Goal: Communication & Community: Share content

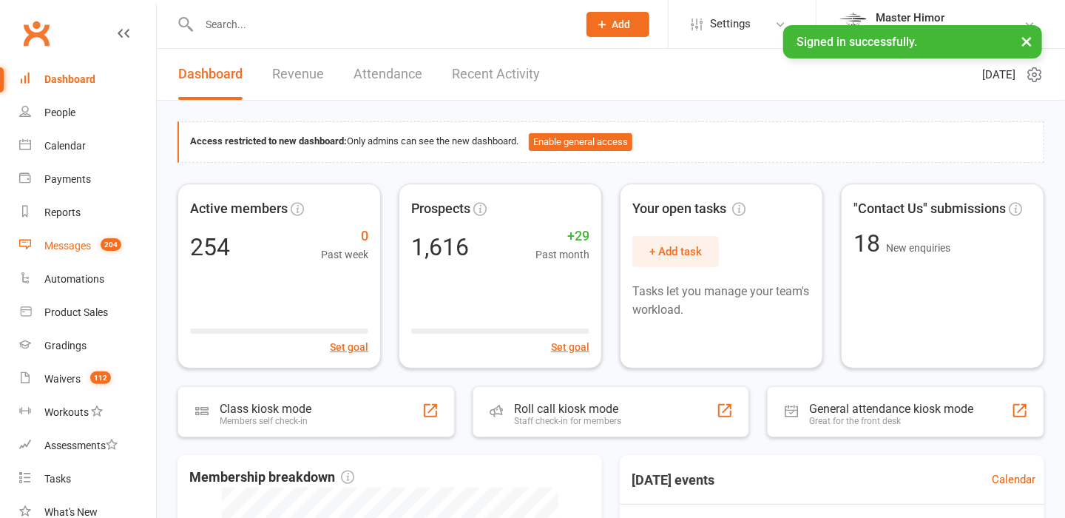
click at [80, 244] on div "Messages" at bounding box center [67, 246] width 47 height 12
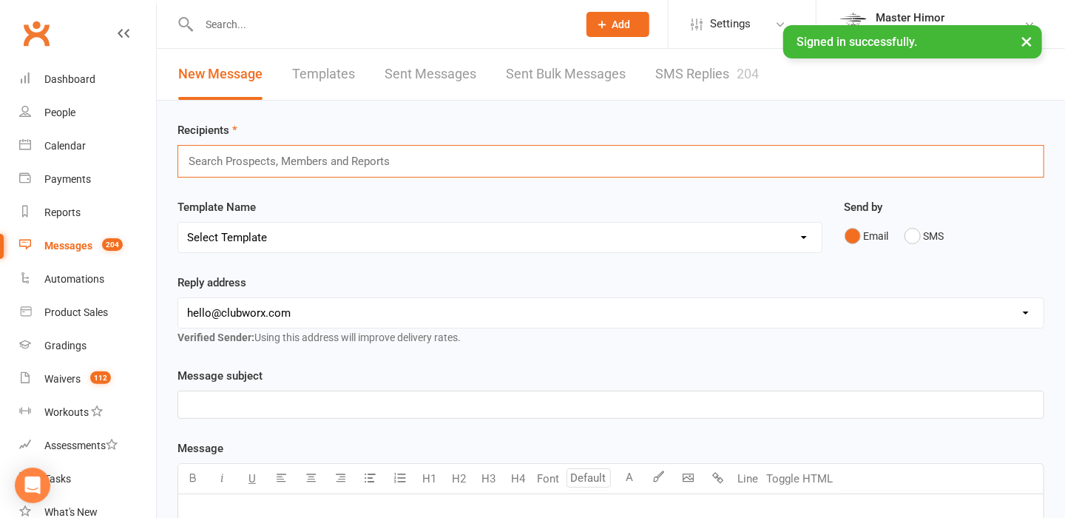
click at [329, 169] on input "text" at bounding box center [295, 161] width 217 height 19
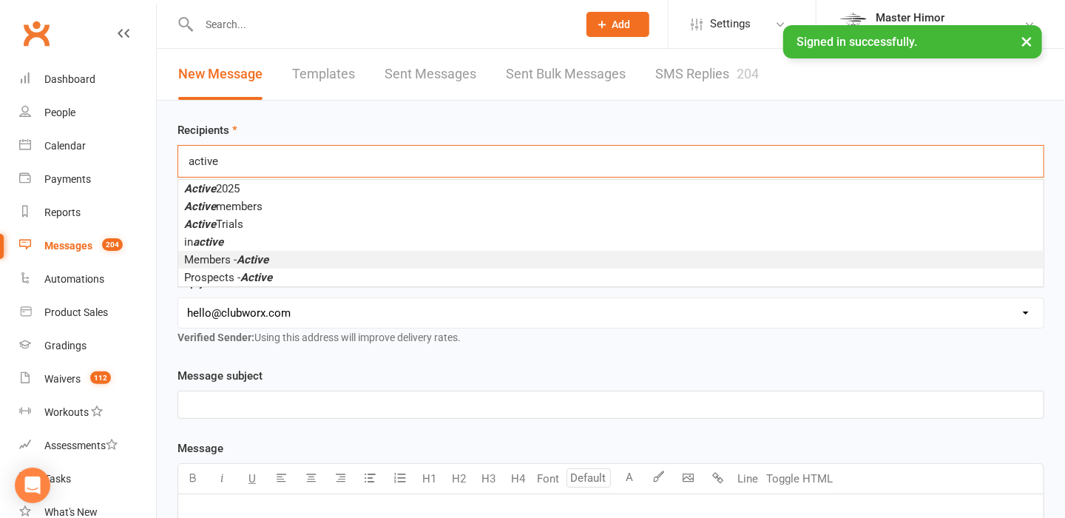
type input "active"
click at [283, 254] on li "Members - Active" at bounding box center [611, 260] width 866 height 18
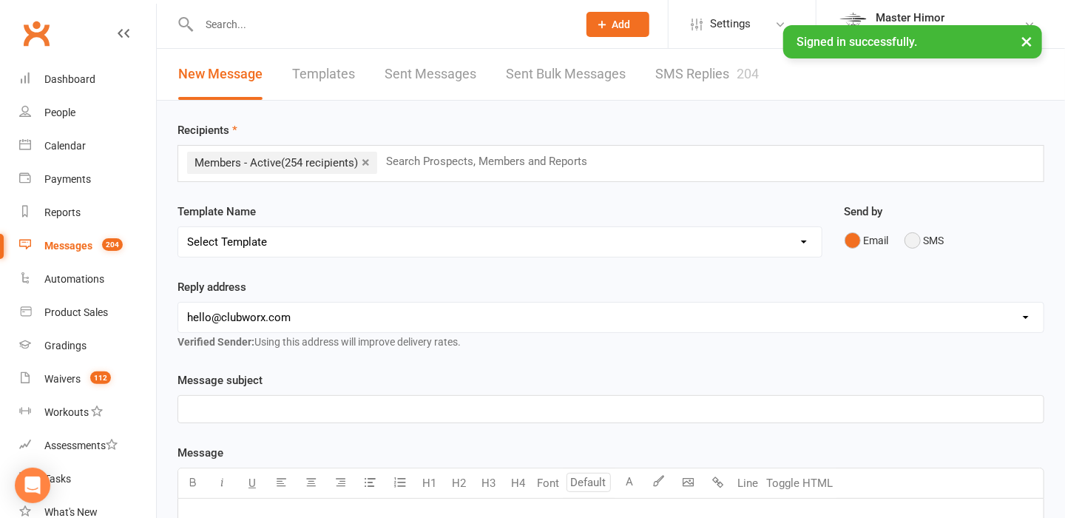
click at [914, 247] on button "SMS" at bounding box center [925, 240] width 40 height 28
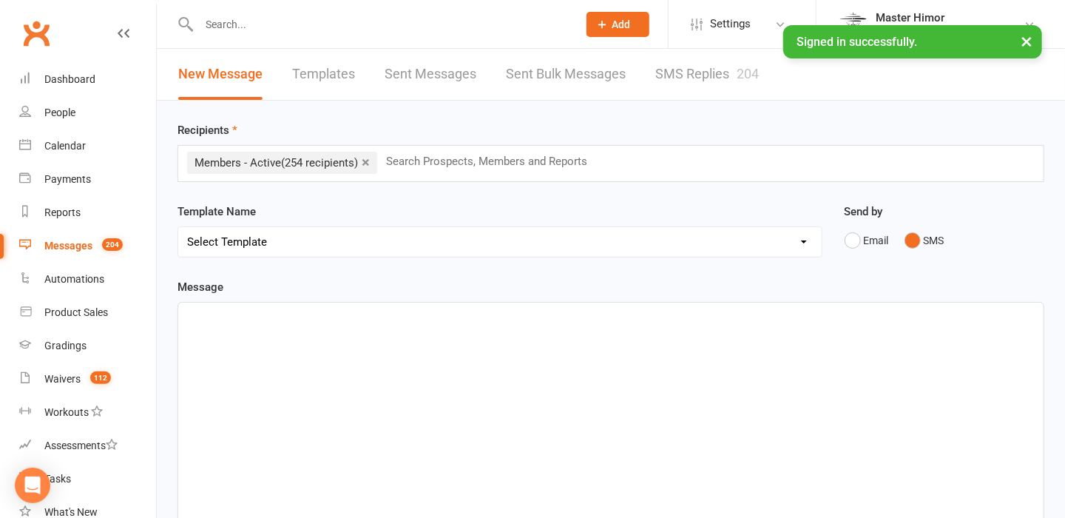
click at [544, 350] on div "﻿" at bounding box center [611, 414] width 866 height 222
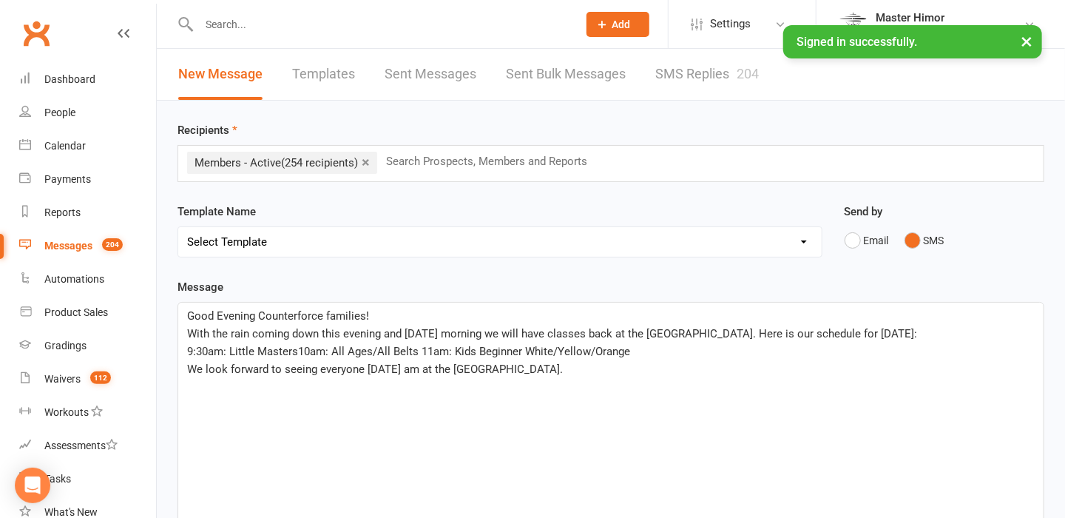
click at [698, 333] on span "With the rain coming down this evening and [DATE] morning we will have classes …" at bounding box center [552, 333] width 730 height 13
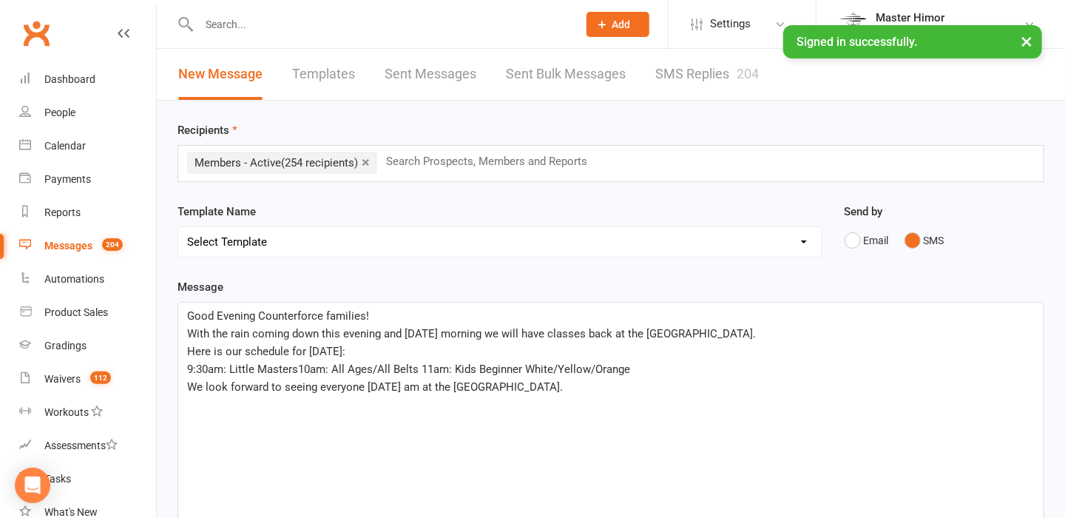
click at [298, 368] on span "9:30am: Little Masters10am: All Ages/All Belts 11am: Kids Beginner White/Yellow…" at bounding box center [408, 368] width 443 height 13
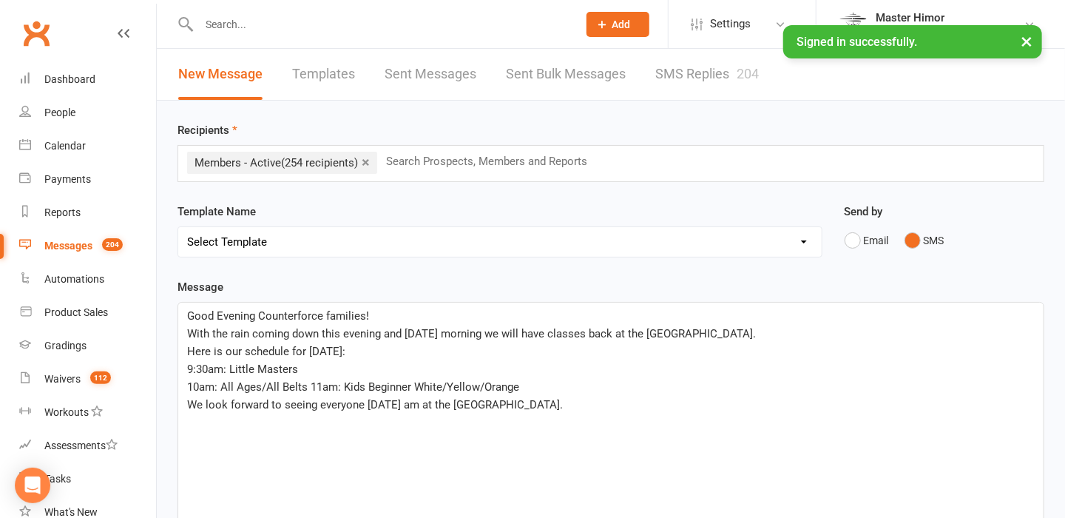
click at [308, 383] on span "10am: All Ages/All Belts 11am: Kids Beginner White/Yellow/Orange" at bounding box center [353, 386] width 332 height 13
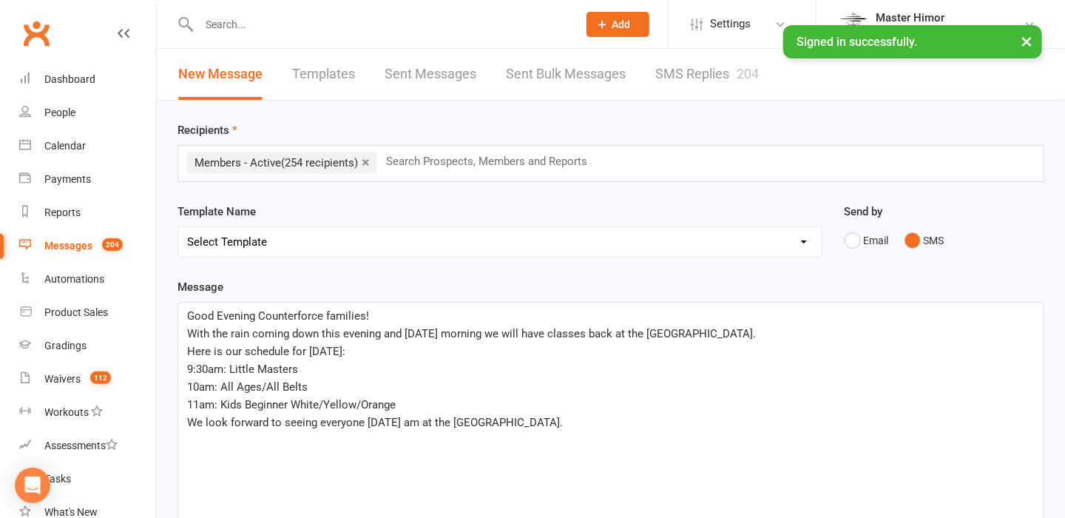
click at [451, 402] on p "11am: Kids Beginner White/Yellow/Orange" at bounding box center [611, 405] width 848 height 18
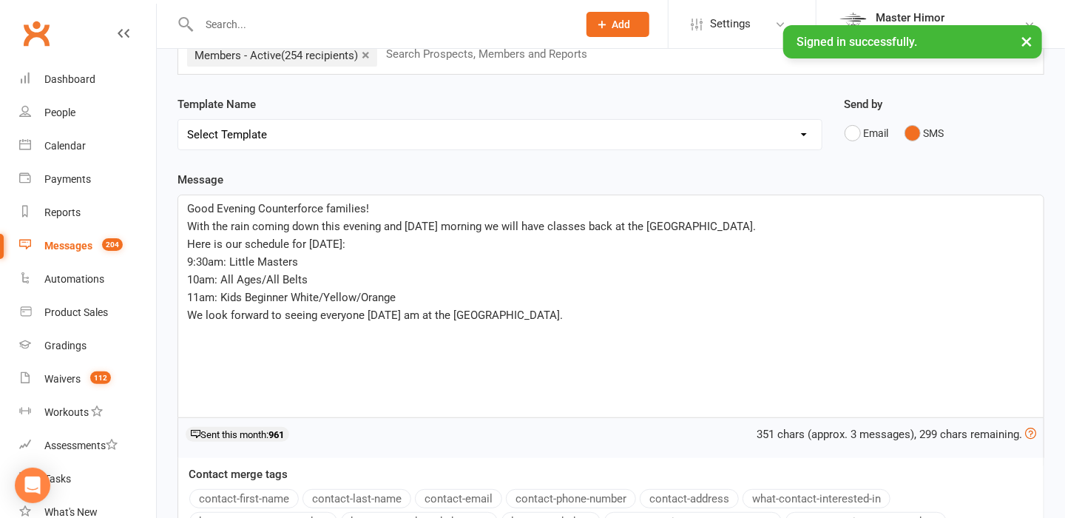
scroll to position [151, 0]
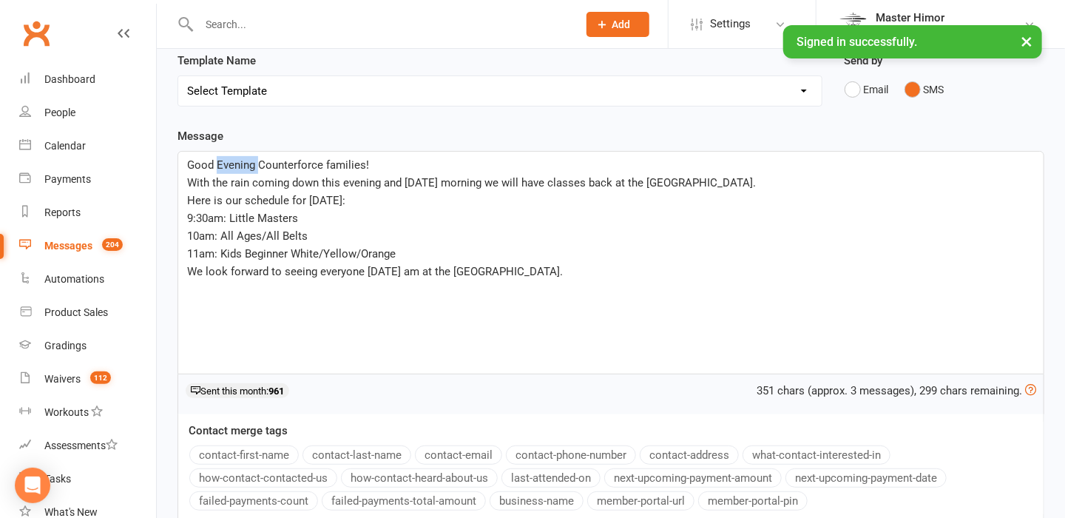
click at [230, 168] on span "Good Evening Counterforce families!" at bounding box center [278, 164] width 182 height 13
click at [315, 339] on div "Good Evening Counterforce families! With the rain coming down this evening and …" at bounding box center [611, 263] width 866 height 222
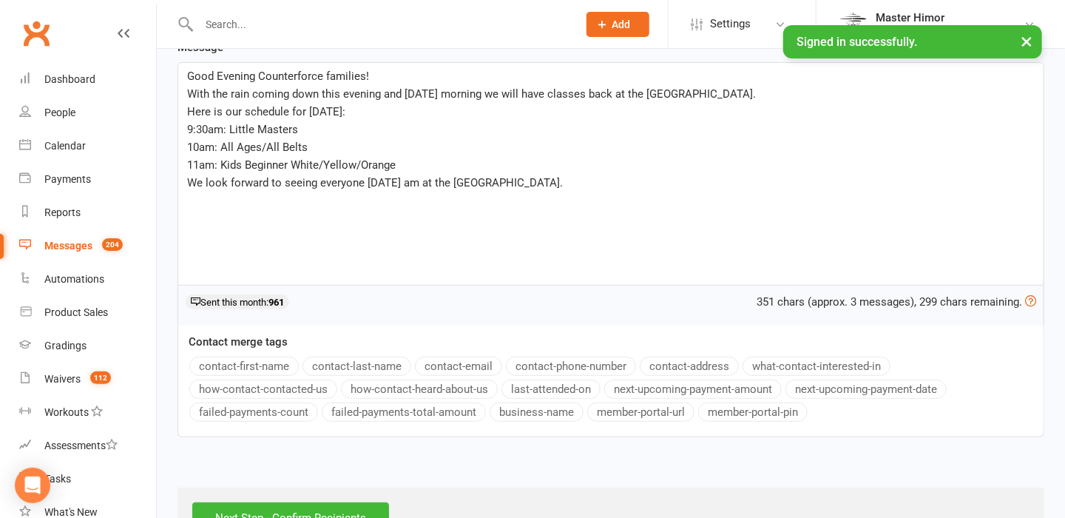
scroll to position [289, 0]
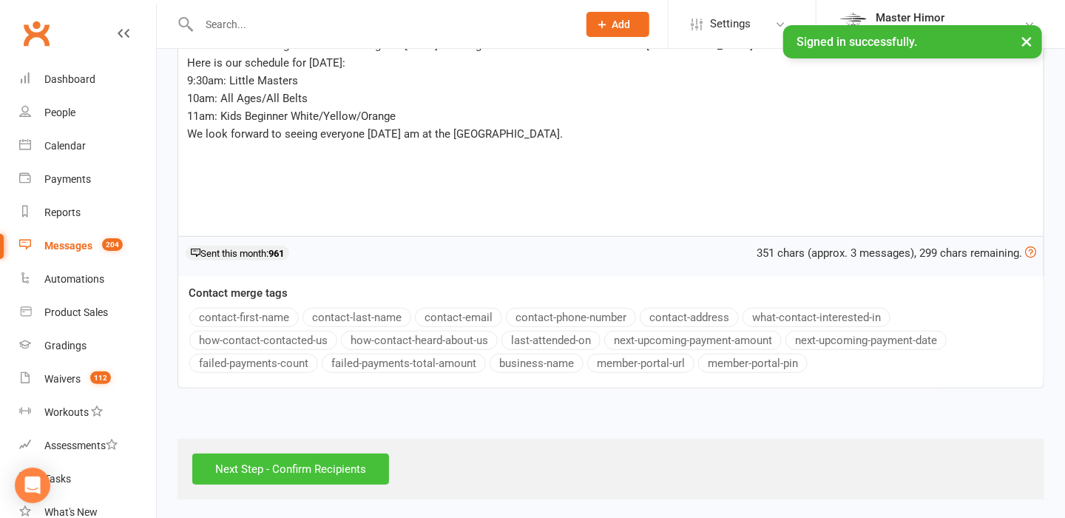
click at [333, 469] on input "Next Step - Confirm Recipients" at bounding box center [290, 468] width 197 height 31
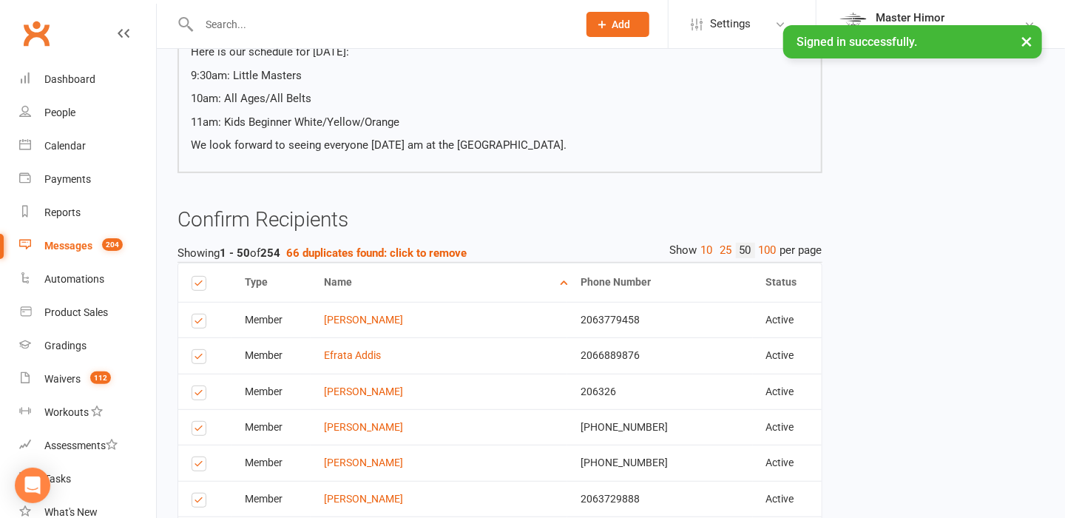
scroll to position [189, 0]
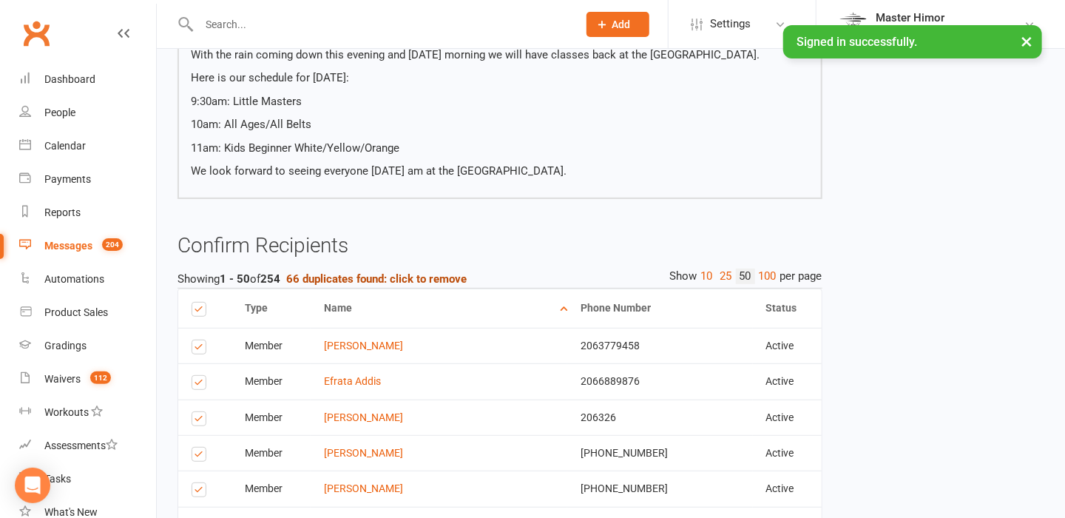
click at [415, 283] on strong "66 duplicates found: click to remove" at bounding box center [376, 278] width 181 height 13
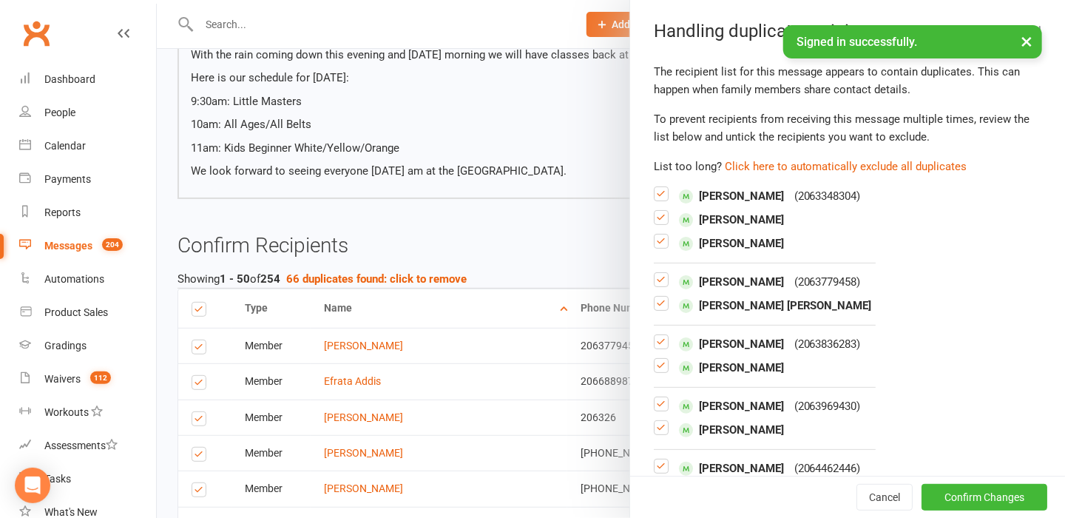
click at [654, 223] on label at bounding box center [661, 223] width 15 height 0
click at [654, 211] on input "checkbox" at bounding box center [661, 211] width 15 height 0
click at [655, 247] on label at bounding box center [661, 247] width 15 height 0
click at [655, 235] on input "checkbox" at bounding box center [661, 235] width 15 height 0
click at [654, 309] on label at bounding box center [661, 309] width 15 height 0
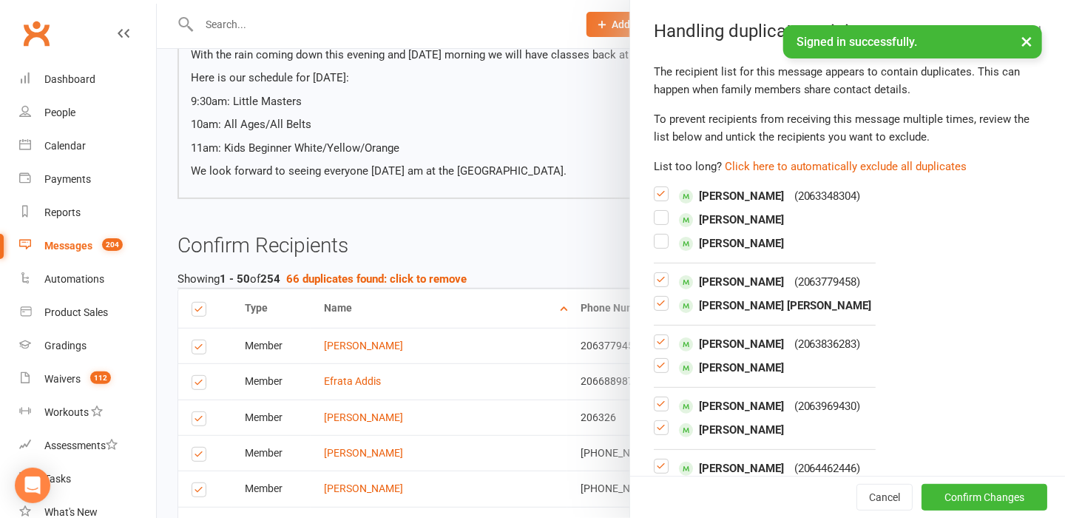
click at [654, 297] on input "checkbox" at bounding box center [661, 297] width 15 height 0
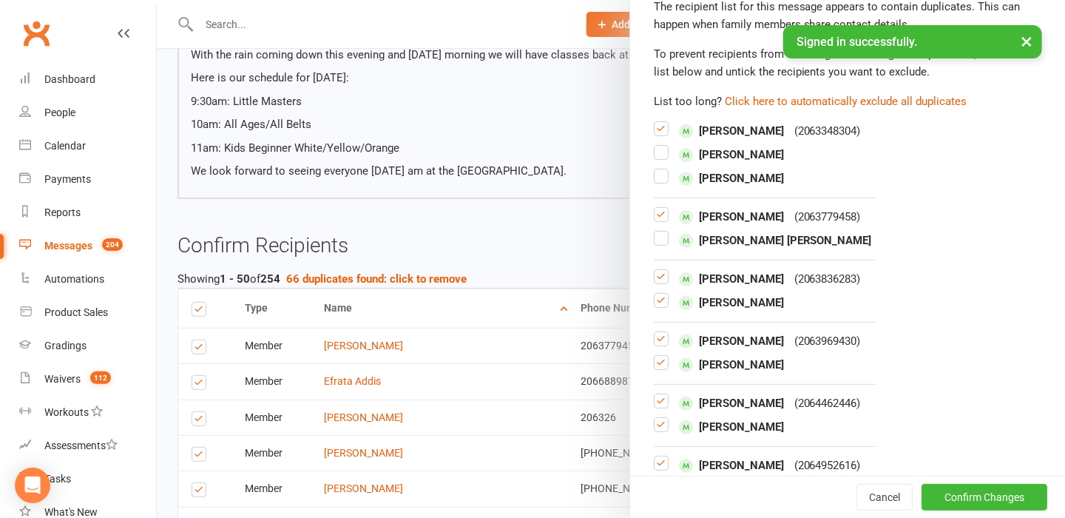
scroll to position [90, 0]
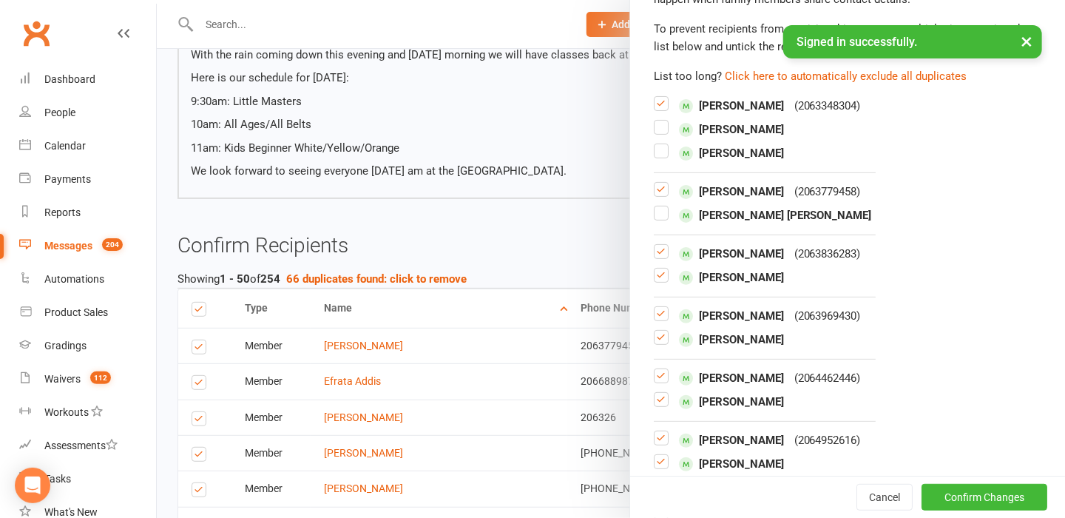
click at [655, 281] on label at bounding box center [661, 281] width 15 height 0
click at [655, 269] on input "checkbox" at bounding box center [661, 269] width 15 height 0
click at [654, 343] on label at bounding box center [661, 343] width 15 height 0
click at [654, 331] on input "checkbox" at bounding box center [661, 331] width 15 height 0
click at [654, 405] on label at bounding box center [661, 405] width 15 height 0
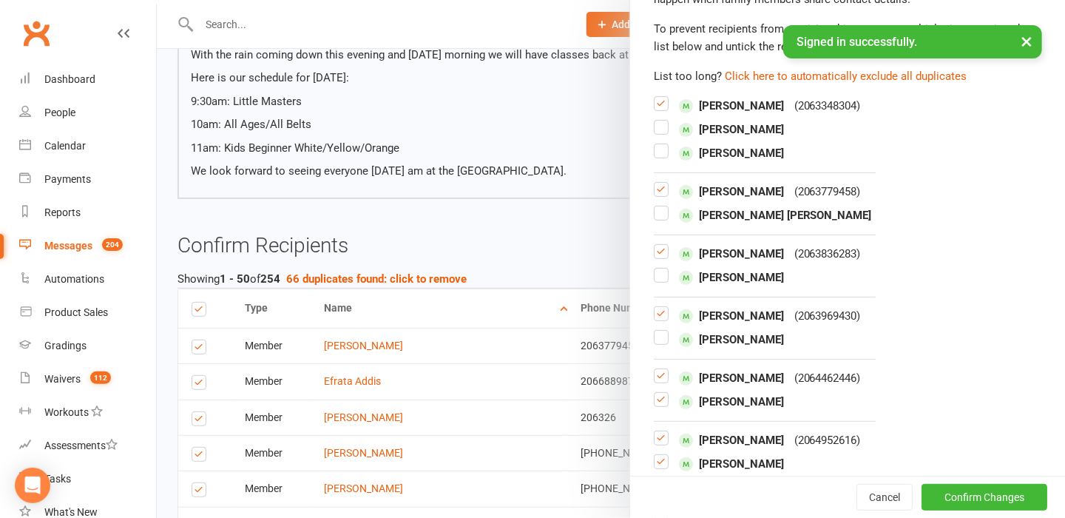
click at [654, 393] on input "checkbox" at bounding box center [661, 393] width 15 height 0
click at [654, 468] on label at bounding box center [661, 468] width 15 height 0
click at [654, 455] on input "checkbox" at bounding box center [661, 455] width 15 height 0
click at [655, 444] on label at bounding box center [661, 444] width 15 height 0
click at [655, 431] on input "checkbox" at bounding box center [661, 431] width 15 height 0
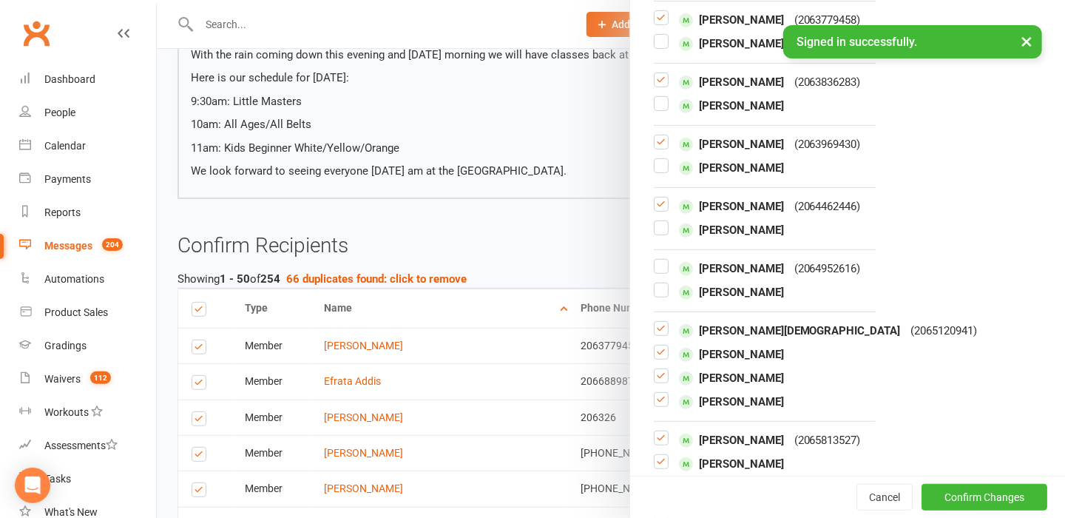
scroll to position [271, 0]
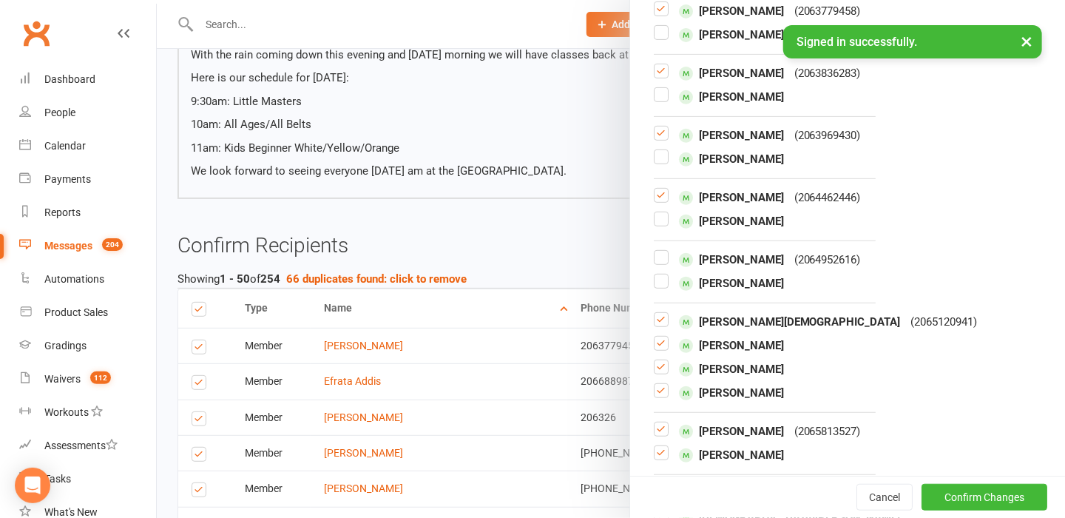
click at [654, 397] on label at bounding box center [661, 397] width 15 height 0
click at [654, 384] on input "checkbox" at bounding box center [661, 384] width 15 height 0
click at [655, 373] on label at bounding box center [661, 373] width 15 height 0
click at [655, 360] on input "checkbox" at bounding box center [661, 360] width 15 height 0
click at [657, 349] on label at bounding box center [661, 349] width 15 height 0
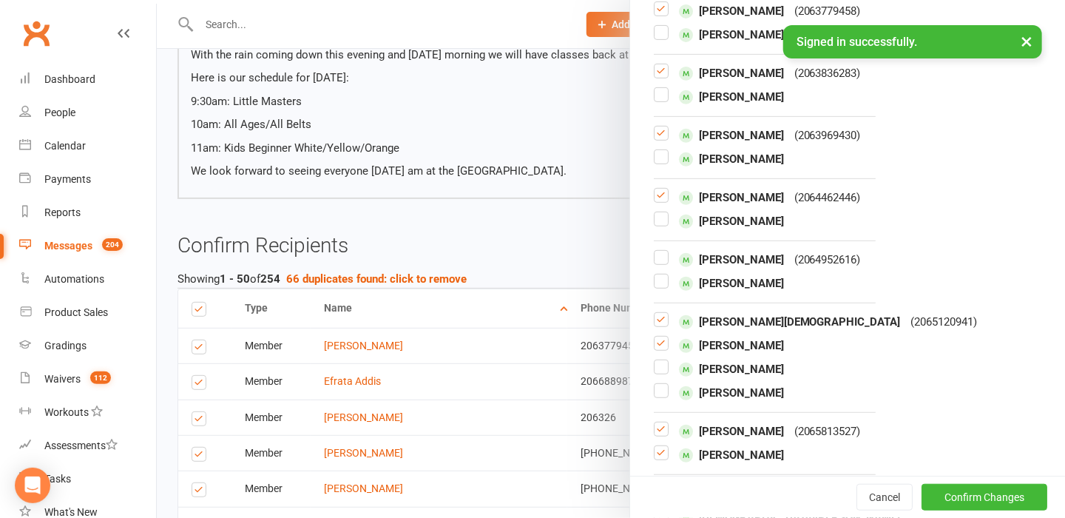
click at [657, 337] on input "checkbox" at bounding box center [661, 337] width 15 height 0
click at [658, 459] on label at bounding box center [661, 459] width 15 height 0
click at [658, 446] on input "checkbox" at bounding box center [661, 446] width 15 height 0
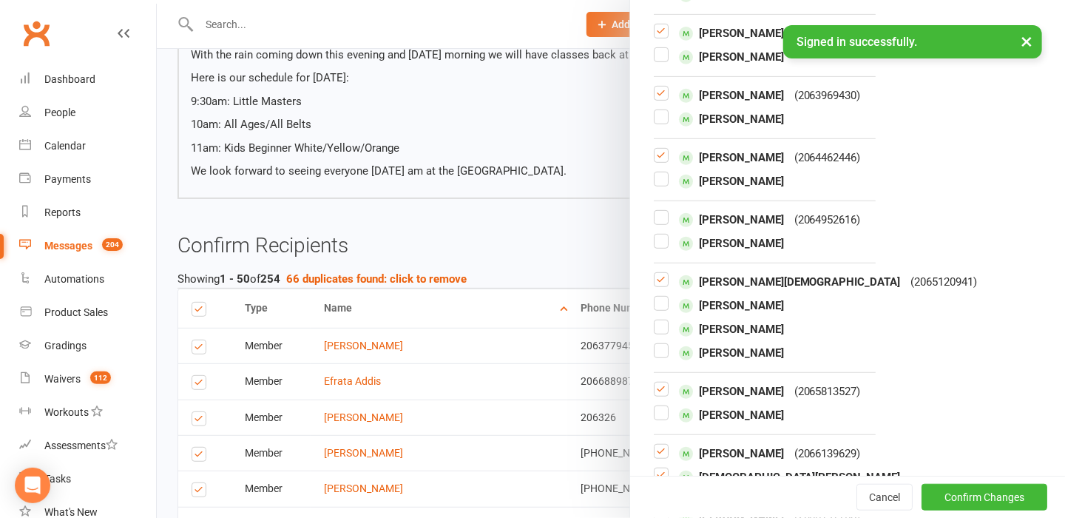
scroll to position [385, 0]
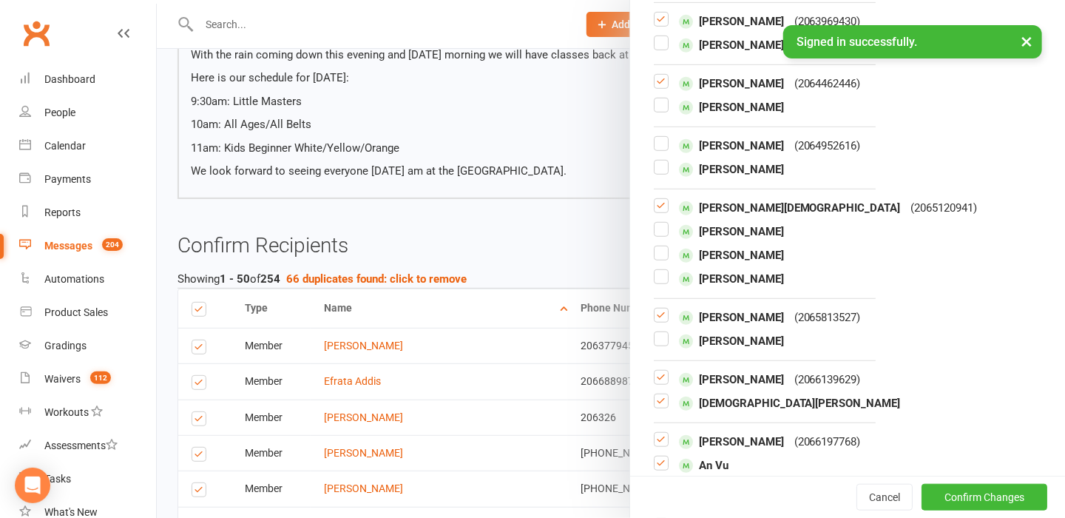
click at [655, 407] on label at bounding box center [661, 407] width 15 height 0
click at [655, 394] on input "checkbox" at bounding box center [661, 394] width 15 height 0
click at [658, 383] on label at bounding box center [661, 383] width 15 height 0
click at [658, 371] on input "checkbox" at bounding box center [661, 371] width 15 height 0
click at [654, 469] on label at bounding box center [661, 469] width 15 height 0
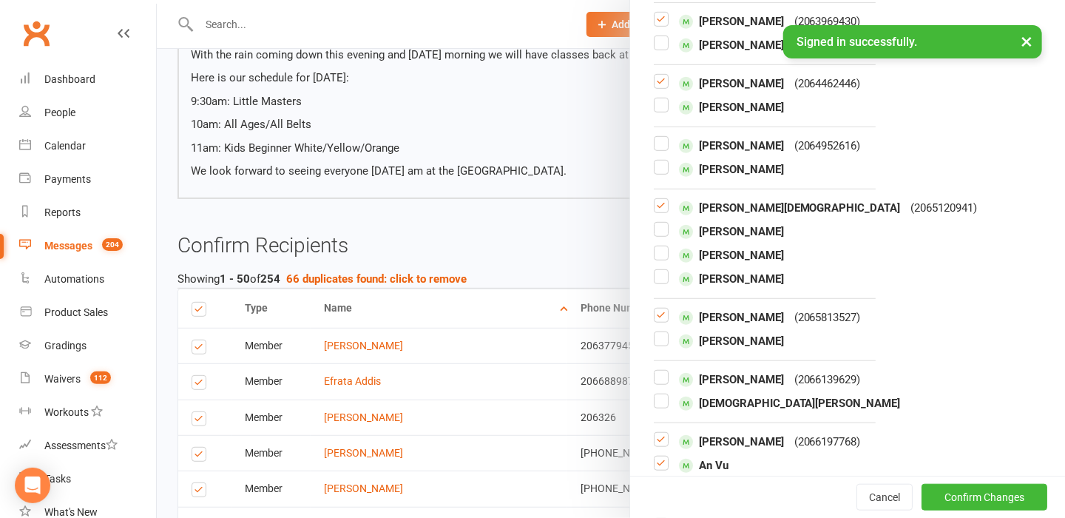
click at [654, 456] on input "checkbox" at bounding box center [661, 456] width 15 height 0
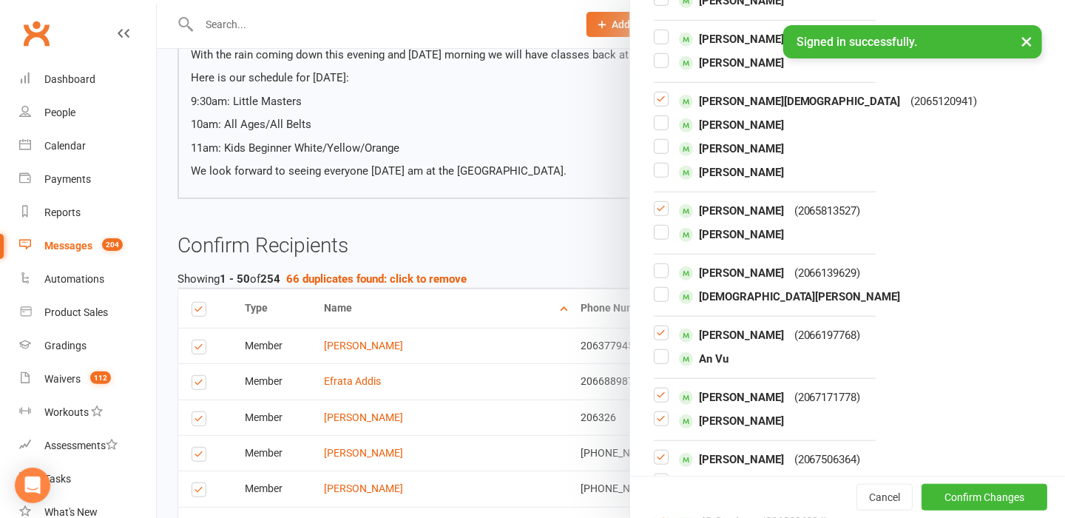
scroll to position [593, 0]
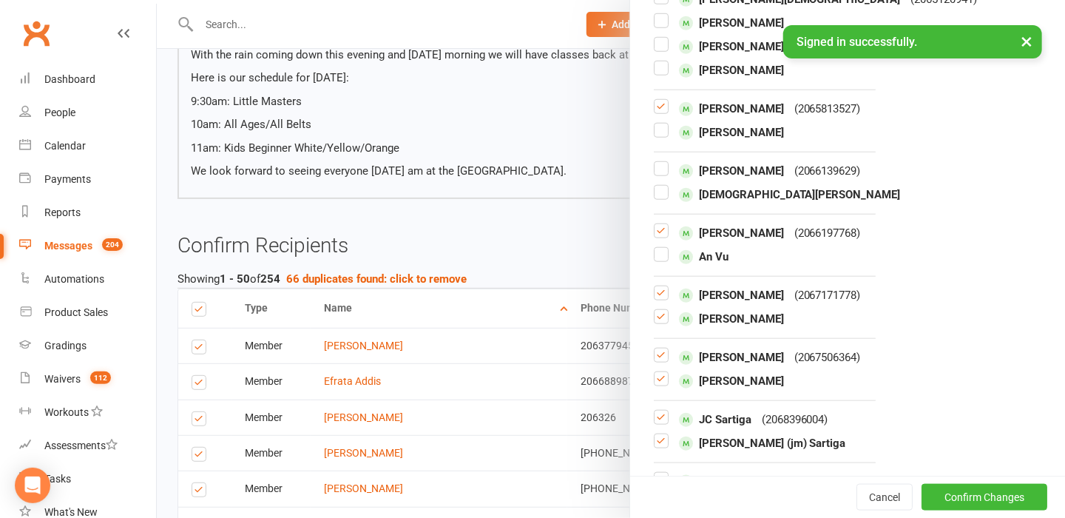
click at [654, 323] on label at bounding box center [661, 323] width 15 height 0
click at [654, 310] on input "checkbox" at bounding box center [661, 310] width 15 height 0
click at [655, 388] on div at bounding box center [661, 381] width 15 height 18
click at [655, 447] on label at bounding box center [661, 447] width 15 height 0
click at [655, 434] on input "checkbox" at bounding box center [661, 434] width 15 height 0
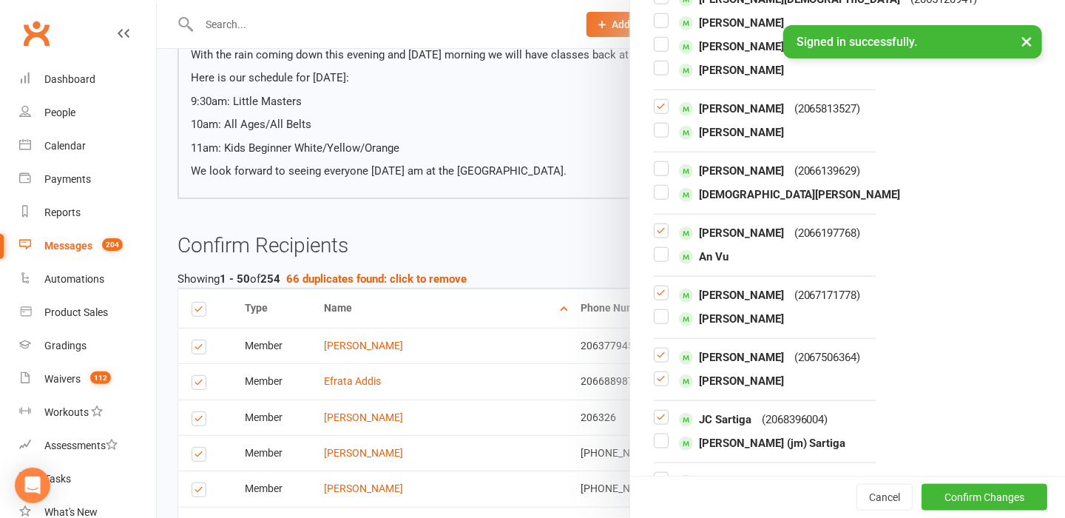
click at [658, 385] on label at bounding box center [661, 385] width 15 height 0
click at [658, 372] on input "checkbox" at bounding box center [661, 372] width 15 height 0
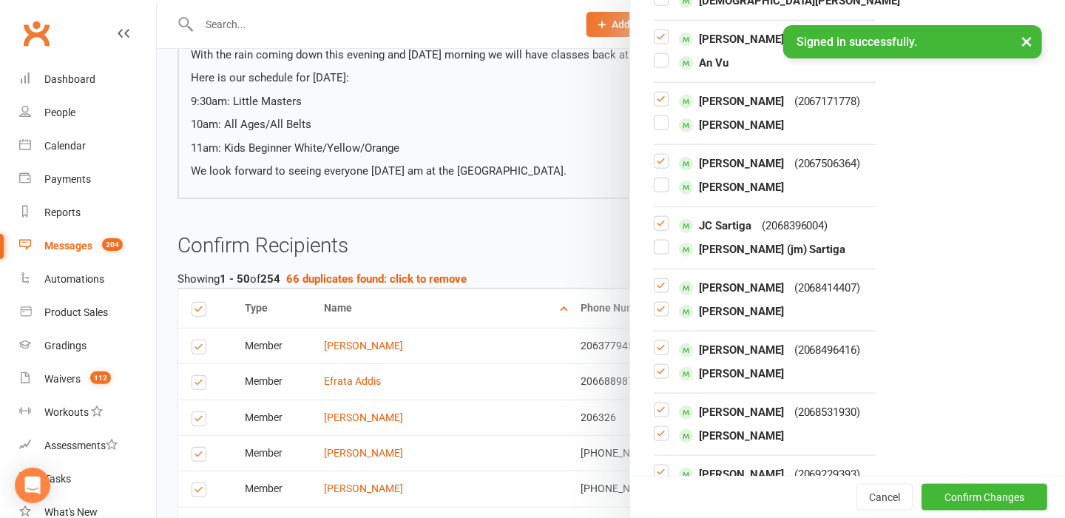
scroll to position [789, 0]
click at [657, 376] on label at bounding box center [661, 376] width 15 height 0
click at [657, 363] on input "checkbox" at bounding box center [661, 363] width 15 height 0
click at [654, 314] on label at bounding box center [661, 314] width 15 height 0
click at [654, 301] on input "checkbox" at bounding box center [661, 301] width 15 height 0
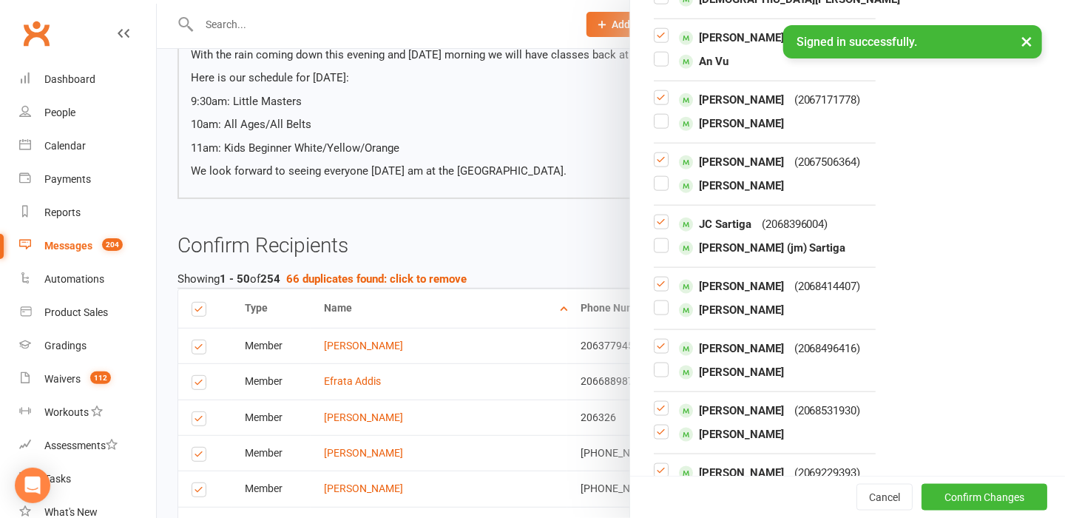
click at [657, 438] on label at bounding box center [661, 438] width 15 height 0
click at [657, 425] on input "checkbox" at bounding box center [661, 425] width 15 height 0
click at [658, 414] on label at bounding box center [661, 414] width 15 height 0
click at [658, 402] on input "checkbox" at bounding box center [661, 402] width 15 height 0
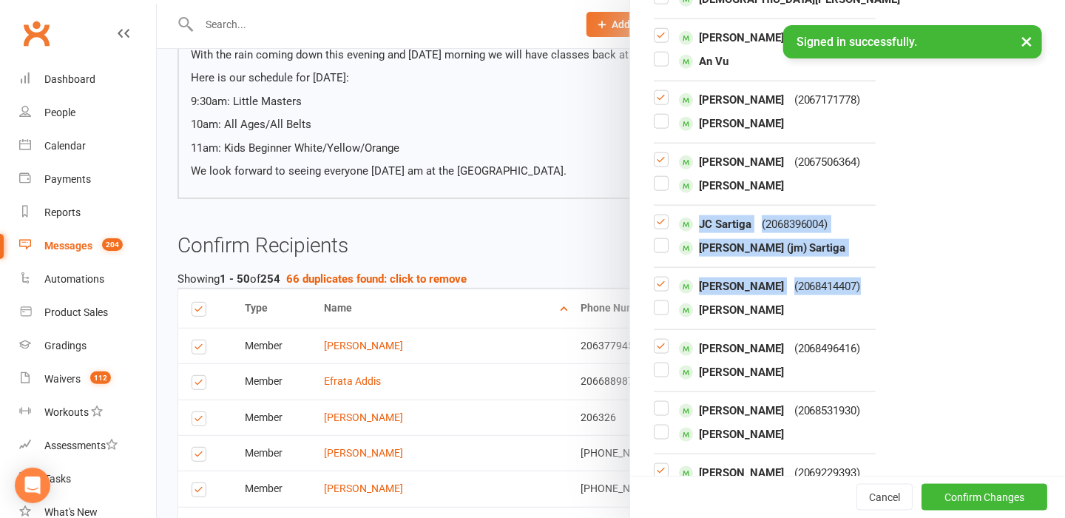
drag, startPoint x: 1043, startPoint y: 266, endPoint x: 1045, endPoint y: 289, distance: 23.0
click at [1045, 289] on div "Handling duplicate recipients The recipient list for this message appears to co…" at bounding box center [848, 259] width 436 height 518
drag, startPoint x: 1045, startPoint y: 289, endPoint x: 979, endPoint y: 306, distance: 68.2
click at [979, 306] on div "[PERSON_NAME]" at bounding box center [848, 310] width 388 height 18
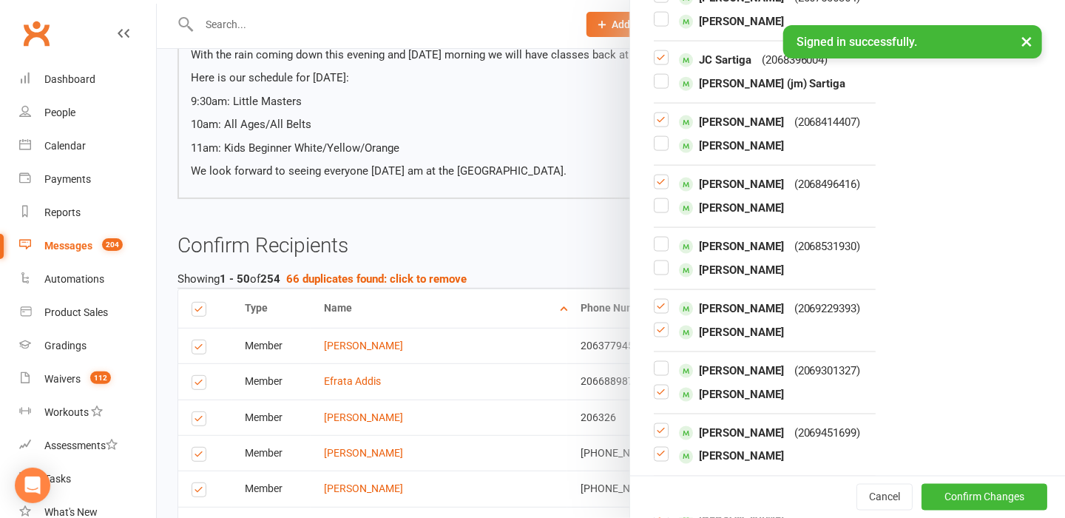
scroll to position [962, 0]
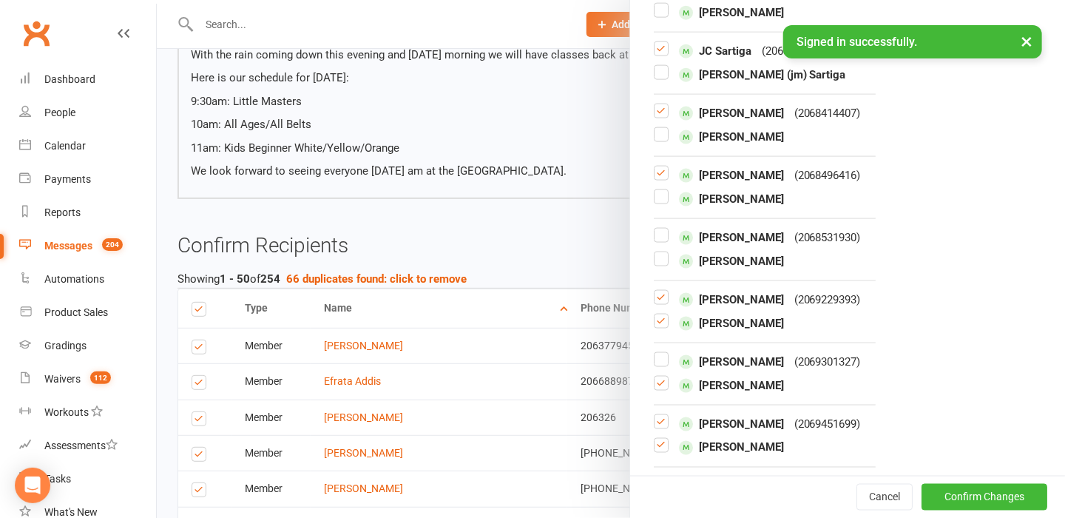
click at [657, 327] on label at bounding box center [661, 327] width 15 height 0
click at [657, 314] on input "checkbox" at bounding box center [661, 314] width 15 height 0
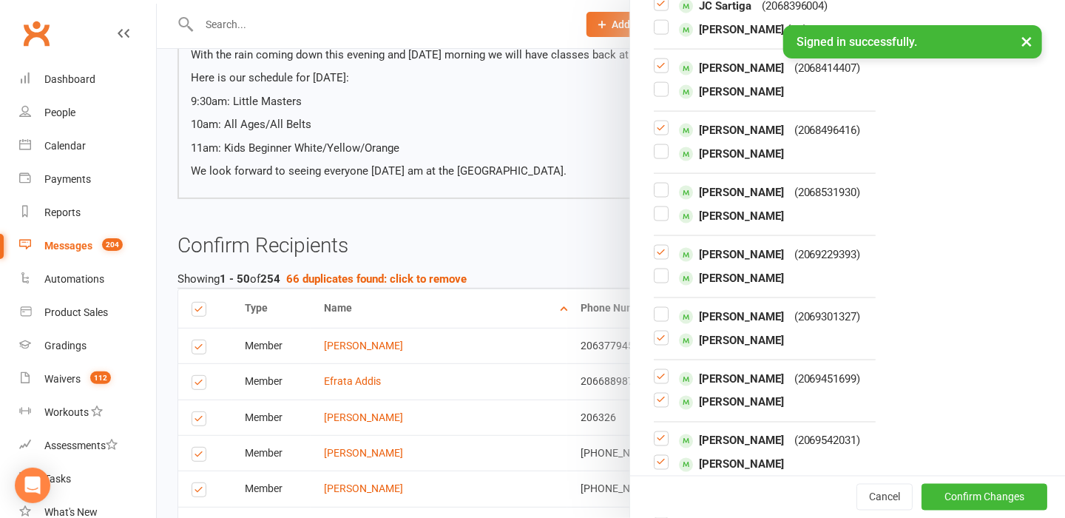
scroll to position [1036, 0]
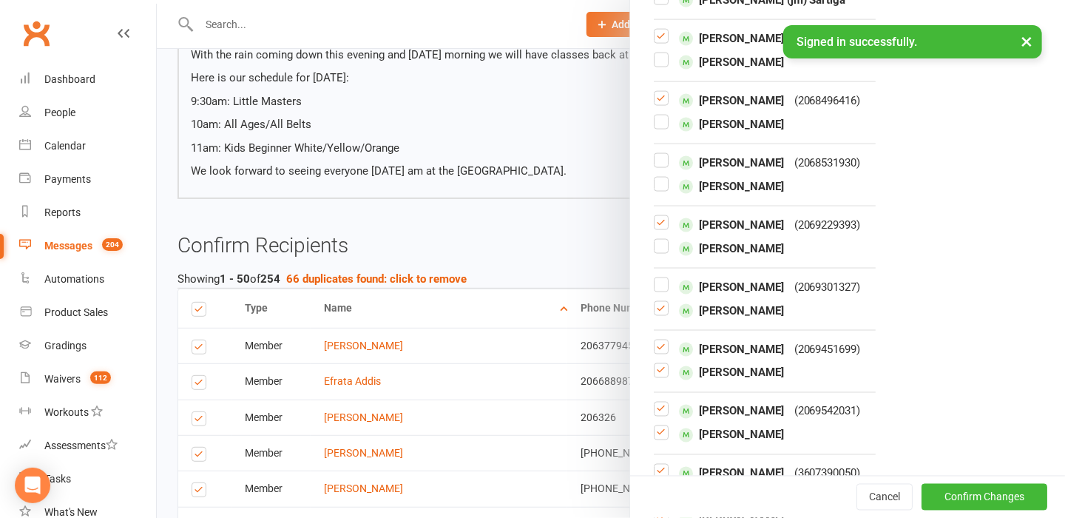
click at [657, 377] on label at bounding box center [661, 377] width 15 height 0
click at [657, 364] on input "checkbox" at bounding box center [661, 364] width 15 height 0
click at [655, 439] on label at bounding box center [661, 439] width 15 height 0
click at [655, 426] on input "checkbox" at bounding box center [661, 426] width 15 height 0
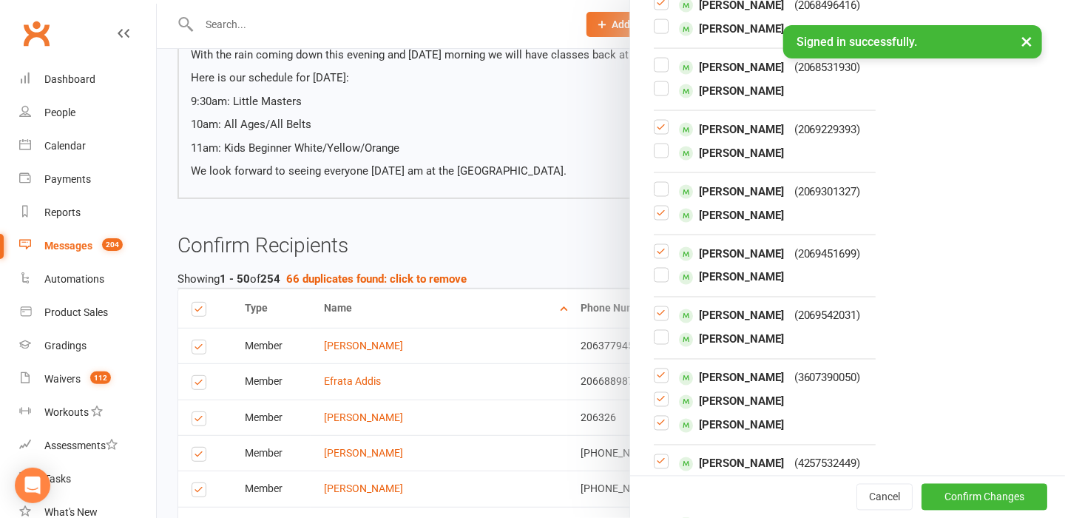
scroll to position [1162, 0]
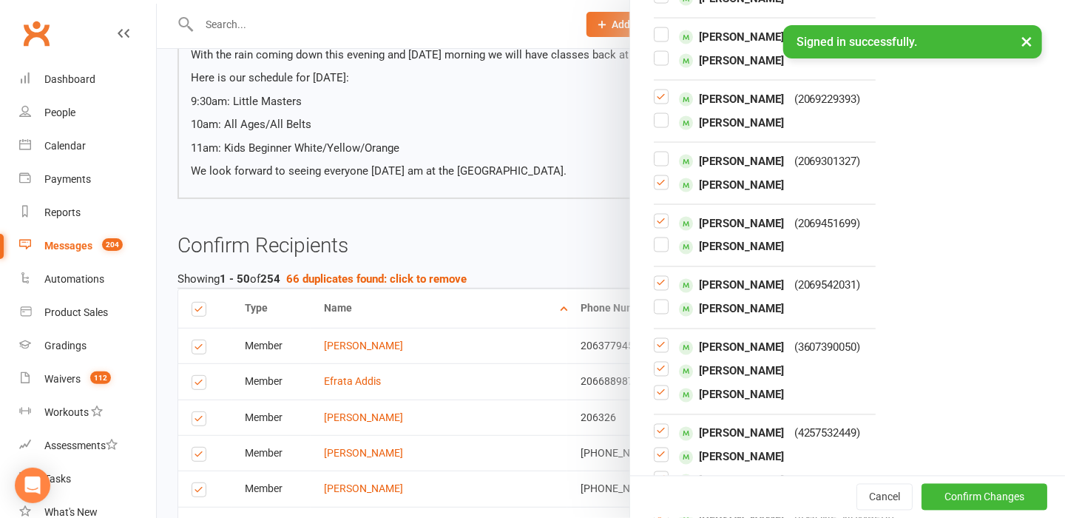
click at [654, 399] on label at bounding box center [661, 399] width 15 height 0
click at [654, 386] on input "checkbox" at bounding box center [661, 386] width 15 height 0
click at [655, 375] on label at bounding box center [661, 375] width 15 height 0
click at [655, 362] on input "checkbox" at bounding box center [661, 362] width 15 height 0
click at [656, 461] on label at bounding box center [661, 461] width 15 height 0
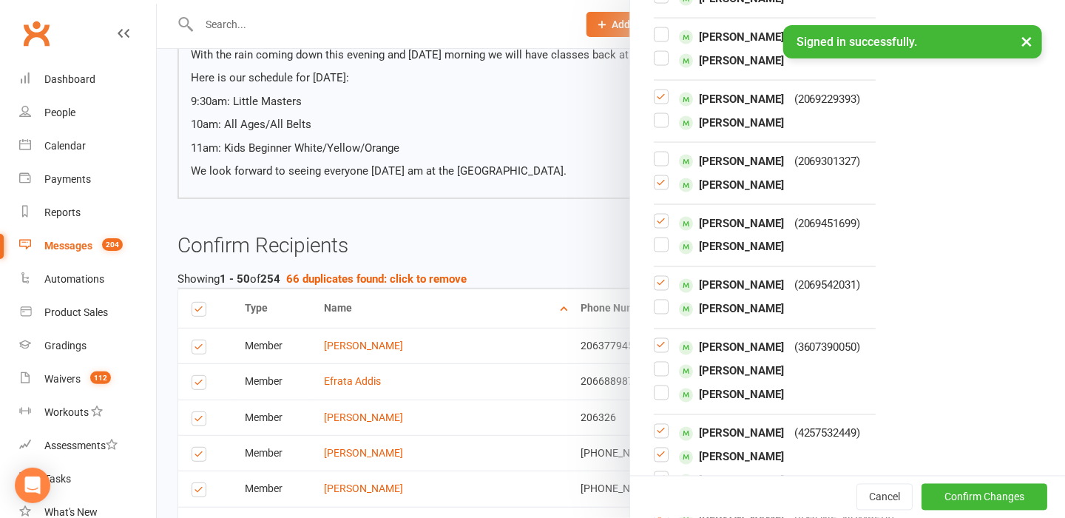
click at [656, 448] on input "checkbox" at bounding box center [661, 448] width 15 height 0
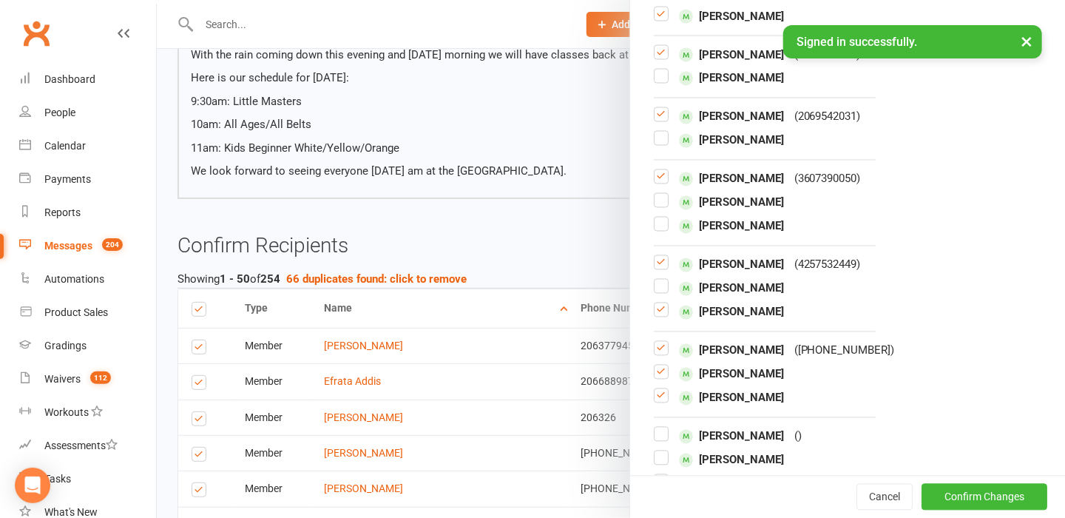
scroll to position [1365, 0]
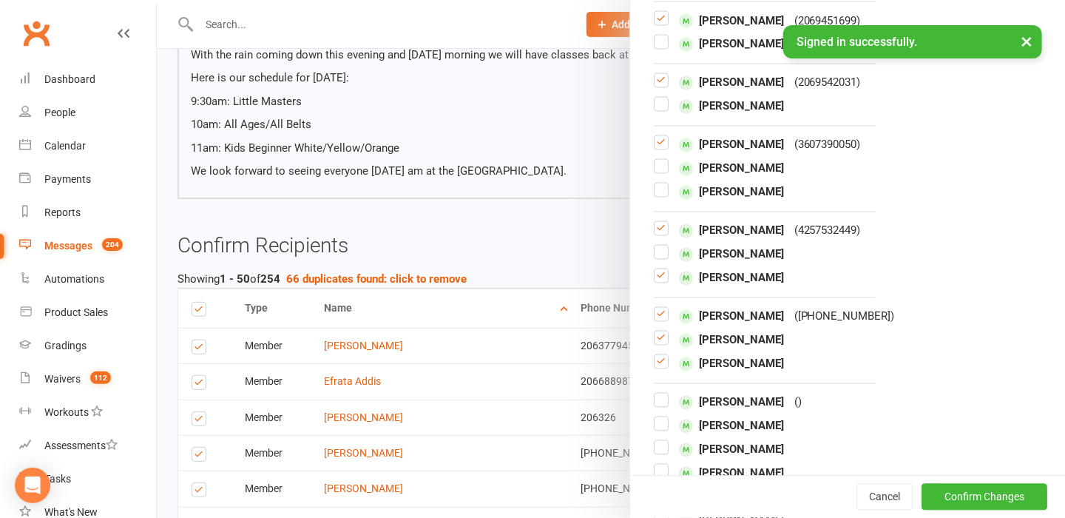
click at [654, 368] on label at bounding box center [661, 368] width 15 height 0
click at [654, 355] on input "checkbox" at bounding box center [661, 355] width 15 height 0
click at [656, 344] on label at bounding box center [661, 344] width 15 height 0
click at [656, 331] on input "checkbox" at bounding box center [661, 331] width 15 height 0
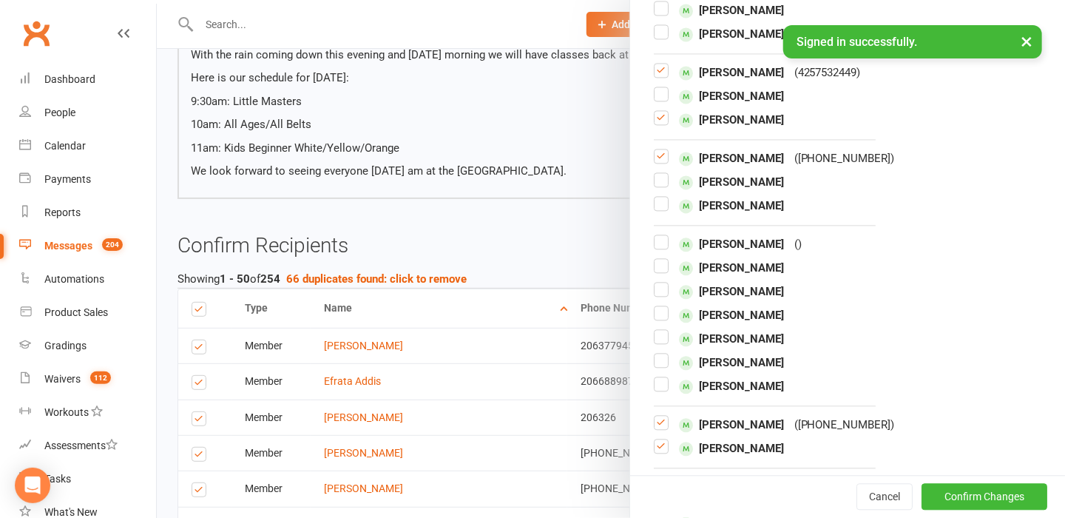
scroll to position [1571, 0]
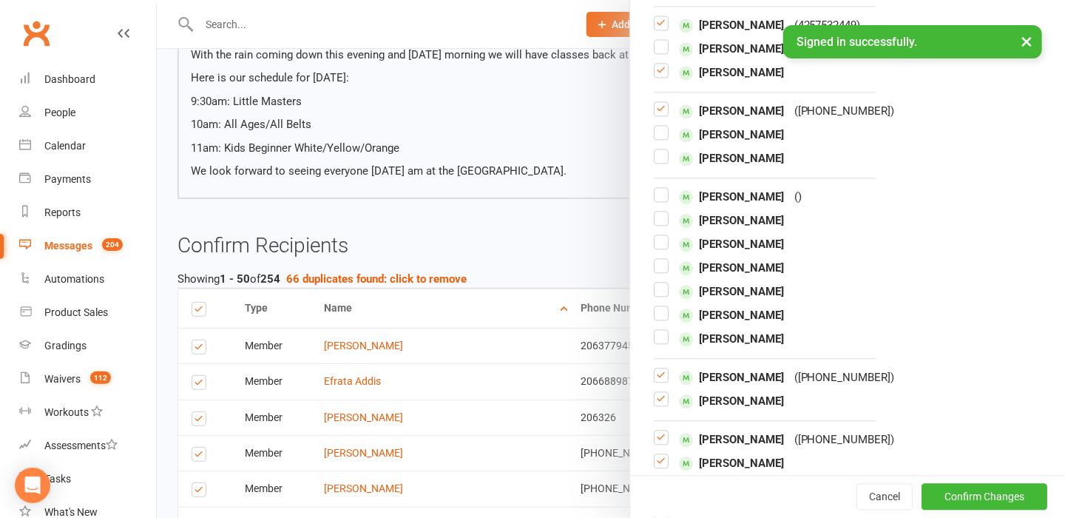
click at [658, 405] on label at bounding box center [661, 405] width 15 height 0
click at [658, 392] on input "checkbox" at bounding box center [661, 392] width 15 height 0
click at [659, 443] on label at bounding box center [661, 443] width 15 height 0
click at [659, 431] on input "checkbox" at bounding box center [661, 431] width 15 height 0
click at [658, 467] on label at bounding box center [661, 467] width 15 height 0
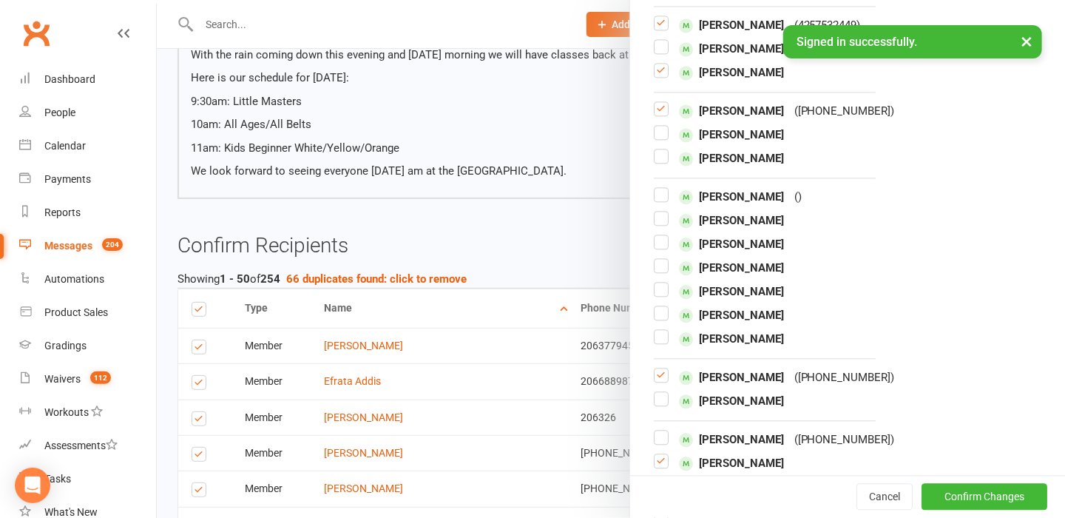
click at [658, 454] on input "checkbox" at bounding box center [661, 454] width 15 height 0
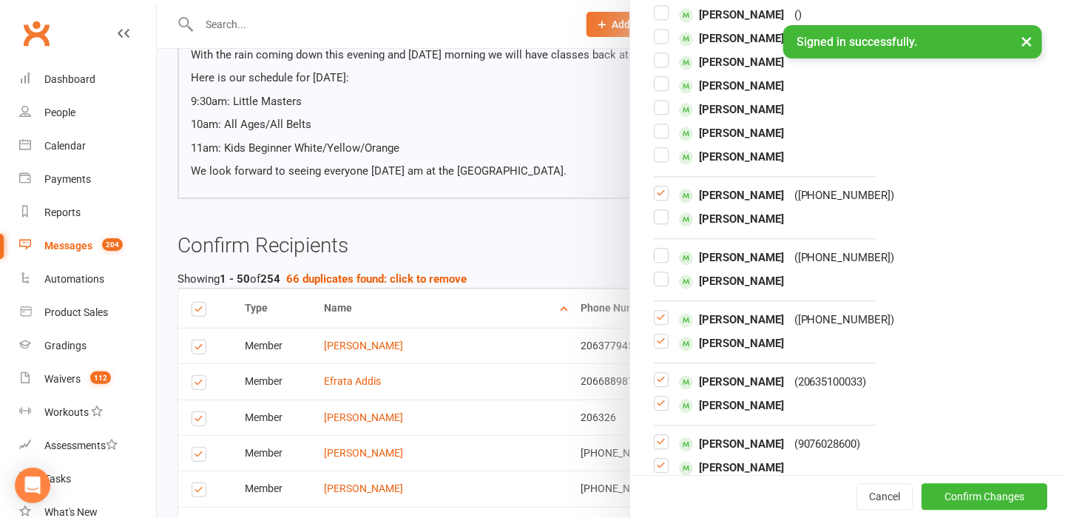
scroll to position [1758, 0]
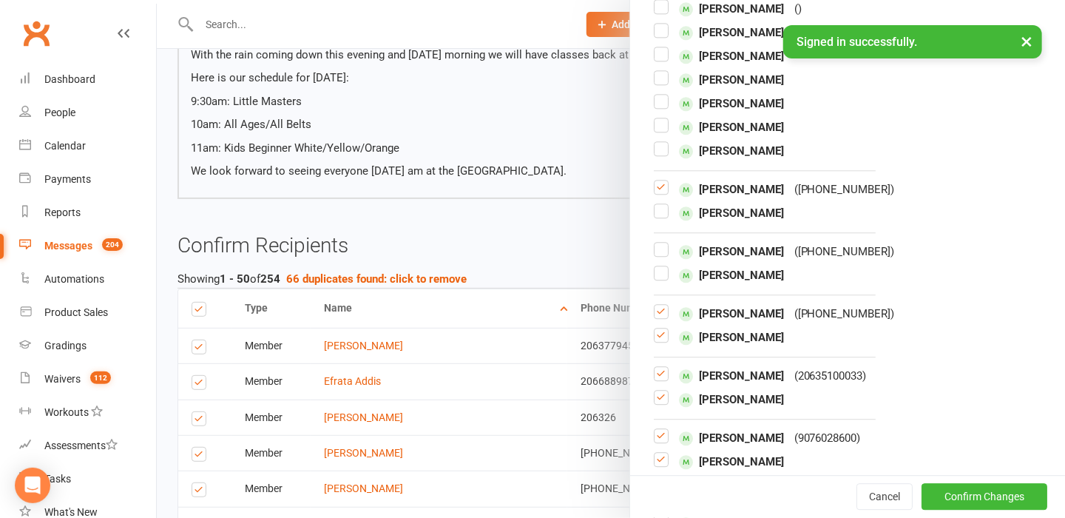
click at [654, 341] on label at bounding box center [661, 341] width 15 height 0
click at [654, 328] on input "checkbox" at bounding box center [661, 328] width 15 height 0
click at [654, 403] on label at bounding box center [661, 403] width 15 height 0
click at [654, 391] on input "checkbox" at bounding box center [661, 391] width 15 height 0
click at [658, 465] on label at bounding box center [661, 465] width 15 height 0
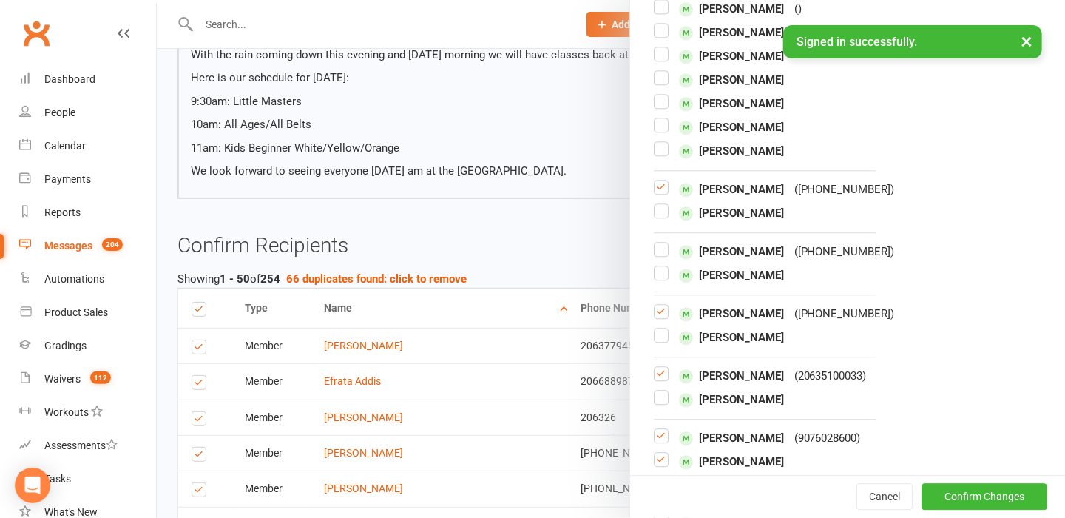
click at [658, 453] on input "checkbox" at bounding box center [661, 453] width 15 height 0
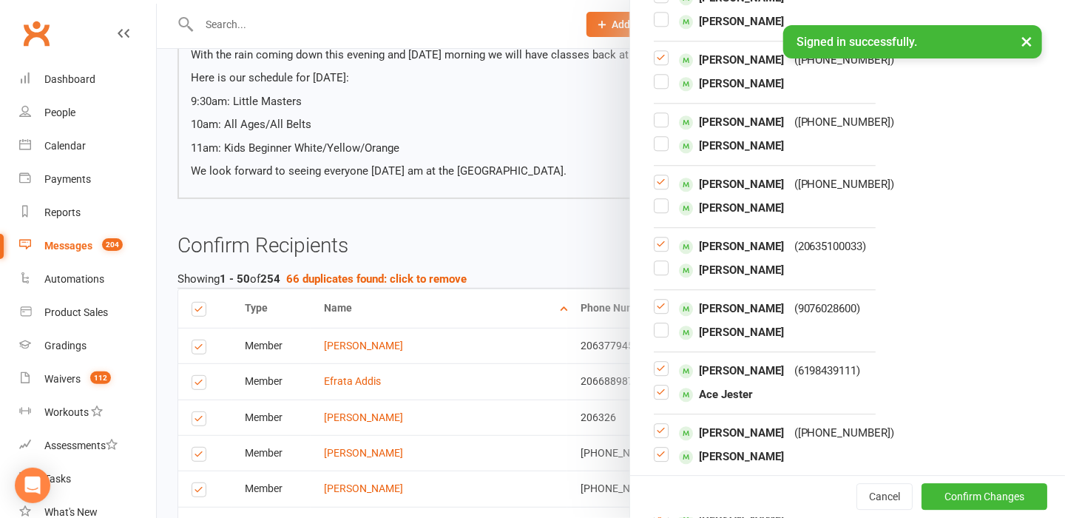
scroll to position [1951, 0]
click at [654, 335] on label at bounding box center [661, 335] width 15 height 0
click at [654, 323] on input "checkbox" at bounding box center [661, 323] width 15 height 0
click at [654, 397] on label at bounding box center [661, 397] width 15 height 0
click at [654, 385] on input "checkbox" at bounding box center [661, 385] width 15 height 0
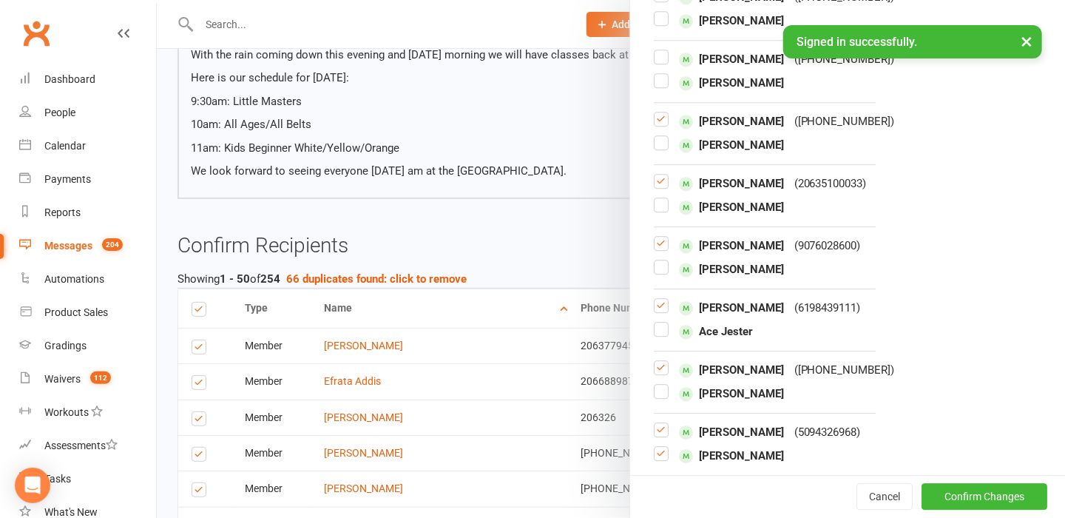
click at [658, 459] on label at bounding box center [661, 459] width 15 height 0
click at [658, 447] on input "checkbox" at bounding box center [661, 447] width 15 height 0
click at [980, 505] on button "Confirm Changes" at bounding box center [985, 497] width 126 height 27
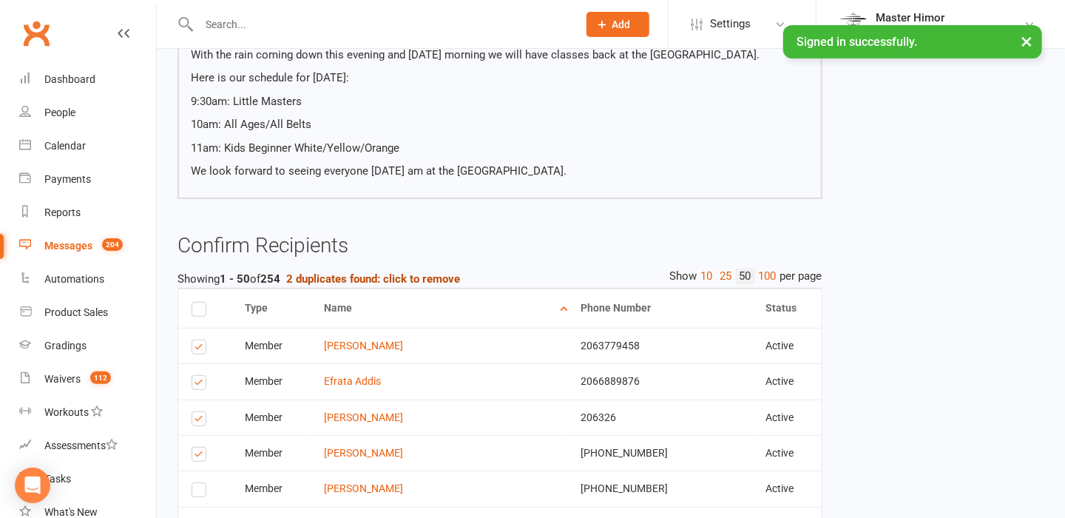
click at [411, 279] on strong "2 duplicates found: click to remove" at bounding box center [373, 278] width 174 height 13
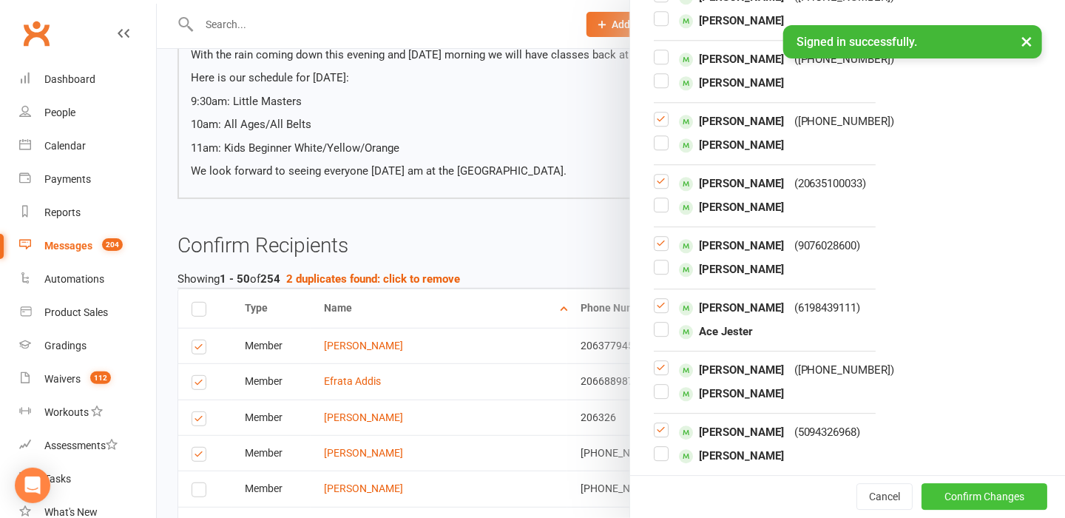
click at [1001, 499] on button "Confirm Changes" at bounding box center [985, 497] width 126 height 27
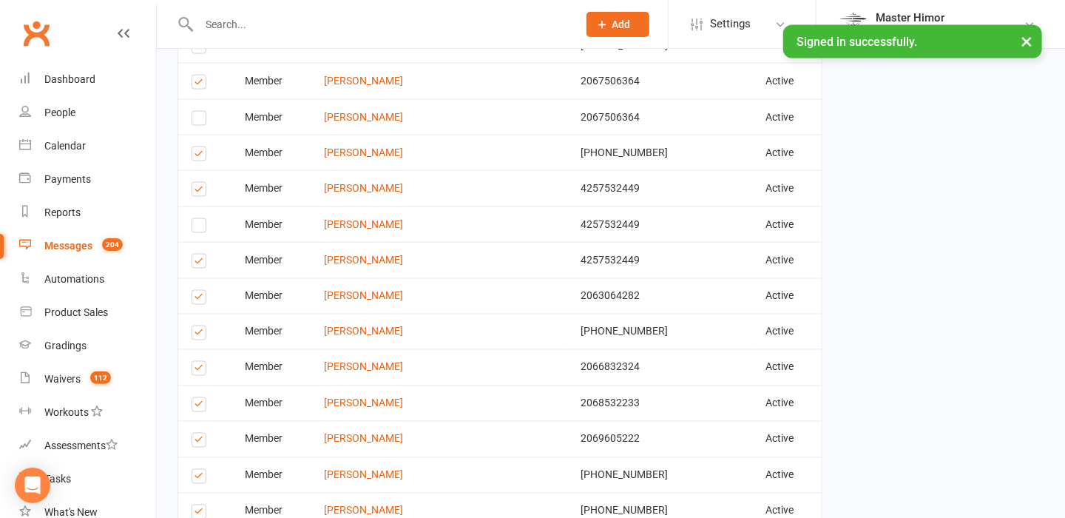
scroll to position [1143, 0]
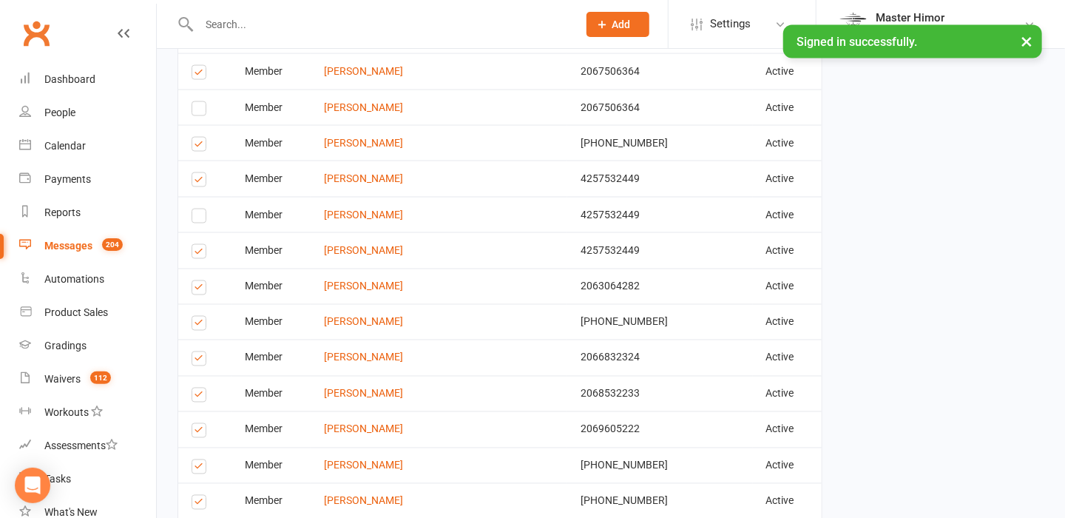
click at [200, 397] on label at bounding box center [202, 397] width 20 height 0
click at [200, 388] on input "checkbox" at bounding box center [197, 388] width 10 height 0
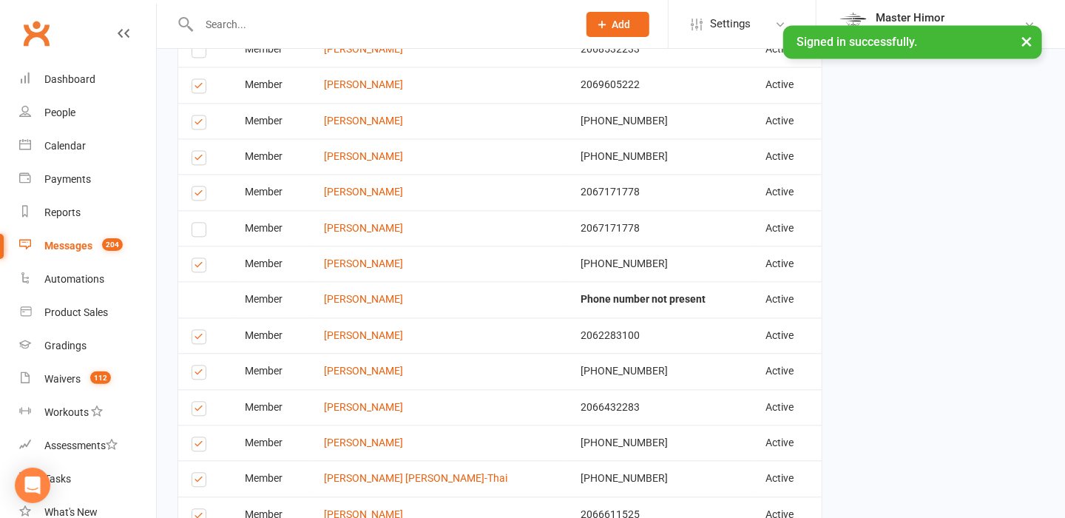
scroll to position [1505, 0]
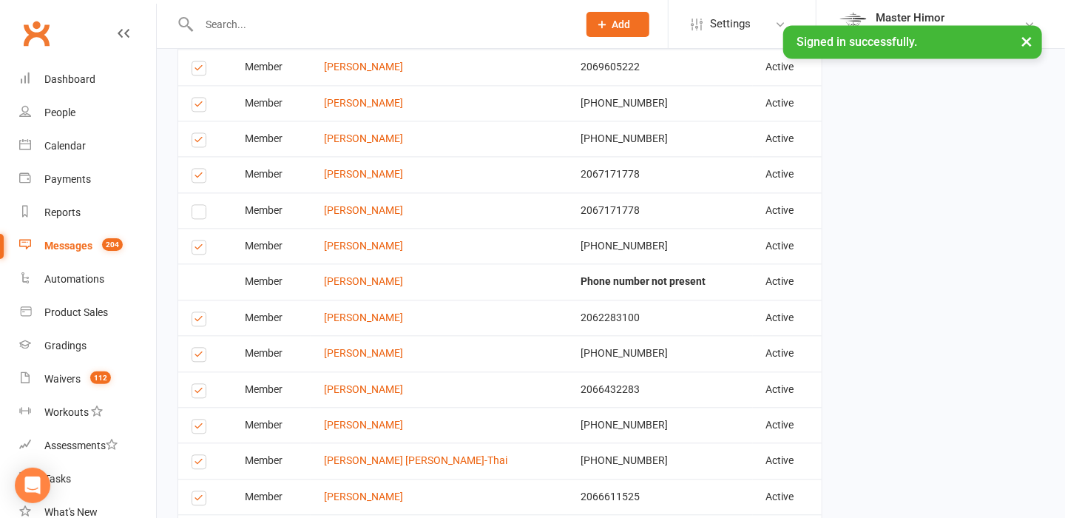
click at [203, 464] on label at bounding box center [202, 464] width 20 height 0
click at [201, 455] on input "checkbox" at bounding box center [197, 455] width 10 height 0
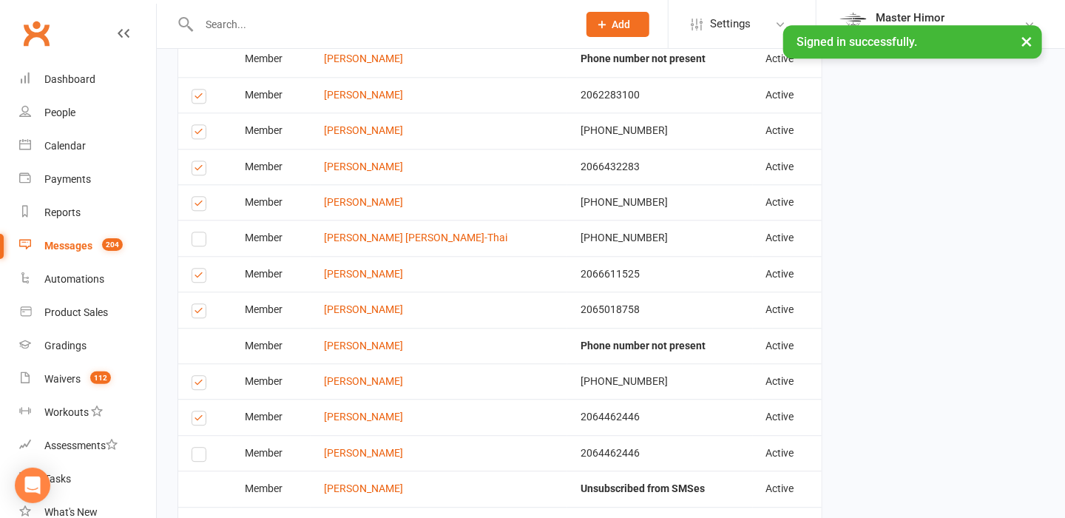
scroll to position [1744, 0]
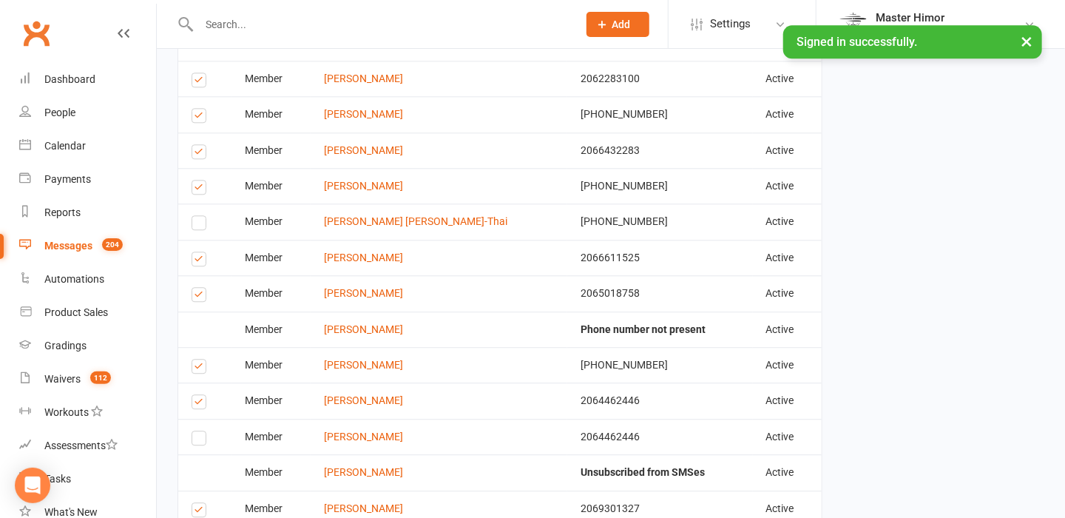
click at [733, 419] on td "2064462446" at bounding box center [660, 437] width 186 height 36
click at [198, 404] on label at bounding box center [202, 404] width 20 height 0
click at [198, 395] on input "checkbox" at bounding box center [197, 395] width 10 height 0
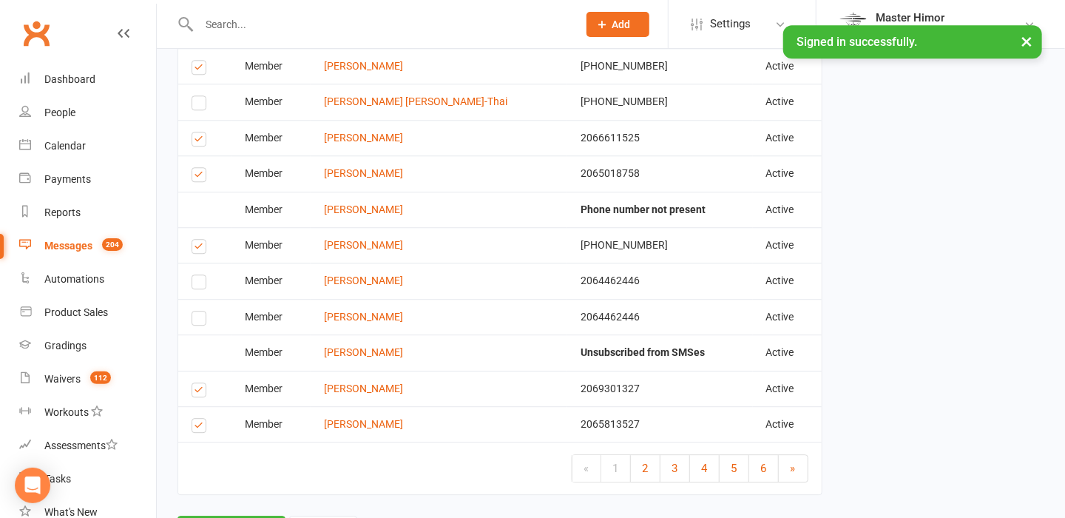
scroll to position [1923, 0]
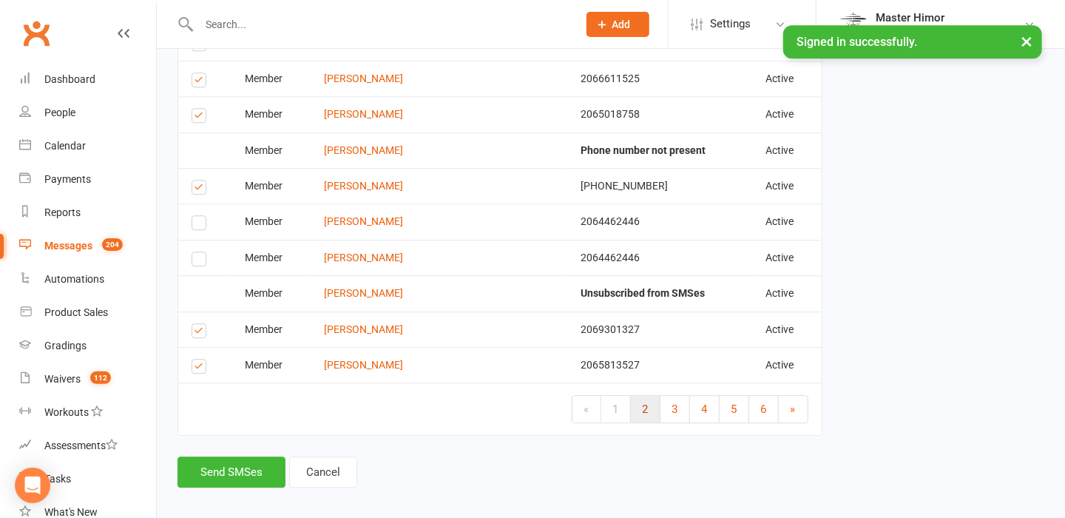
click at [640, 407] on link "2" at bounding box center [646, 409] width 30 height 27
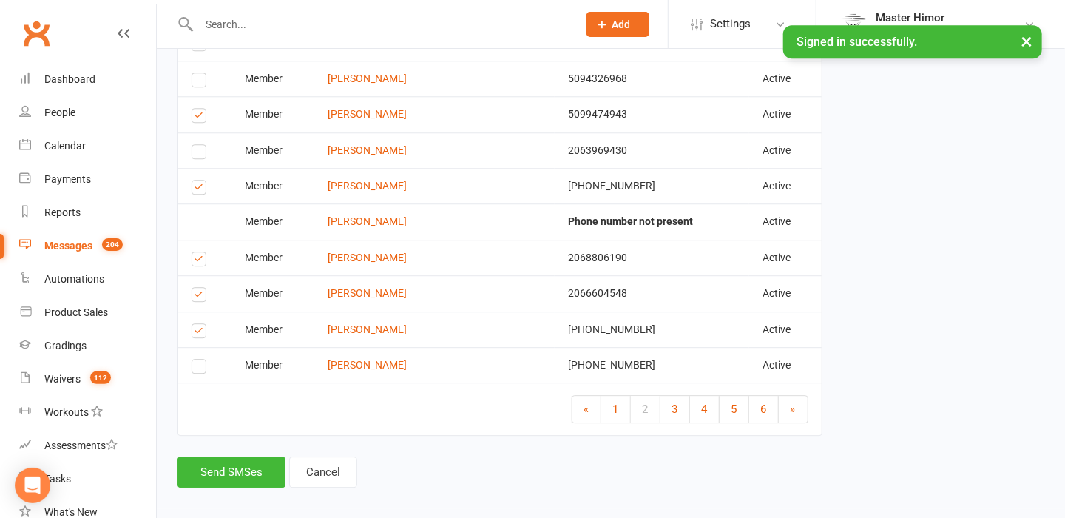
click at [200, 297] on label at bounding box center [202, 297] width 20 height 0
click at [200, 288] on input "checkbox" at bounding box center [197, 288] width 10 height 0
click at [200, 297] on label at bounding box center [202, 297] width 20 height 0
click at [200, 288] on input "checkbox" at bounding box center [197, 288] width 10 height 0
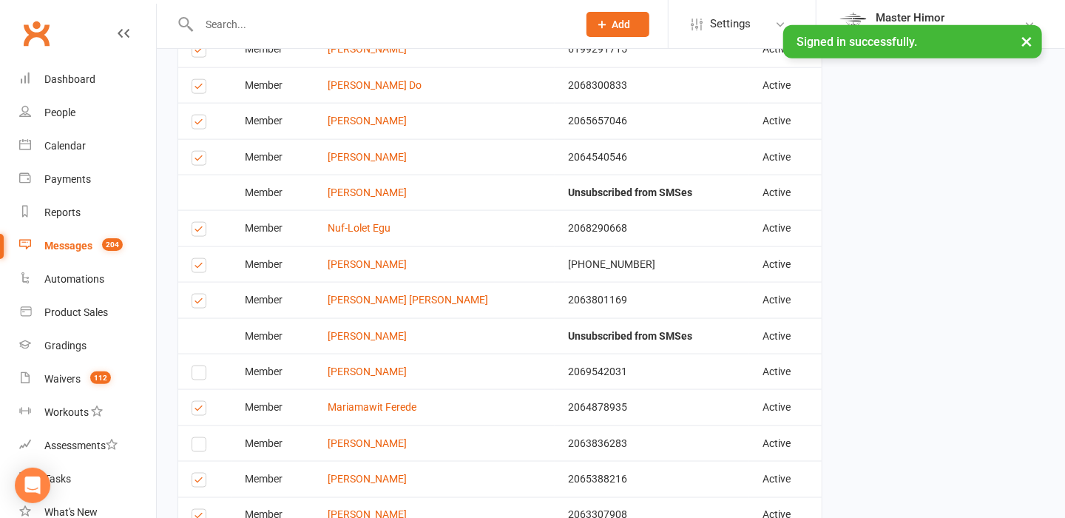
scroll to position [873, 0]
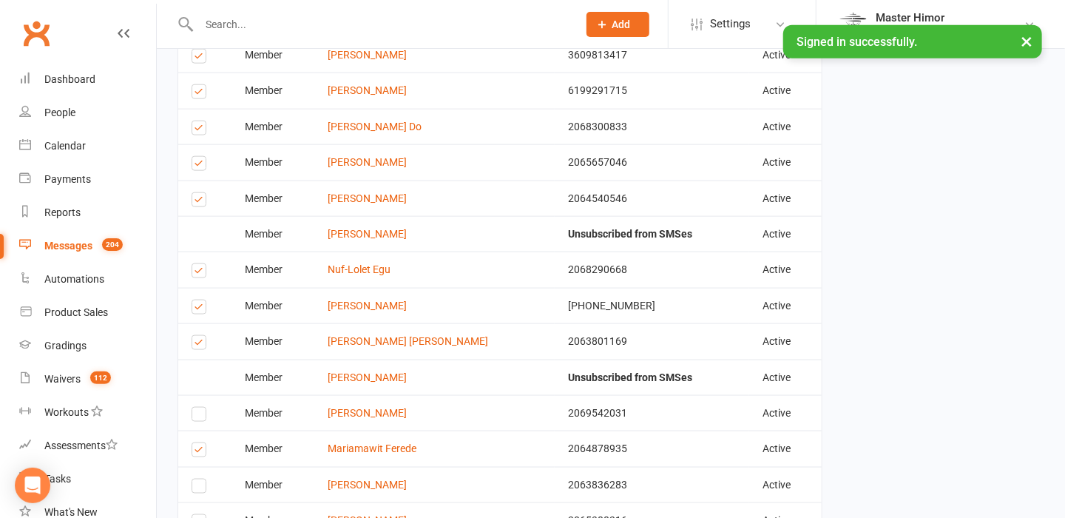
drag, startPoint x: 1023, startPoint y: 135, endPoint x: 1063, endPoint y: 145, distance: 41.1
click at [1023, 135] on div "Finalize & Send Please Check your Message Content and Confirm your Recipients b…" at bounding box center [610, 378] width 889 height 2362
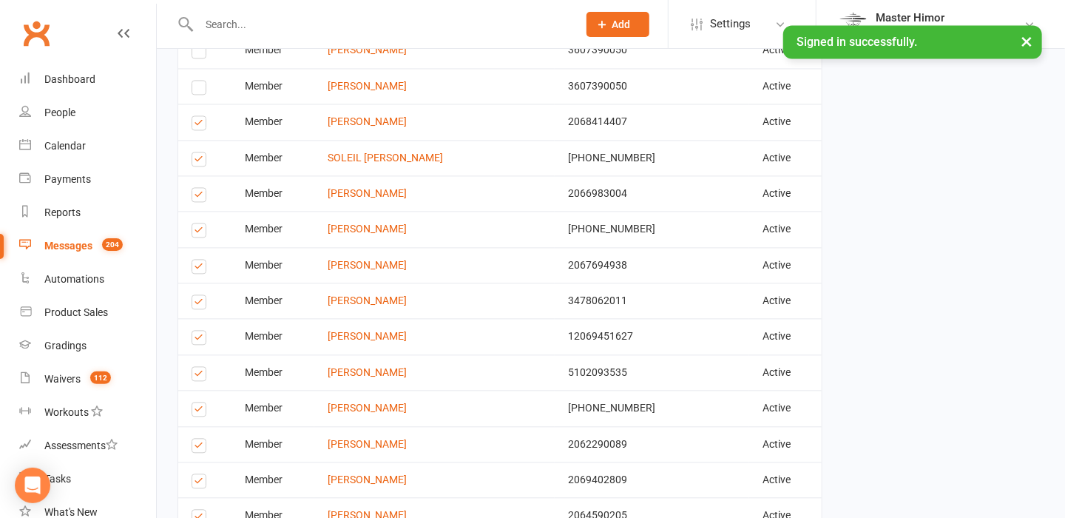
scroll to position [1936, 0]
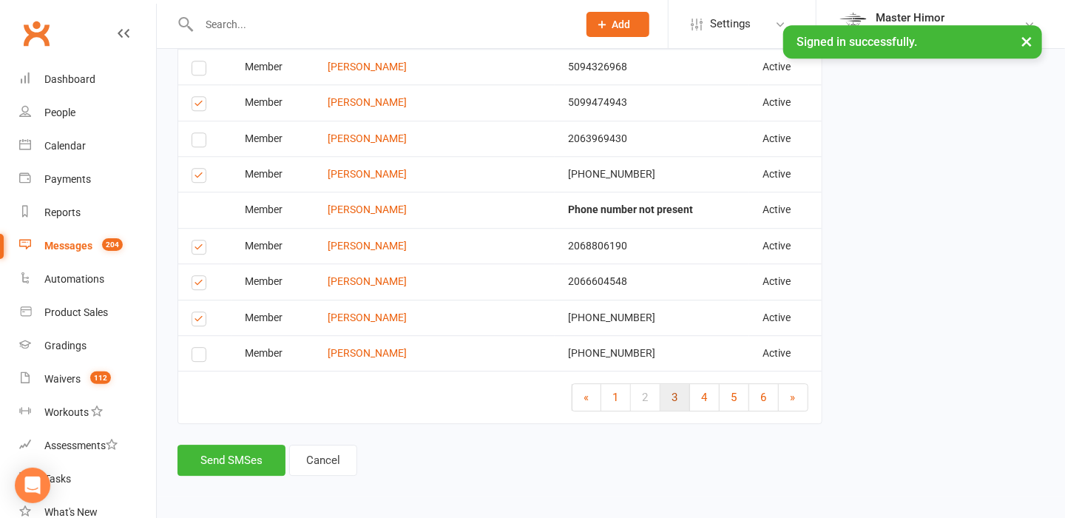
click at [664, 384] on link "3" at bounding box center [676, 397] width 30 height 27
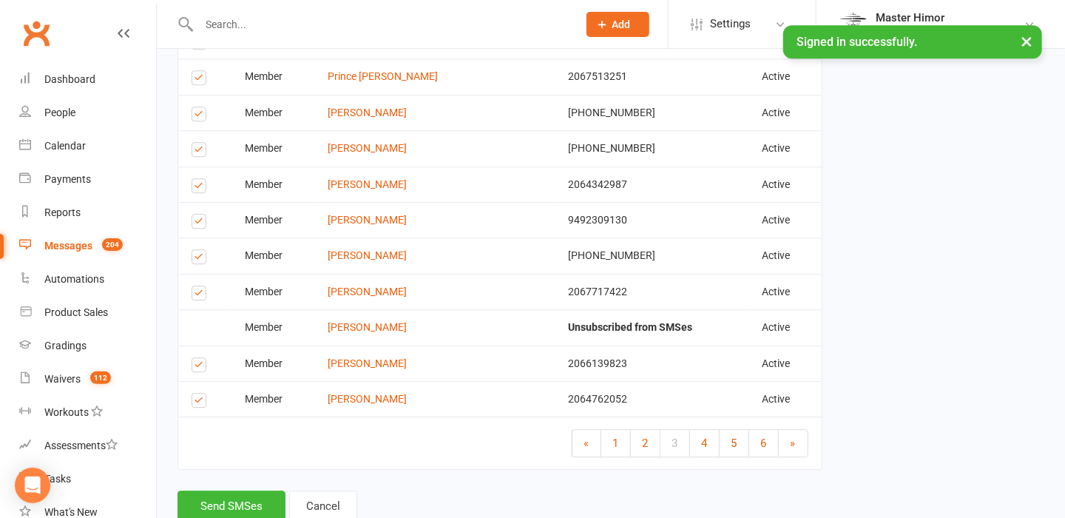
click at [201, 295] on label at bounding box center [202, 295] width 20 height 0
click at [201, 286] on input "checkbox" at bounding box center [197, 286] width 10 height 0
click at [201, 295] on label at bounding box center [202, 295] width 20 height 0
click at [201, 286] on input "checkbox" at bounding box center [197, 286] width 10 height 0
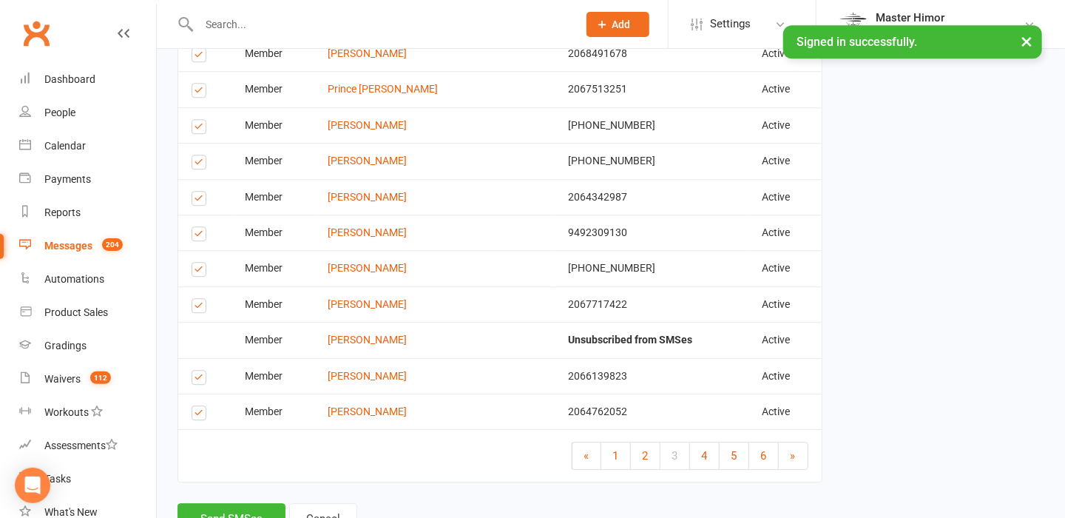
scroll to position [1872, 0]
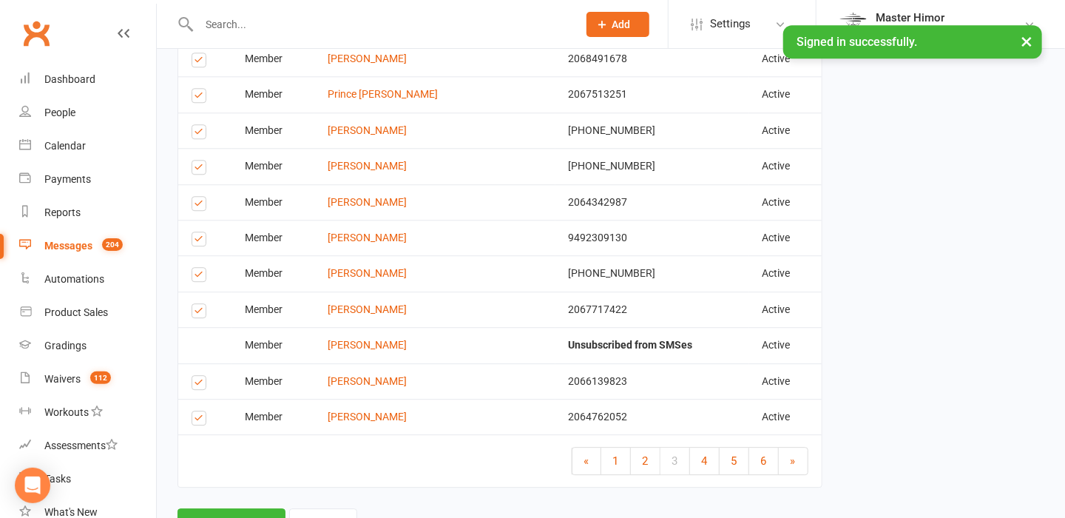
click at [195, 313] on label at bounding box center [202, 313] width 20 height 0
click at [195, 304] on input "checkbox" at bounding box center [197, 304] width 10 height 0
click at [198, 206] on label at bounding box center [202, 206] width 20 height 0
click at [198, 197] on input "checkbox" at bounding box center [197, 197] width 10 height 0
click at [198, 206] on label at bounding box center [202, 206] width 20 height 0
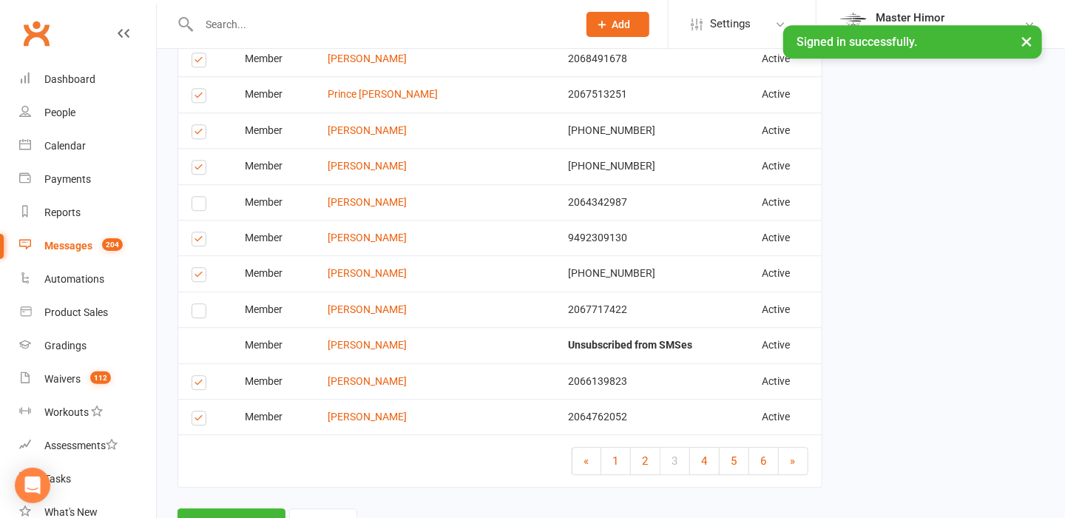
click at [198, 197] on input "checkbox" at bounding box center [197, 197] width 10 height 0
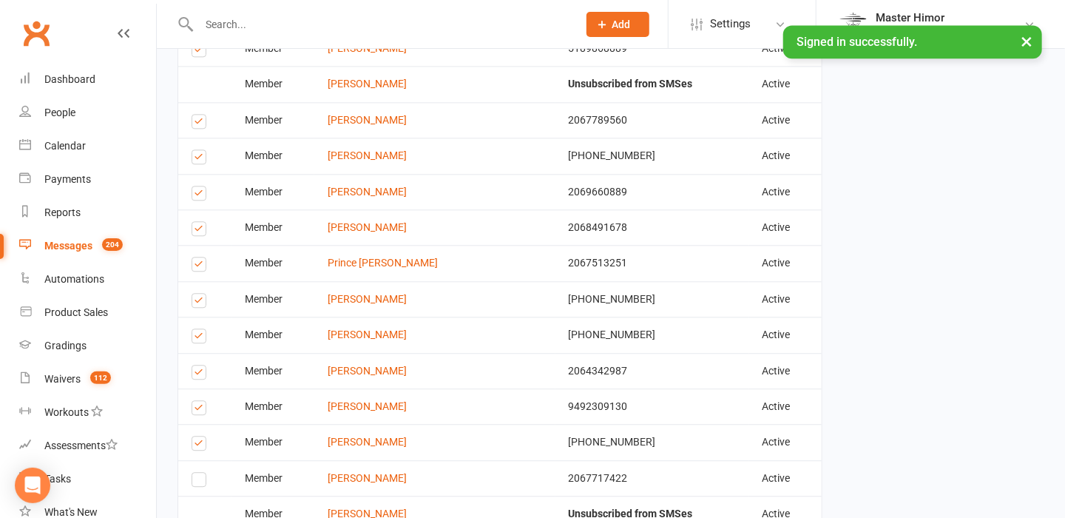
scroll to position [1690, 0]
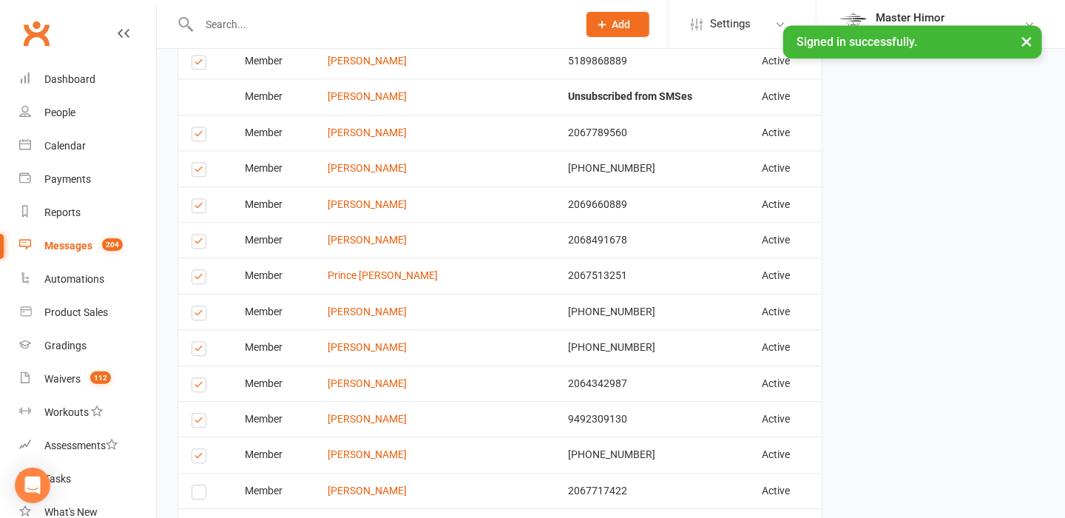
click at [199, 208] on label at bounding box center [202, 208] width 20 height 0
click at [199, 199] on input "checkbox" at bounding box center [197, 199] width 10 height 0
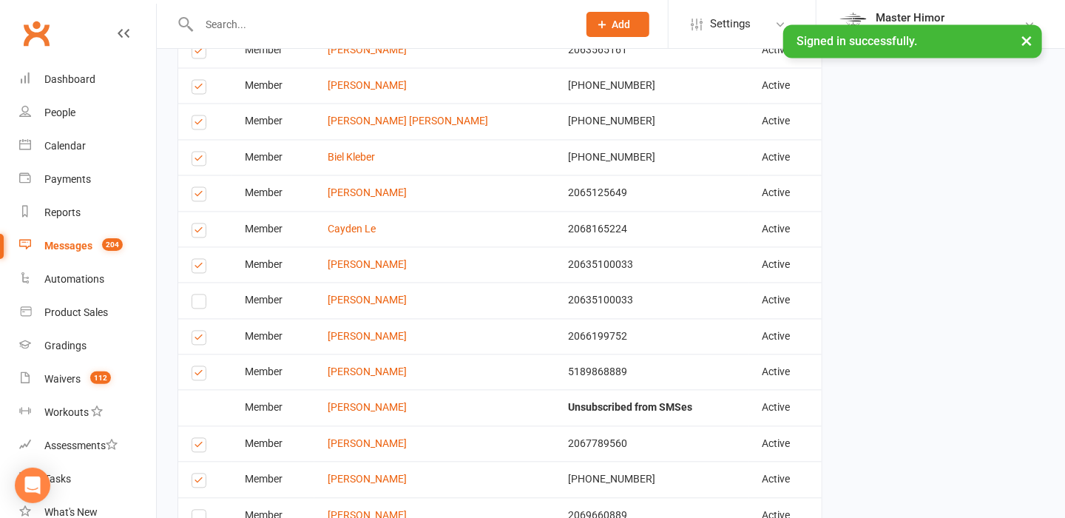
scroll to position [1377, 0]
click at [200, 127] on label at bounding box center [202, 127] width 20 height 0
click at [200, 118] on input "checkbox" at bounding box center [197, 118] width 10 height 0
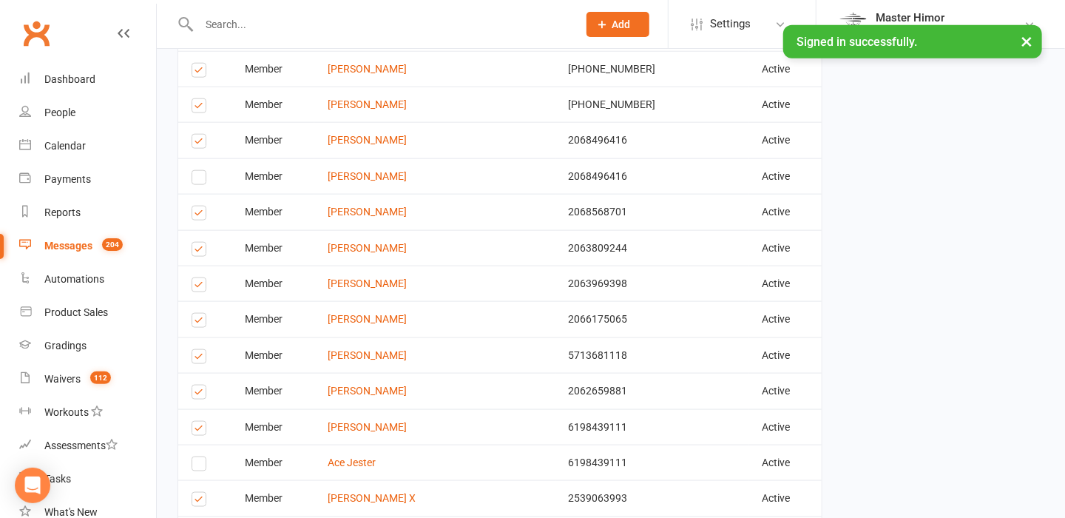
scroll to position [820, 0]
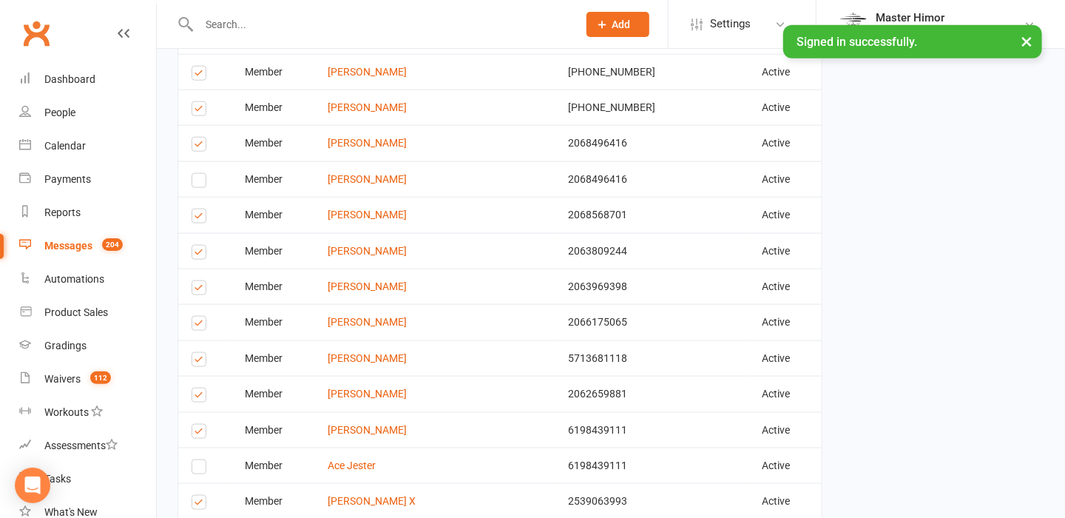
click at [199, 75] on label at bounding box center [202, 75] width 20 height 0
click at [199, 67] on input "checkbox" at bounding box center [197, 67] width 10 height 0
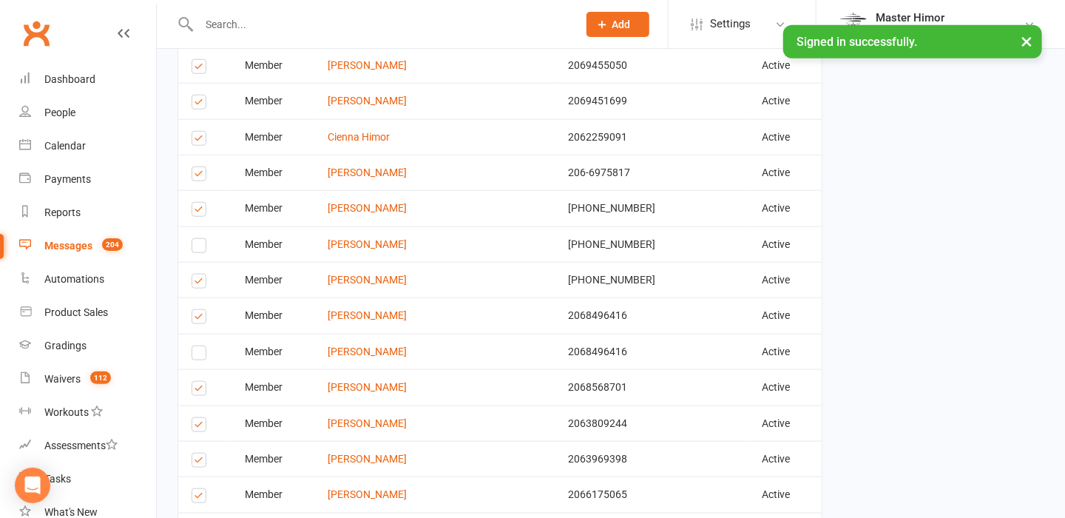
scroll to position [647, 0]
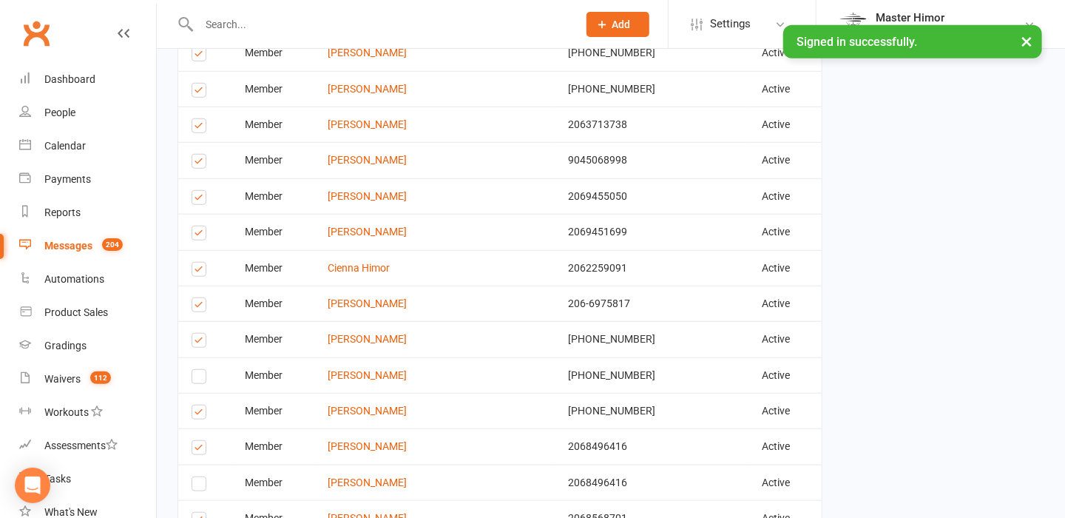
scroll to position [508, 0]
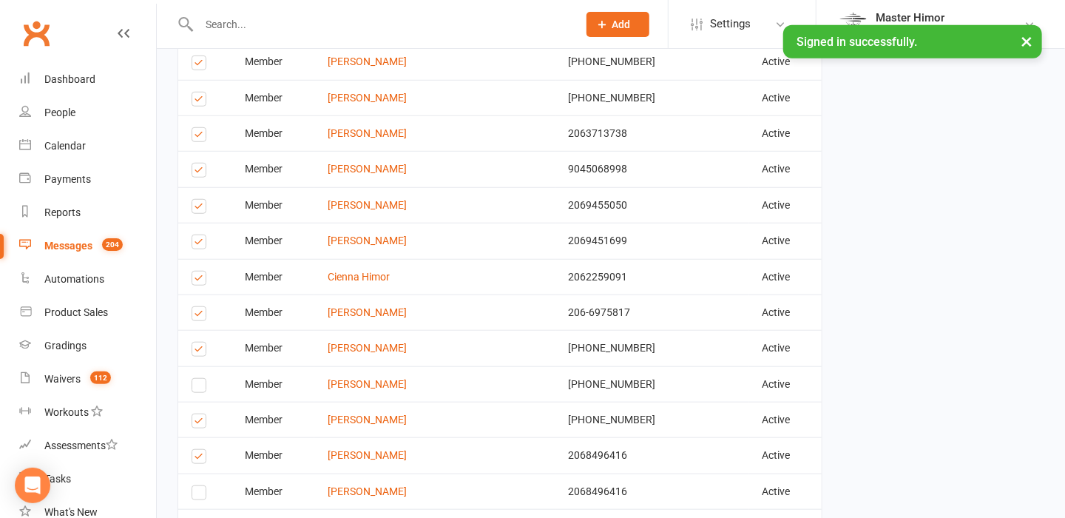
click at [200, 172] on label at bounding box center [202, 172] width 20 height 0
click at [200, 163] on input "checkbox" at bounding box center [197, 163] width 10 height 0
click at [200, 172] on label at bounding box center [202, 172] width 20 height 0
click at [200, 163] on input "checkbox" at bounding box center [197, 163] width 10 height 0
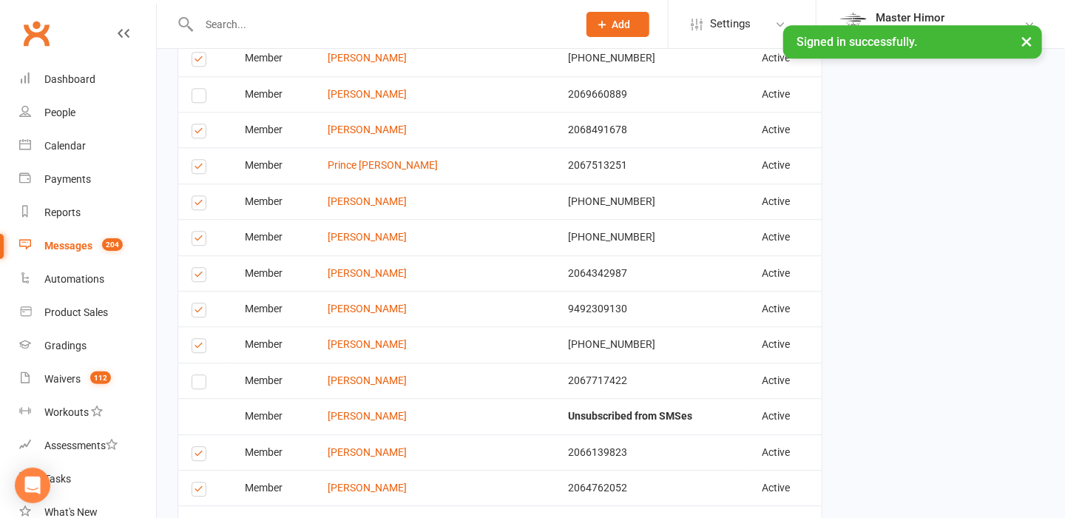
scroll to position [1936, 0]
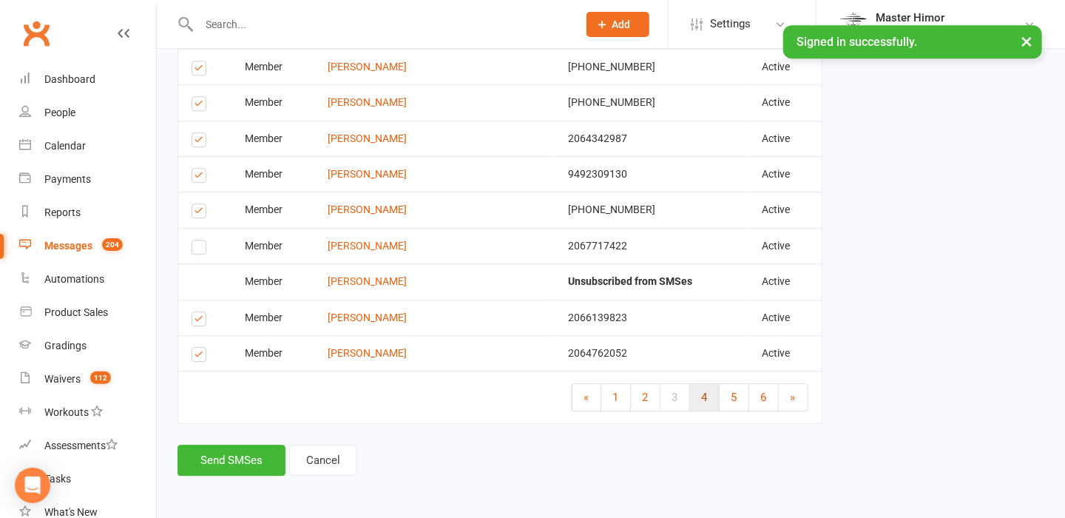
click at [706, 391] on span "4" at bounding box center [705, 397] width 6 height 13
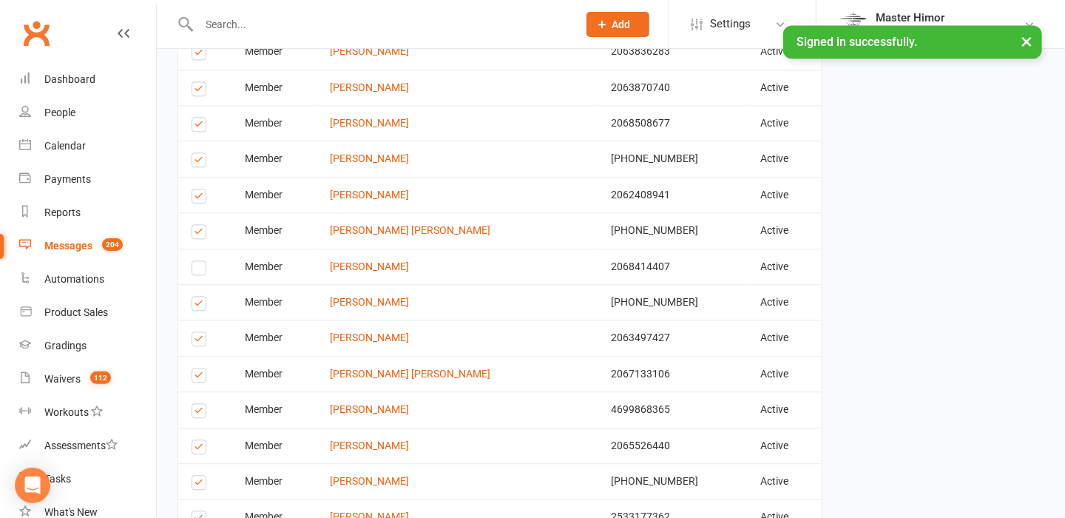
scroll to position [1610, 0]
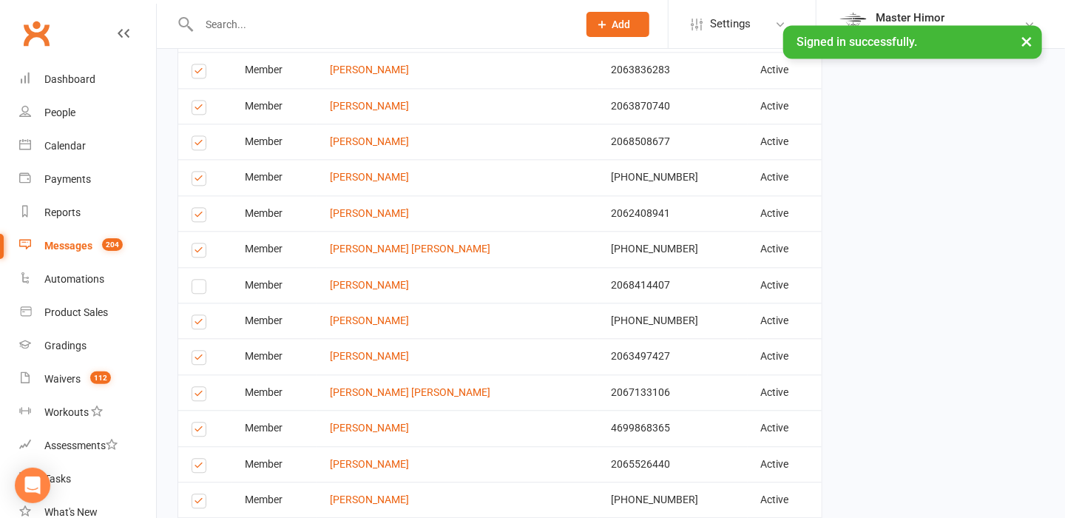
click at [201, 181] on label at bounding box center [202, 181] width 20 height 0
click at [201, 172] on input "checkbox" at bounding box center [197, 172] width 10 height 0
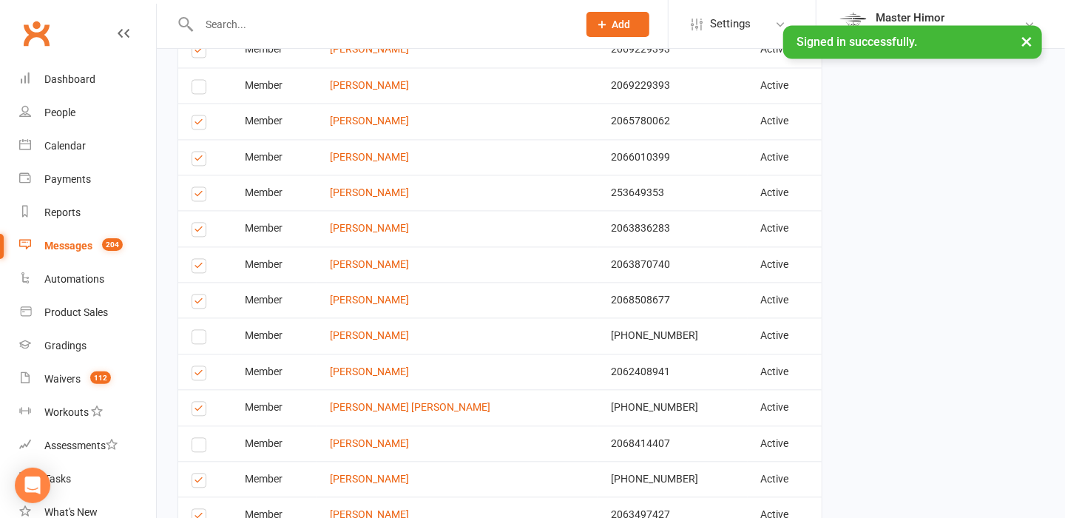
scroll to position [1393, 0]
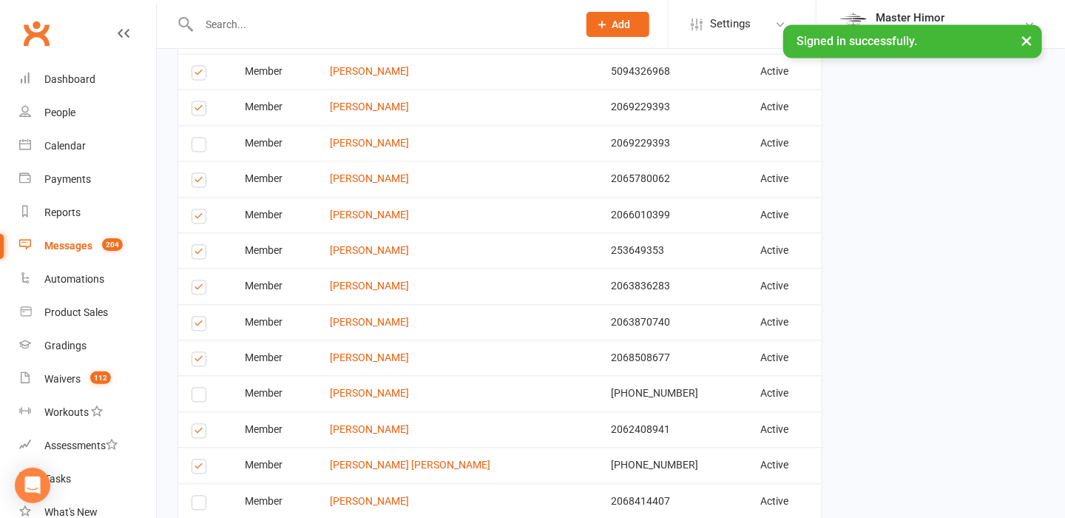
click at [201, 111] on label at bounding box center [202, 111] width 20 height 0
click at [201, 102] on input "checkbox" at bounding box center [197, 102] width 10 height 0
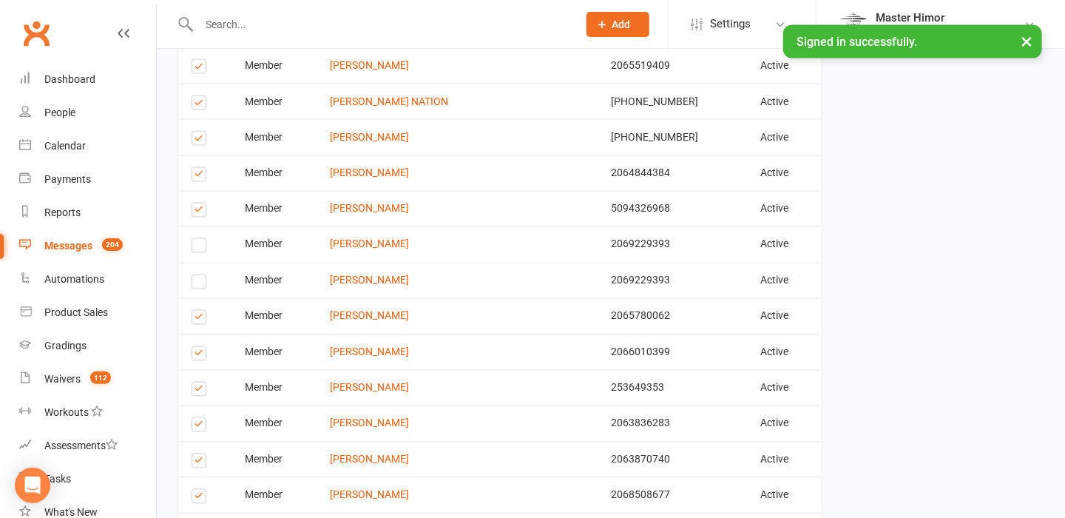
scroll to position [1221, 0]
click at [200, 141] on label at bounding box center [202, 141] width 20 height 0
click at [200, 132] on input "checkbox" at bounding box center [197, 132] width 10 height 0
click at [200, 141] on label at bounding box center [202, 141] width 20 height 0
click at [200, 132] on input "checkbox" at bounding box center [197, 132] width 10 height 0
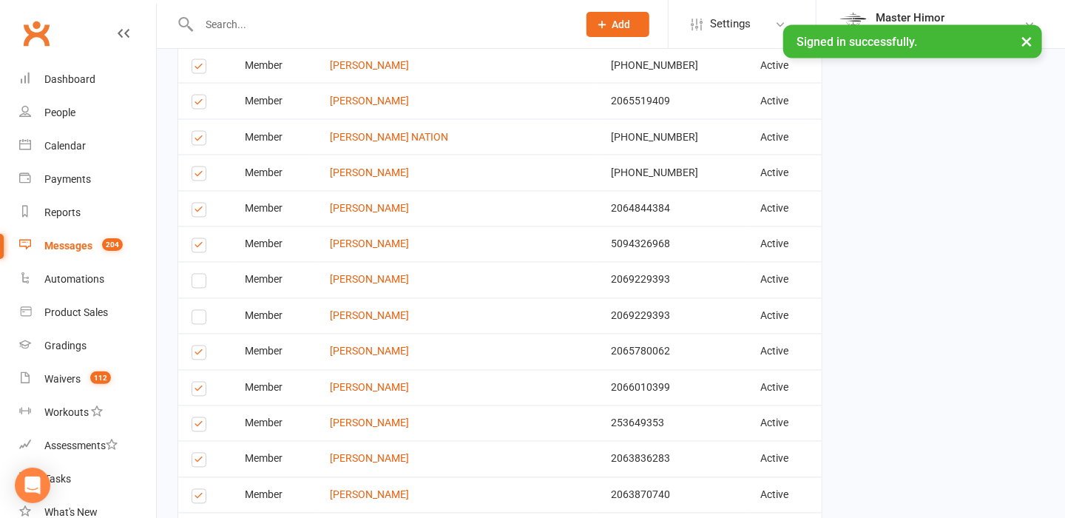
click at [198, 141] on label at bounding box center [202, 141] width 20 height 0
click at [198, 132] on input "checkbox" at bounding box center [197, 132] width 10 height 0
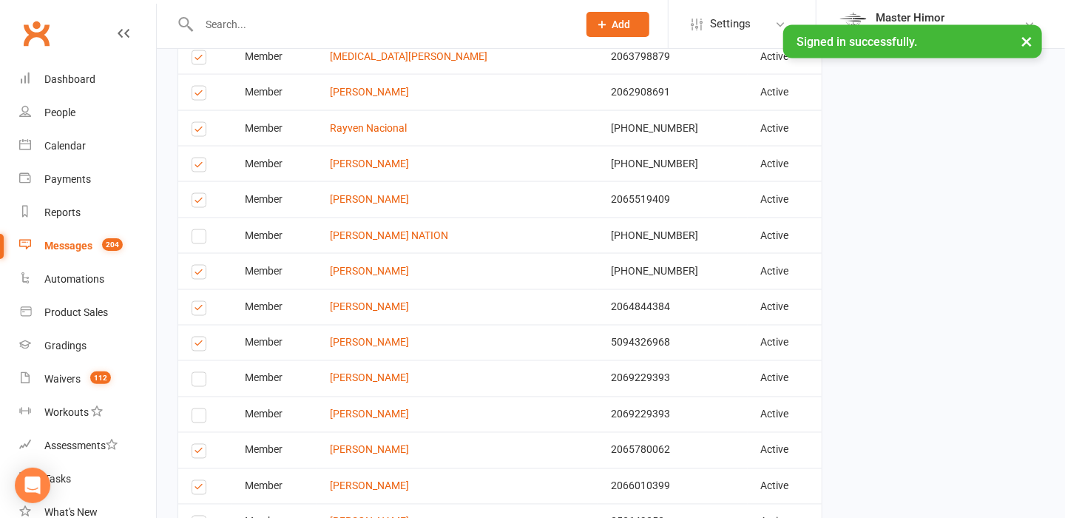
scroll to position [1052, 0]
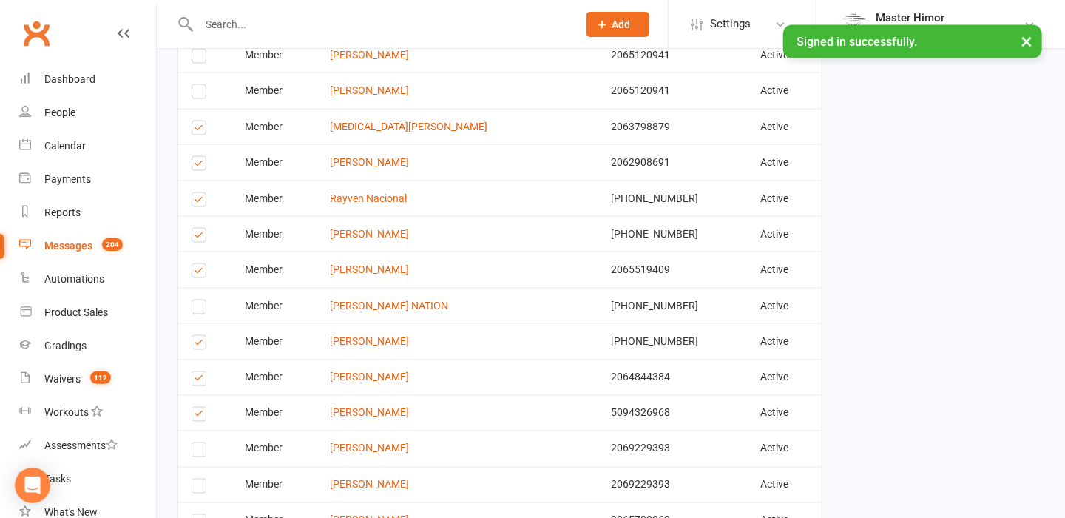
click at [203, 166] on label at bounding box center [202, 166] width 20 height 0
click at [201, 157] on input "checkbox" at bounding box center [197, 157] width 10 height 0
click at [203, 202] on label at bounding box center [202, 202] width 20 height 0
click at [201, 193] on input "checkbox" at bounding box center [197, 193] width 10 height 0
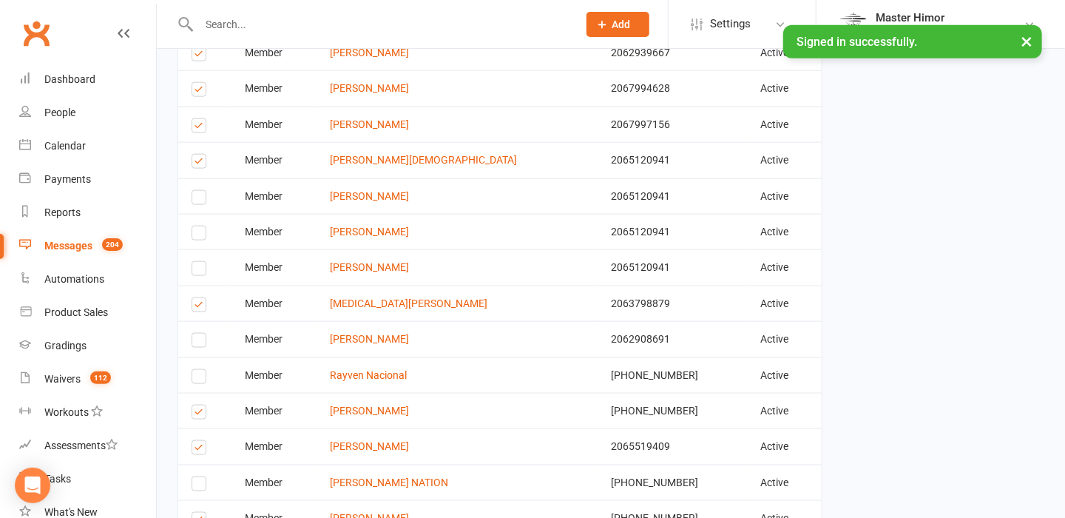
scroll to position [797, 0]
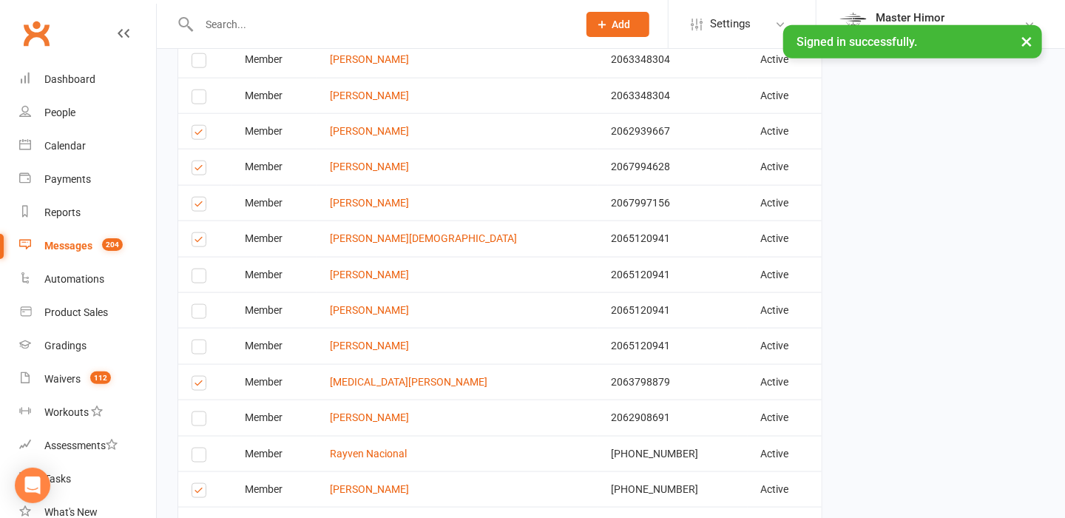
click at [200, 135] on label at bounding box center [202, 135] width 20 height 0
click at [200, 126] on input "checkbox" at bounding box center [197, 126] width 10 height 0
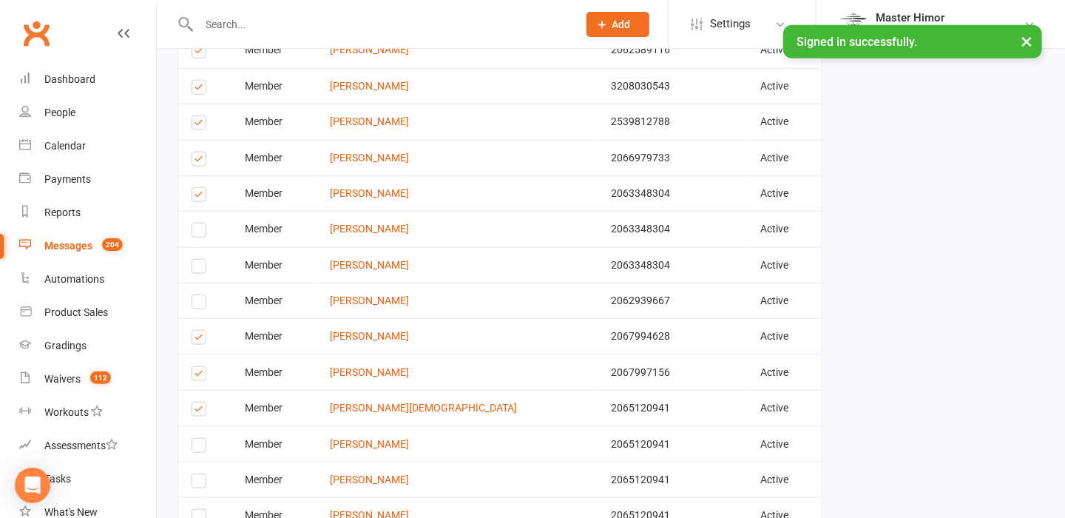
scroll to position [607, 0]
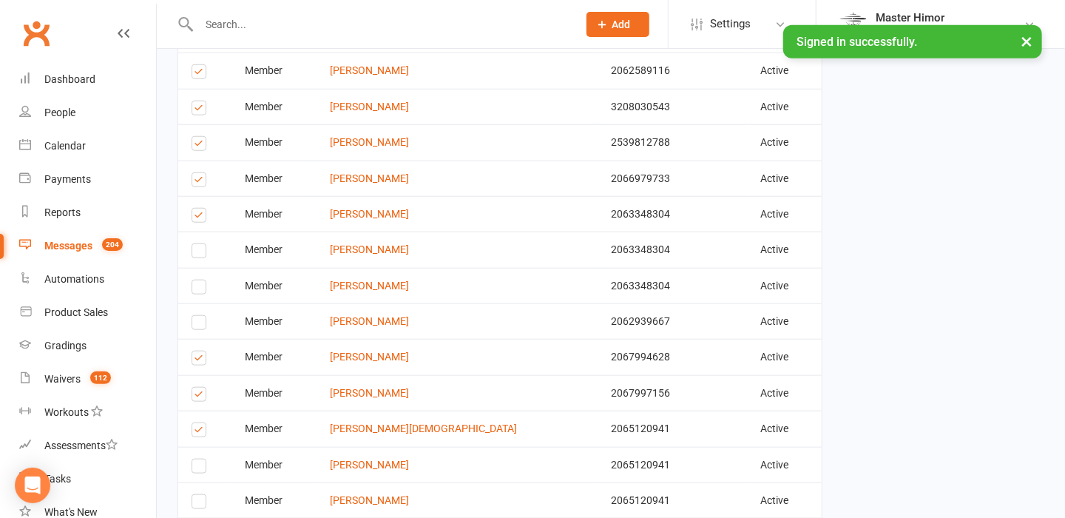
click at [206, 178] on div "Select this" at bounding box center [202, 178] width 20 height 11
click at [198, 182] on label at bounding box center [202, 182] width 20 height 0
click at [198, 173] on input "checkbox" at bounding box center [197, 173] width 10 height 0
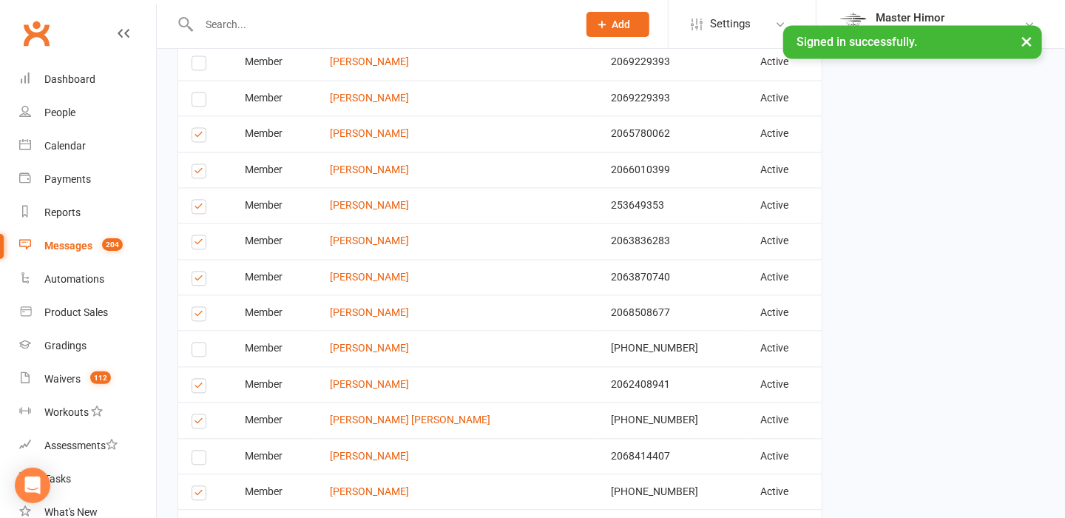
scroll to position [1936, 0]
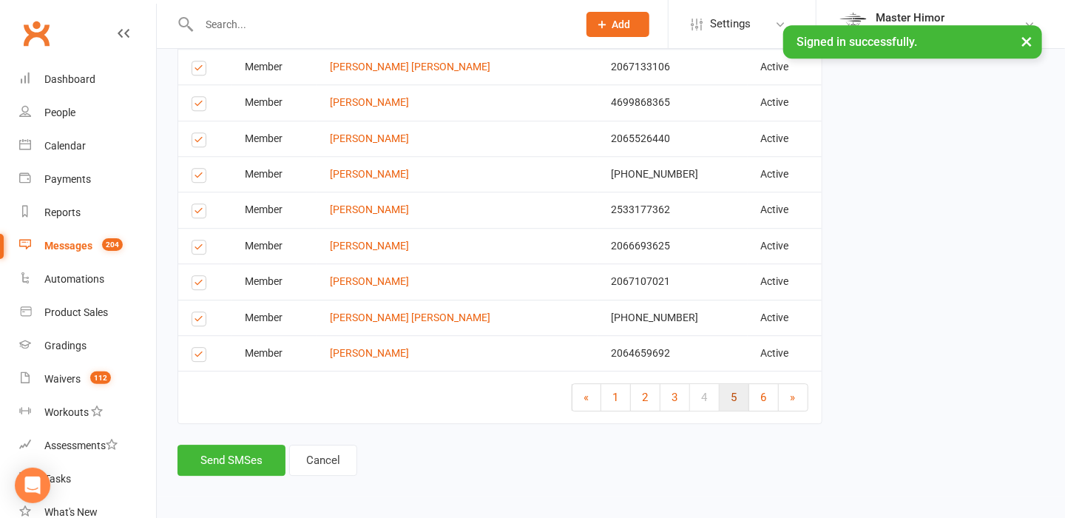
click at [732, 391] on span "5" at bounding box center [735, 397] width 6 height 13
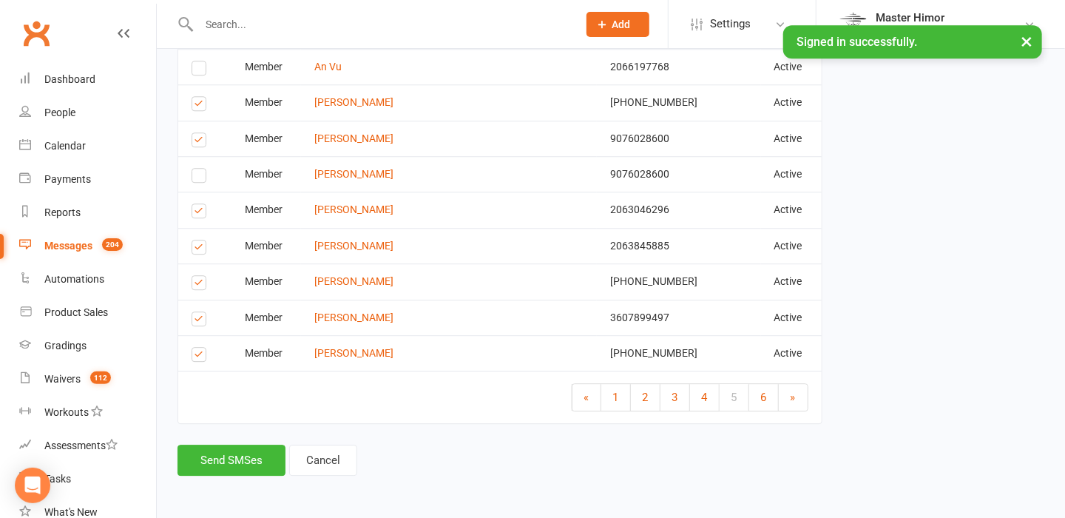
click at [198, 285] on label at bounding box center [202, 285] width 20 height 0
click at [198, 276] on input "checkbox" at bounding box center [197, 276] width 10 height 0
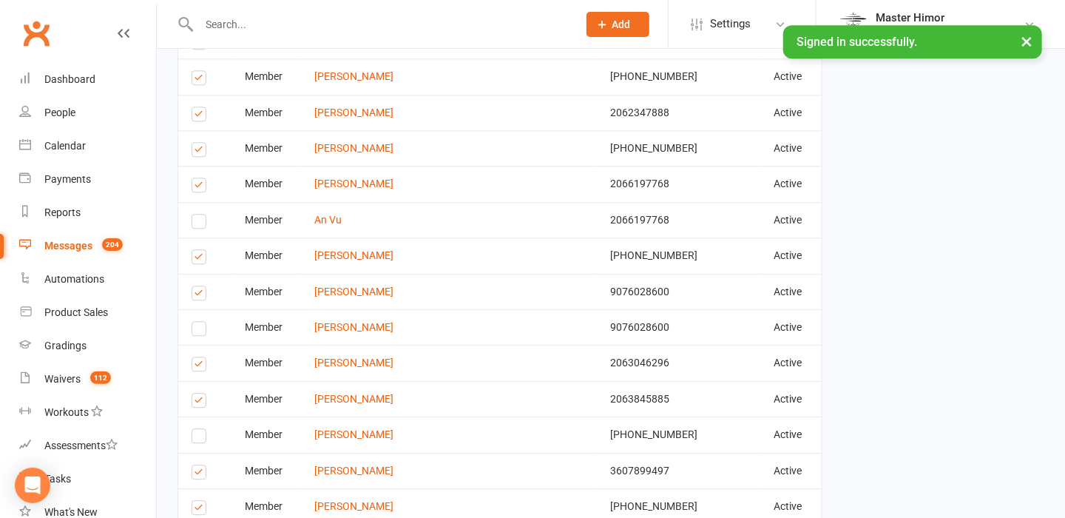
scroll to position [1762, 0]
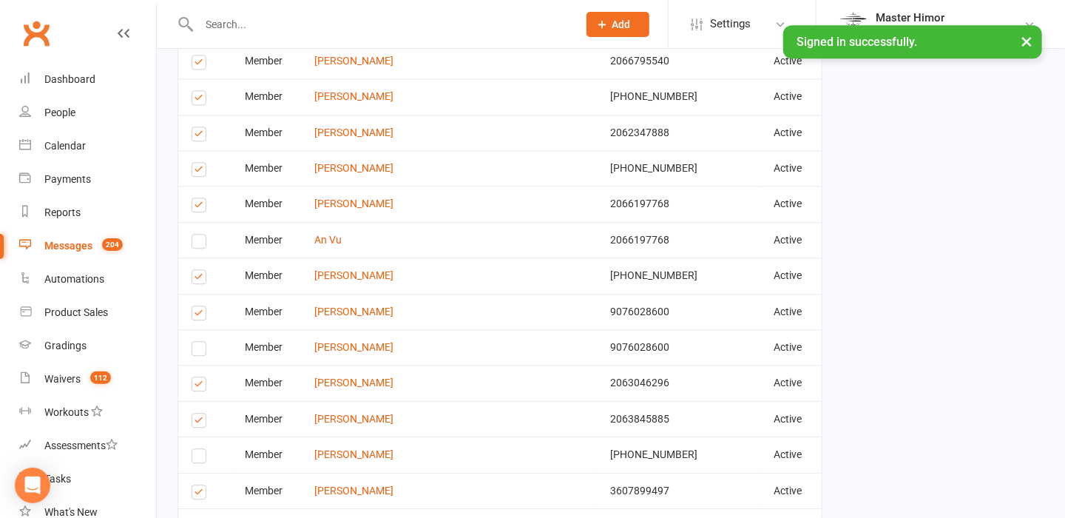
click at [200, 136] on label at bounding box center [202, 136] width 20 height 0
click at [200, 127] on input "checkbox" at bounding box center [197, 127] width 10 height 0
click at [201, 100] on label at bounding box center [202, 100] width 20 height 0
click at [201, 91] on input "checkbox" at bounding box center [197, 91] width 10 height 0
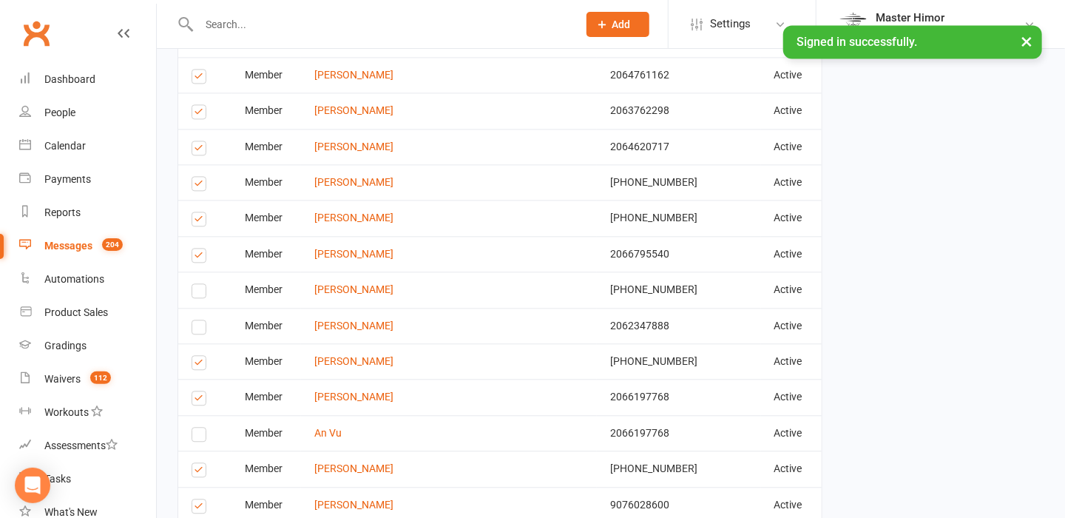
scroll to position [1538, 0]
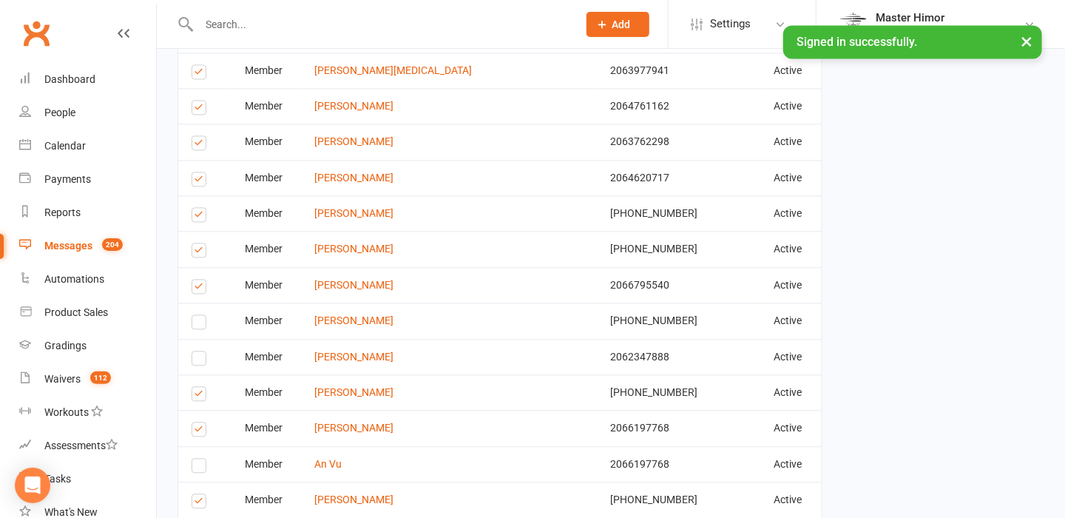
click at [200, 181] on label at bounding box center [202, 181] width 20 height 0
click at [200, 172] on input "checkbox" at bounding box center [197, 172] width 10 height 0
click at [195, 145] on label at bounding box center [202, 145] width 20 height 0
click at [195, 136] on input "checkbox" at bounding box center [197, 136] width 10 height 0
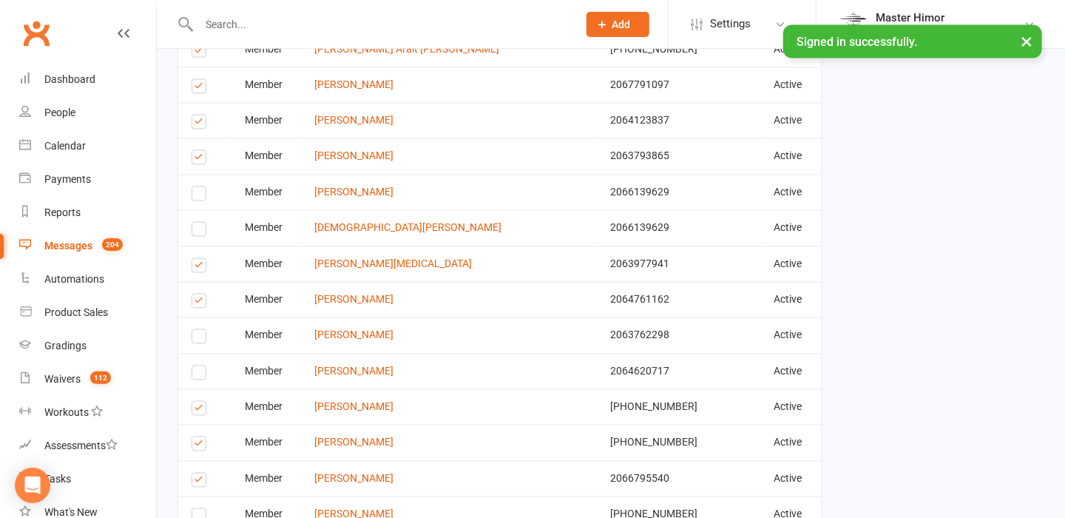
scroll to position [1354, 0]
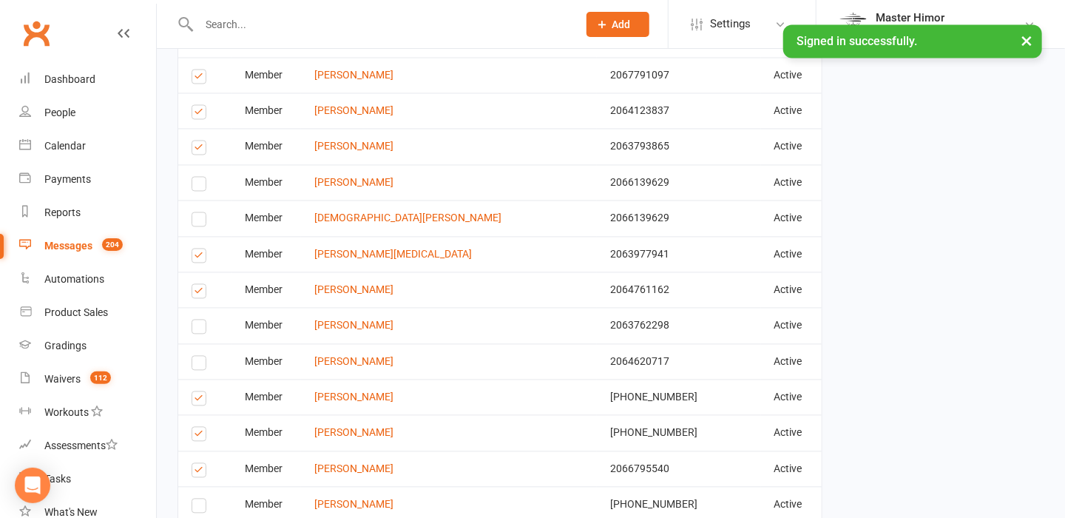
click at [199, 115] on label at bounding box center [202, 115] width 20 height 0
click at [199, 106] on input "checkbox" at bounding box center [197, 106] width 10 height 0
click at [200, 150] on label at bounding box center [202, 150] width 20 height 0
click at [200, 141] on input "checkbox" at bounding box center [197, 141] width 10 height 0
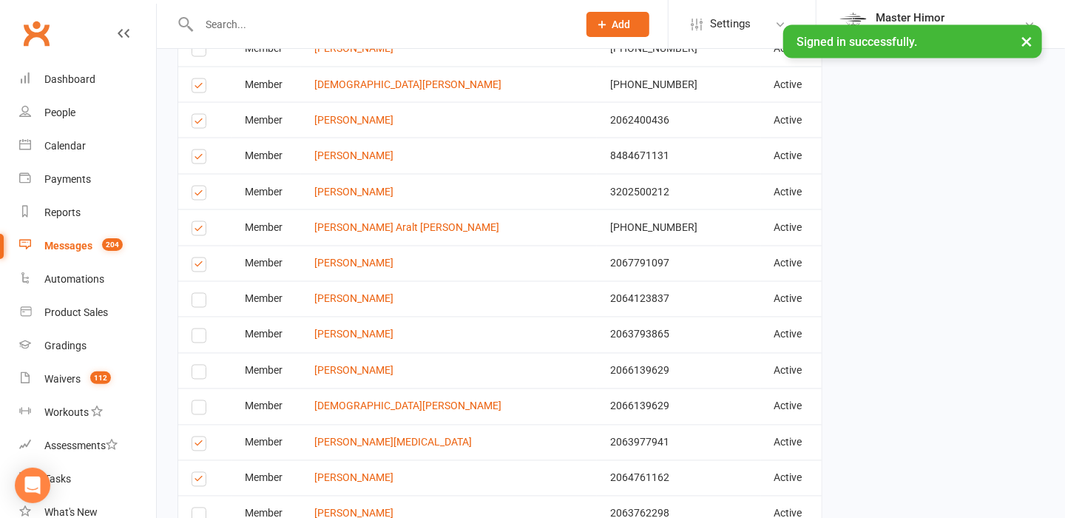
scroll to position [1157, 0]
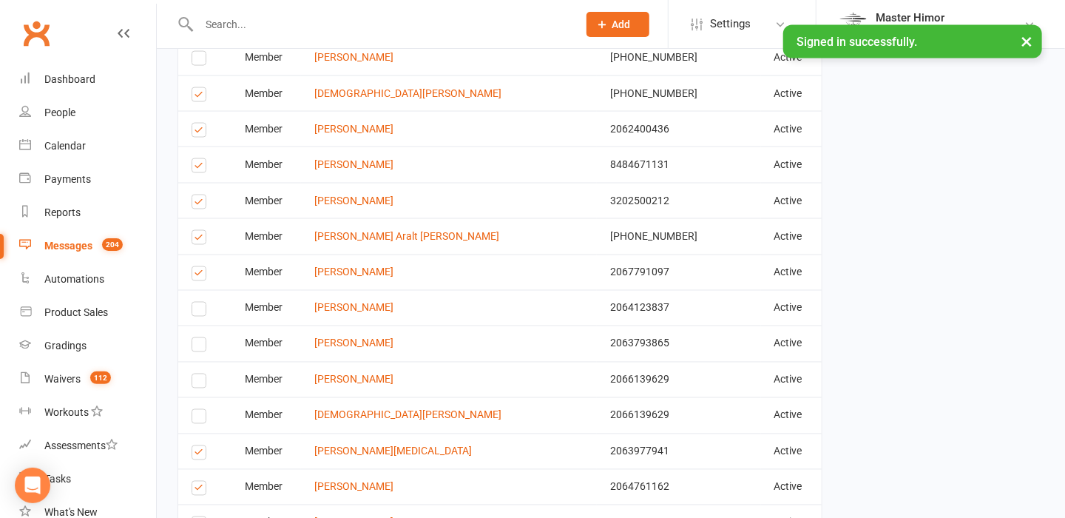
click at [198, 240] on label at bounding box center [202, 240] width 20 height 0
click at [198, 231] on input "checkbox" at bounding box center [197, 231] width 10 height 0
click at [356, 161] on link "[PERSON_NAME]" at bounding box center [353, 164] width 79 height 12
click at [356, 161] on ui-view "Prospect Member Non-attending contact Class / event Appointment Grading event T…" at bounding box center [532, 61] width 1065 height 2428
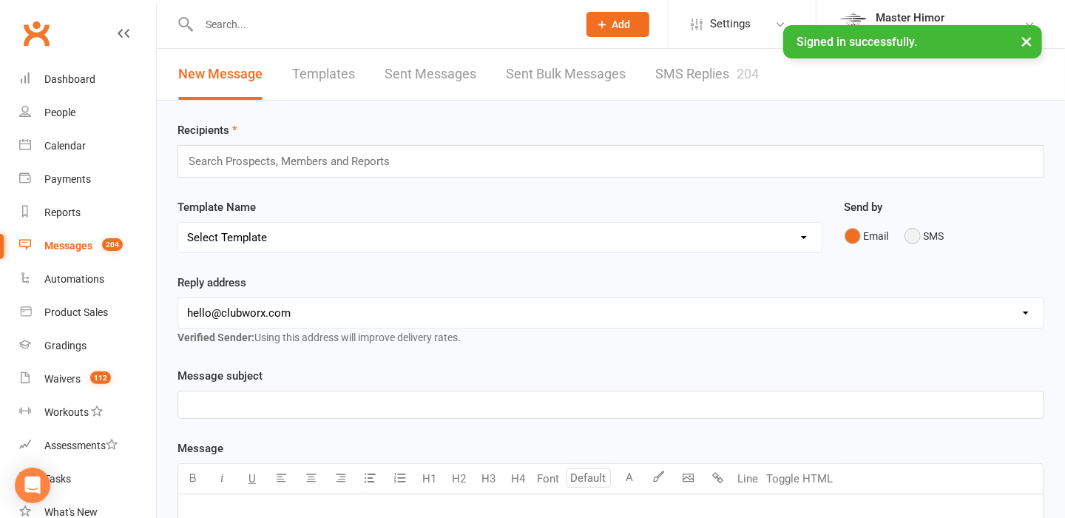
click at [915, 236] on button "SMS" at bounding box center [925, 236] width 40 height 28
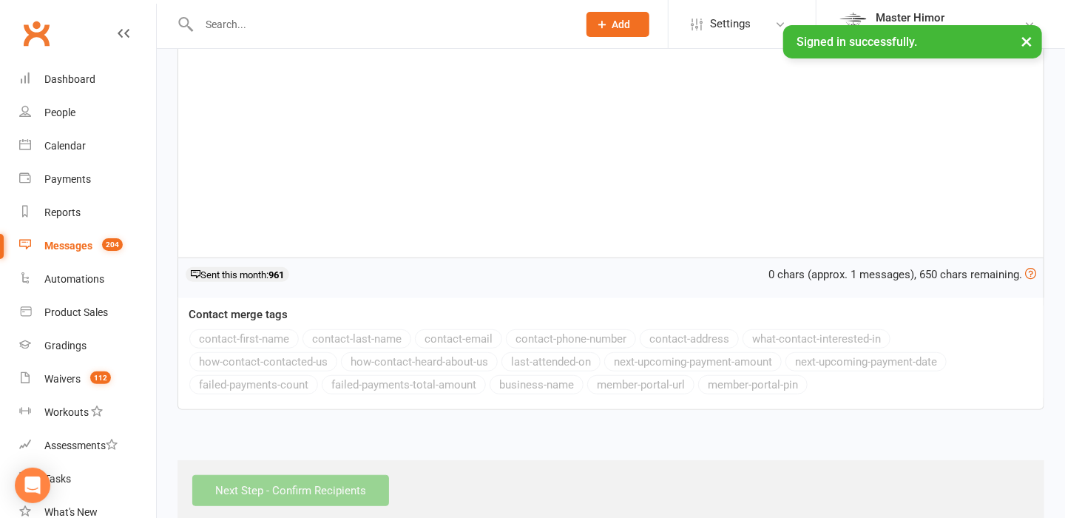
scroll to position [145, 0]
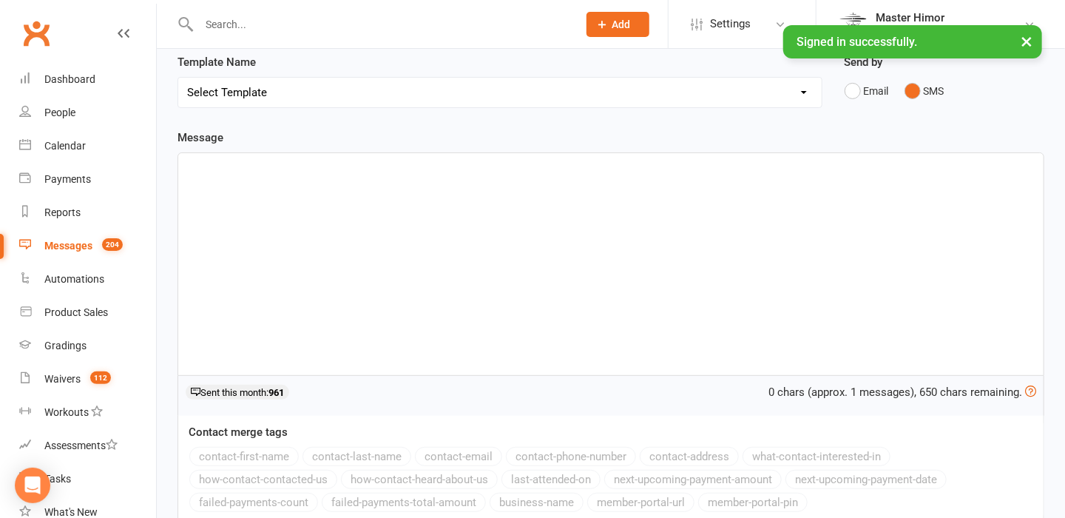
click at [876, 235] on div "﻿" at bounding box center [611, 264] width 866 height 222
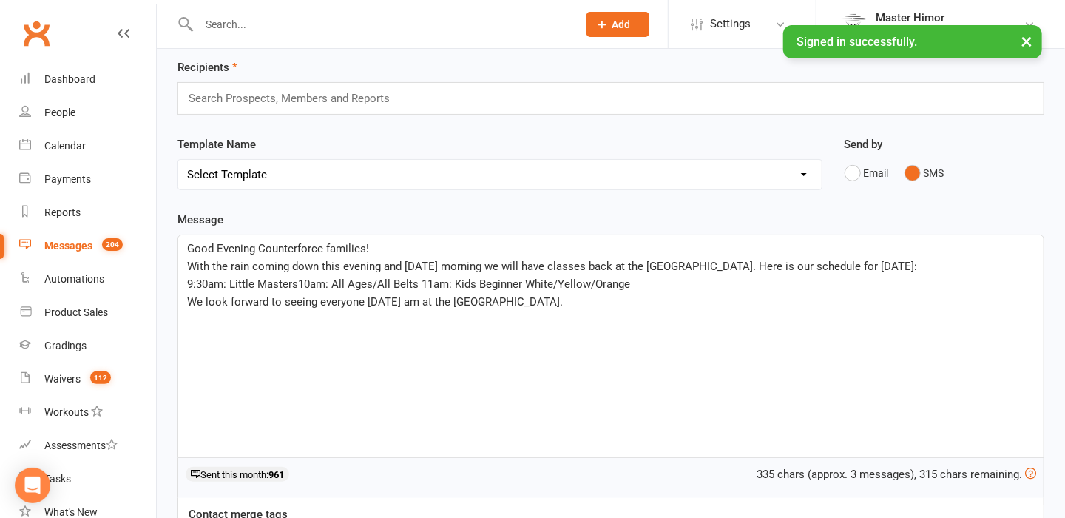
scroll to position [4, 0]
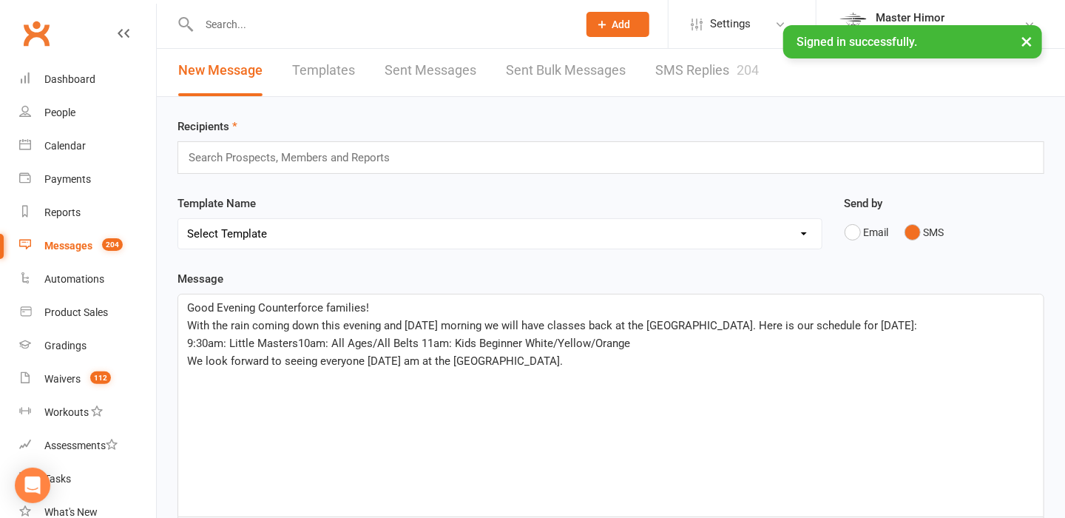
click at [661, 153] on div "Search Prospects, Members and Reports" at bounding box center [611, 157] width 867 height 33
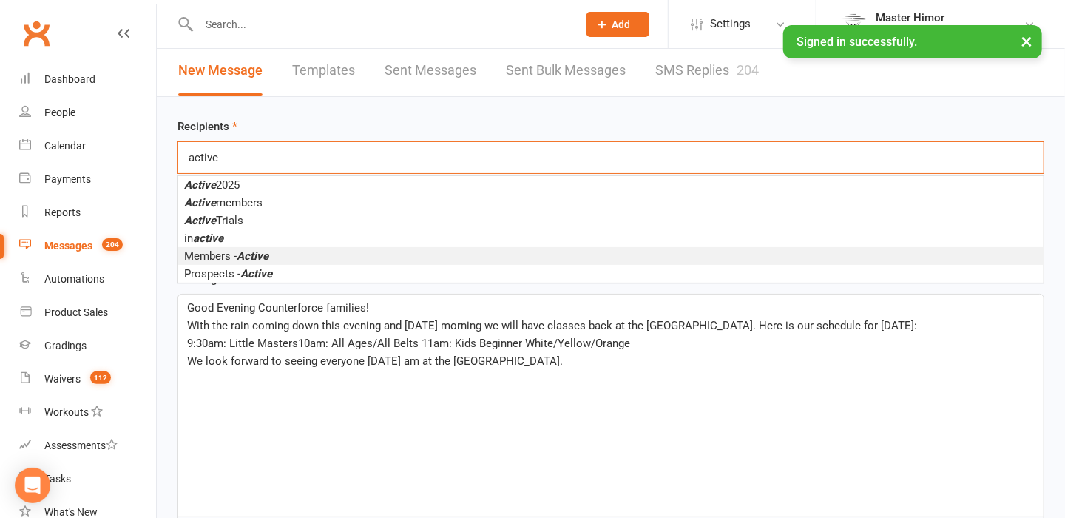
type input "active"
click at [382, 249] on li "Members - Active" at bounding box center [611, 256] width 866 height 18
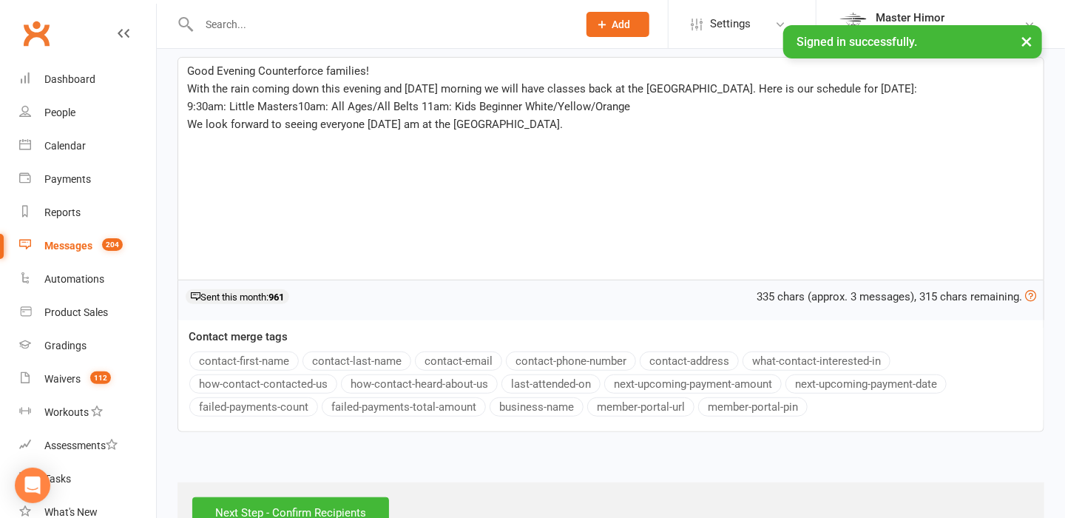
scroll to position [289, 0]
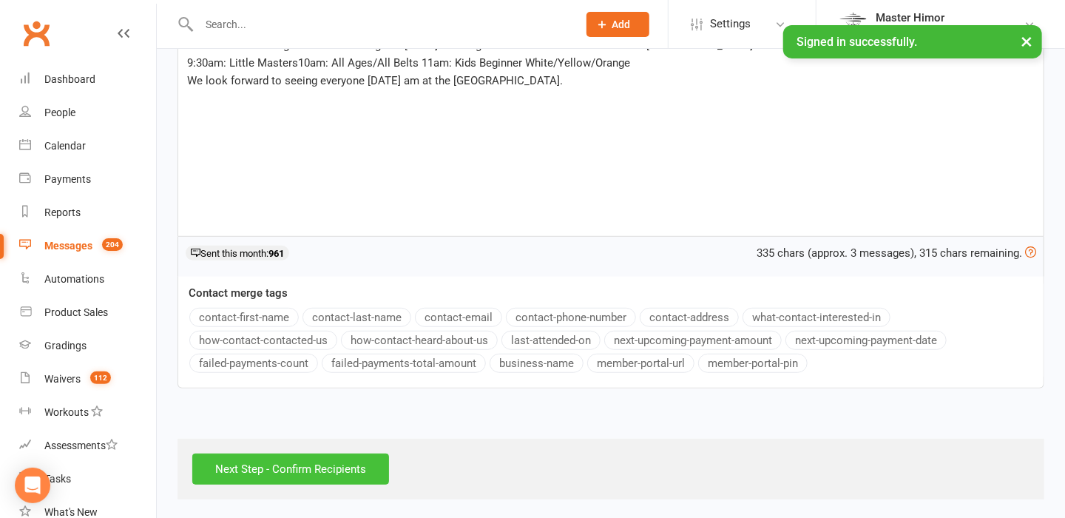
click at [280, 467] on input "Next Step - Confirm Recipients" at bounding box center [290, 468] width 197 height 31
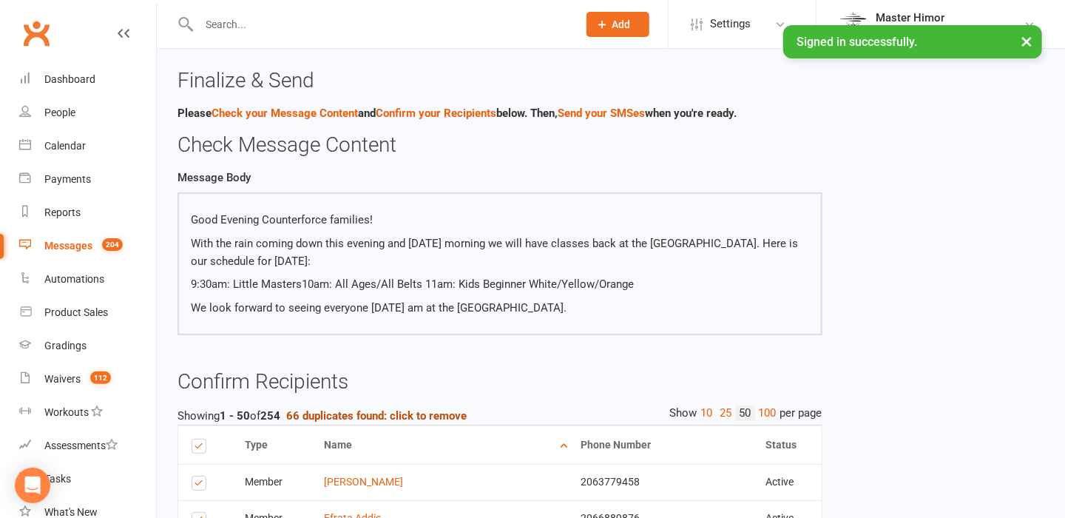
click at [371, 422] on strong "66 duplicates found: click to remove" at bounding box center [376, 415] width 181 height 13
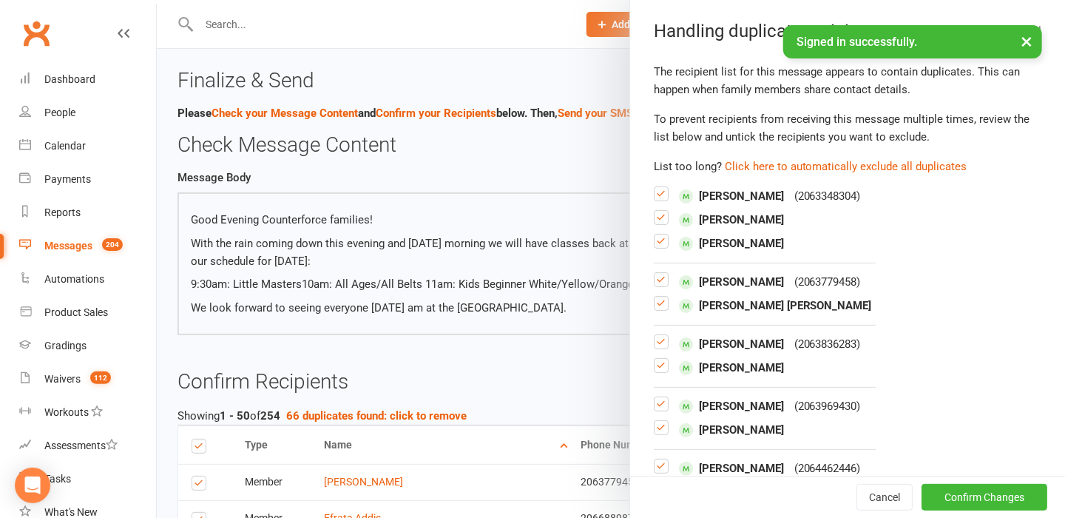
click at [654, 223] on label at bounding box center [661, 223] width 15 height 0
click at [654, 211] on input "checkbox" at bounding box center [661, 211] width 15 height 0
click at [655, 247] on label at bounding box center [661, 247] width 15 height 0
click at [655, 235] on input "checkbox" at bounding box center [661, 235] width 15 height 0
click at [659, 309] on label at bounding box center [661, 309] width 15 height 0
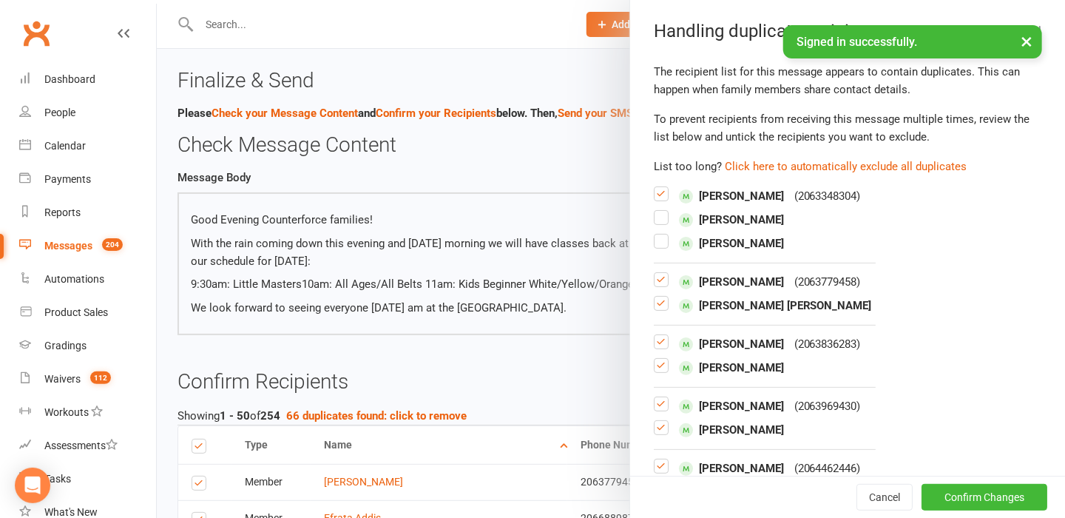
click at [659, 297] on input "checkbox" at bounding box center [661, 297] width 15 height 0
click at [654, 371] on label at bounding box center [661, 371] width 15 height 0
click at [654, 359] on input "checkbox" at bounding box center [661, 359] width 15 height 0
click at [654, 434] on label at bounding box center [661, 434] width 15 height 0
click at [654, 421] on input "checkbox" at bounding box center [661, 421] width 15 height 0
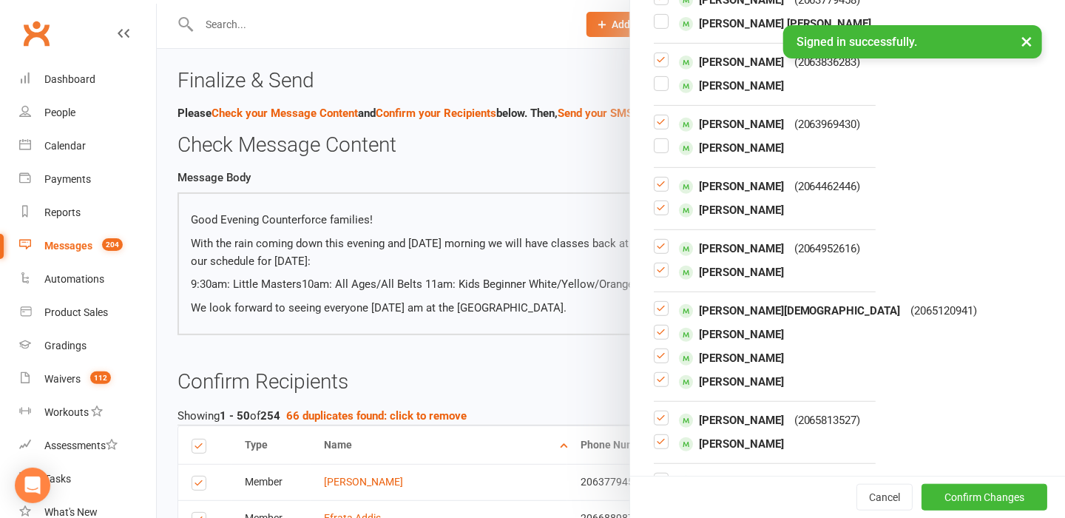
scroll to position [340, 0]
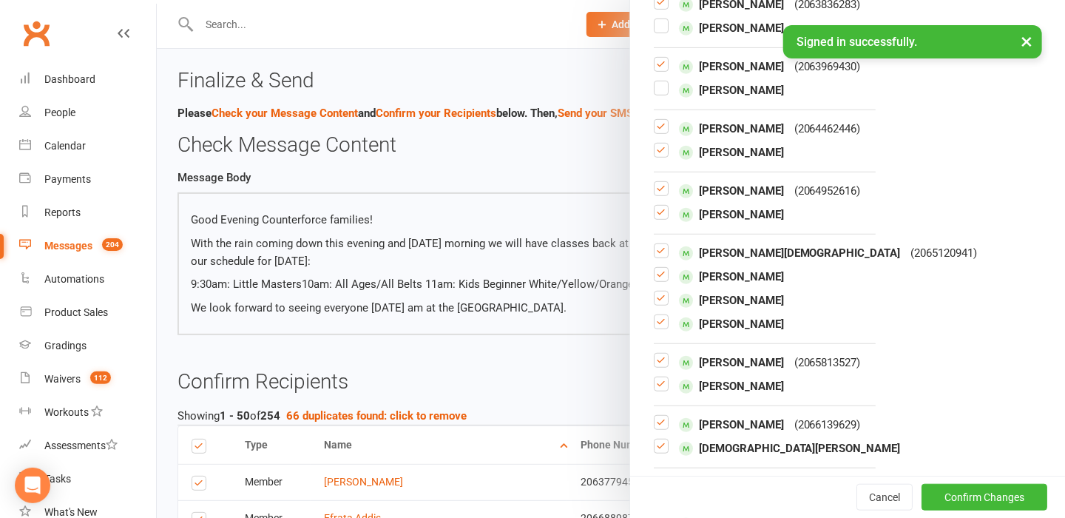
click at [656, 218] on label at bounding box center [661, 218] width 15 height 0
click at [656, 206] on input "checkbox" at bounding box center [661, 206] width 15 height 0
click at [657, 156] on label at bounding box center [661, 156] width 15 height 0
click at [657, 144] on input "checkbox" at bounding box center [661, 144] width 15 height 0
click at [659, 280] on label at bounding box center [661, 280] width 15 height 0
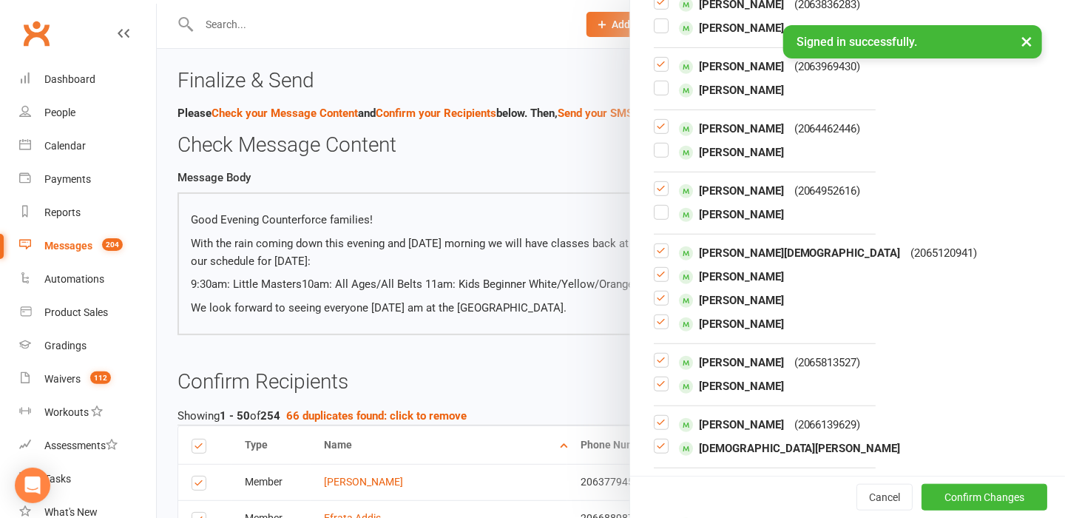
click at [659, 268] on input "checkbox" at bounding box center [661, 268] width 15 height 0
click at [658, 304] on label at bounding box center [661, 304] width 15 height 0
click at [658, 291] on input "checkbox" at bounding box center [661, 291] width 15 height 0
click at [658, 328] on label at bounding box center [661, 328] width 15 height 0
click at [658, 315] on input "checkbox" at bounding box center [661, 315] width 15 height 0
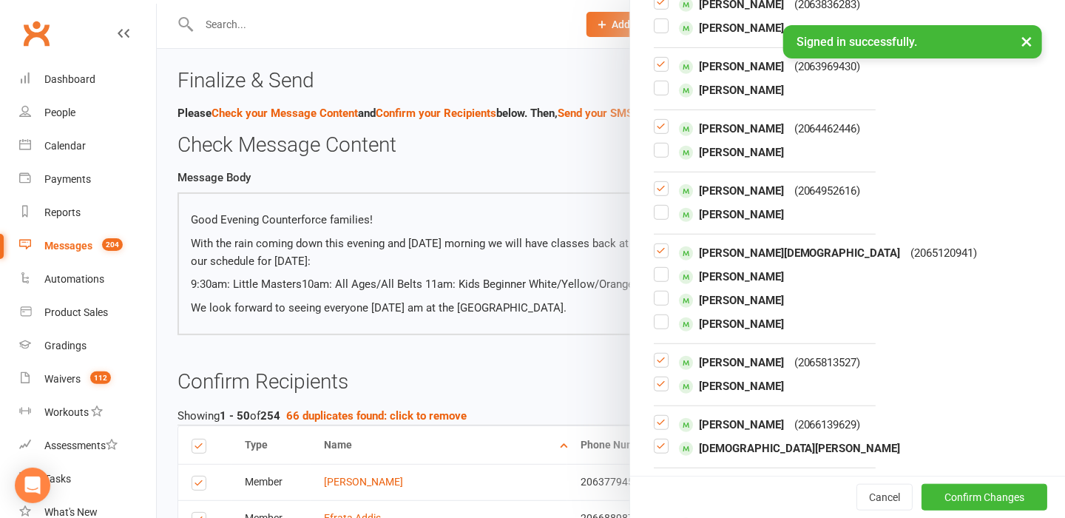
click at [655, 390] on label at bounding box center [661, 390] width 15 height 0
click at [655, 377] on input "checkbox" at bounding box center [661, 377] width 15 height 0
click at [658, 452] on label at bounding box center [661, 452] width 15 height 0
click at [658, 439] on input "checkbox" at bounding box center [661, 439] width 15 height 0
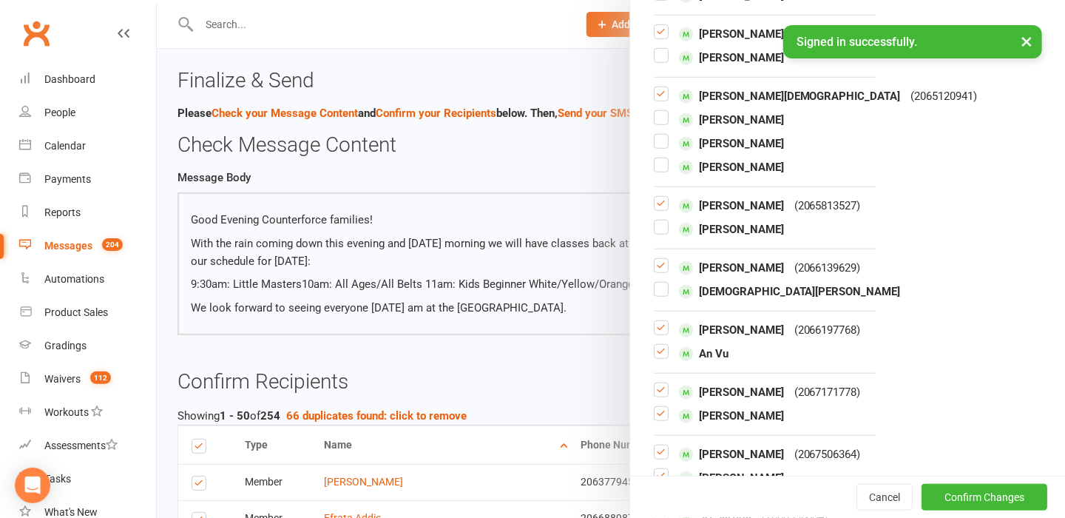
scroll to position [509, 0]
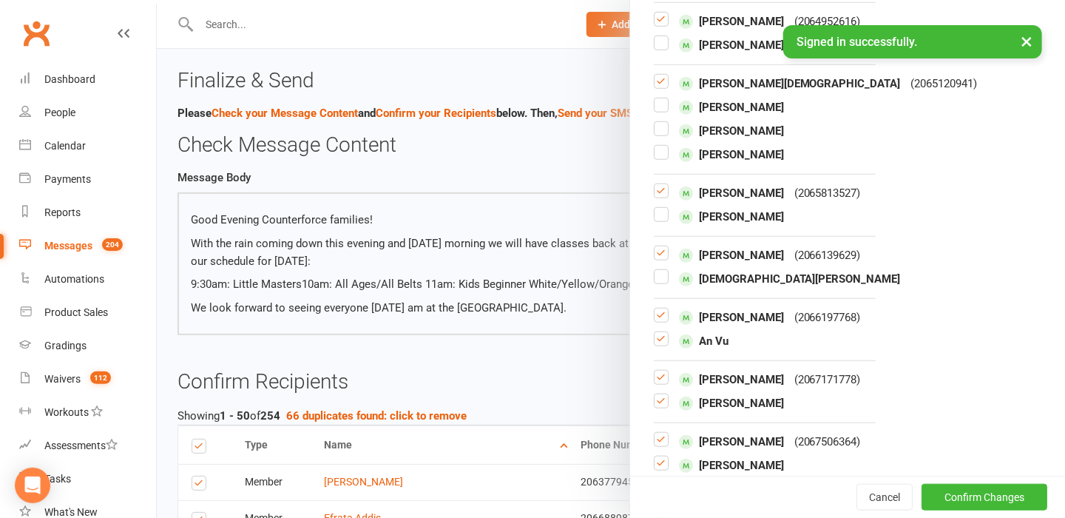
click at [655, 259] on label at bounding box center [661, 259] width 15 height 0
click at [655, 246] on input "checkbox" at bounding box center [661, 246] width 15 height 0
click at [654, 345] on label at bounding box center [661, 345] width 15 height 0
click at [654, 332] on input "checkbox" at bounding box center [661, 332] width 15 height 0
click at [654, 407] on label at bounding box center [661, 407] width 15 height 0
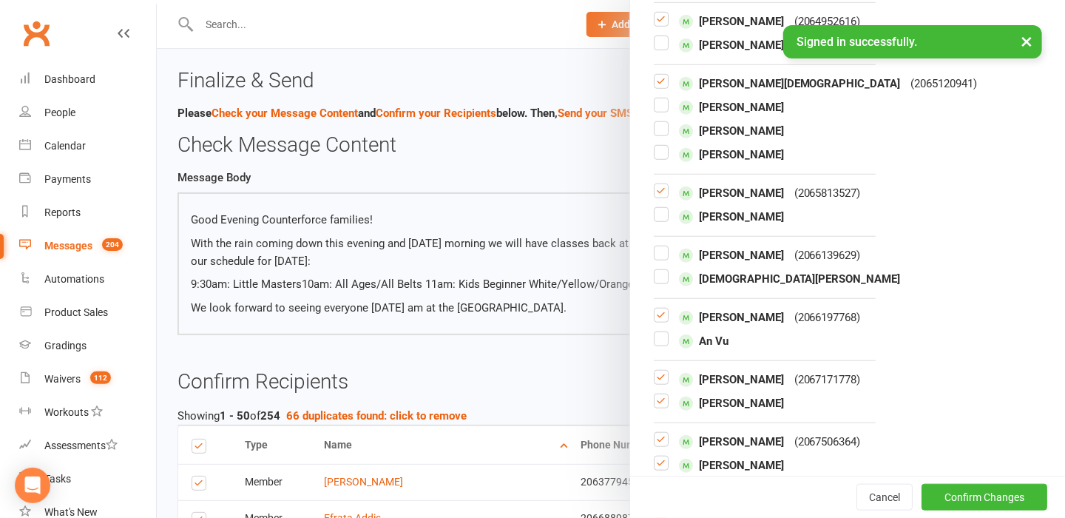
click at [654, 394] on input "checkbox" at bounding box center [661, 394] width 15 height 0
click at [654, 469] on label at bounding box center [661, 469] width 15 height 0
click at [654, 456] on input "checkbox" at bounding box center [661, 456] width 15 height 0
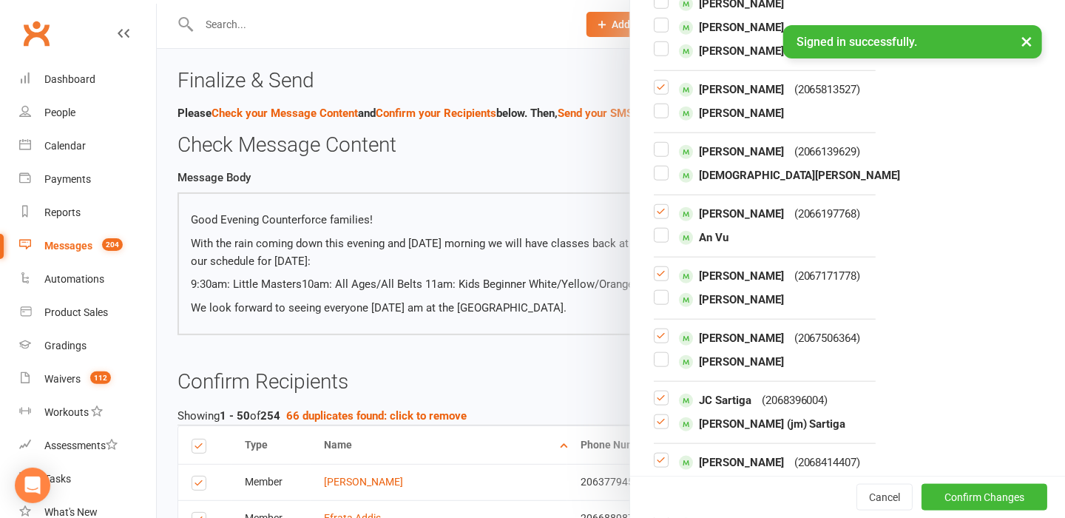
scroll to position [705, 0]
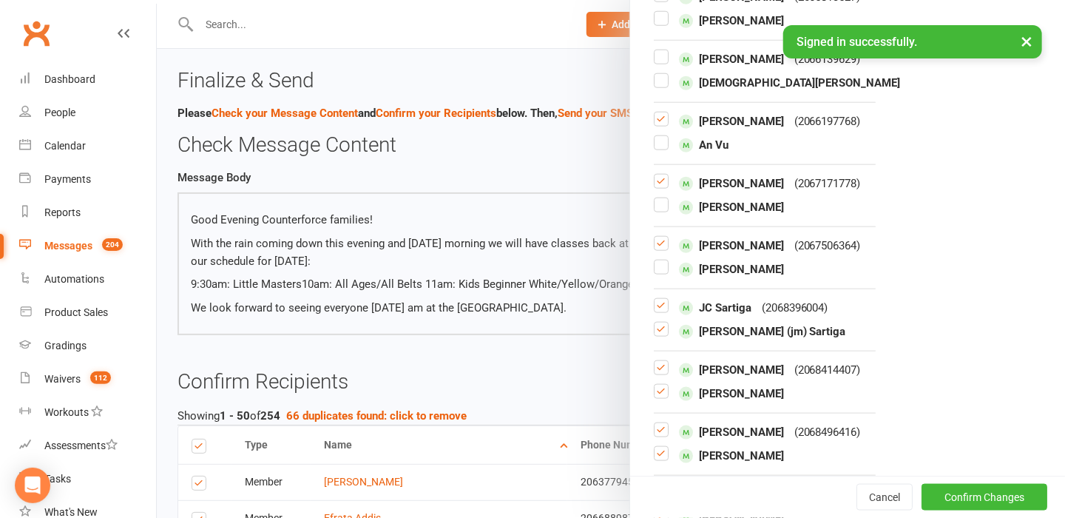
click at [654, 335] on label at bounding box center [661, 335] width 15 height 0
click at [654, 323] on input "checkbox" at bounding box center [661, 323] width 15 height 0
click at [656, 397] on label at bounding box center [661, 397] width 15 height 0
click at [656, 385] on input "checkbox" at bounding box center [661, 385] width 15 height 0
click at [655, 459] on label at bounding box center [661, 459] width 15 height 0
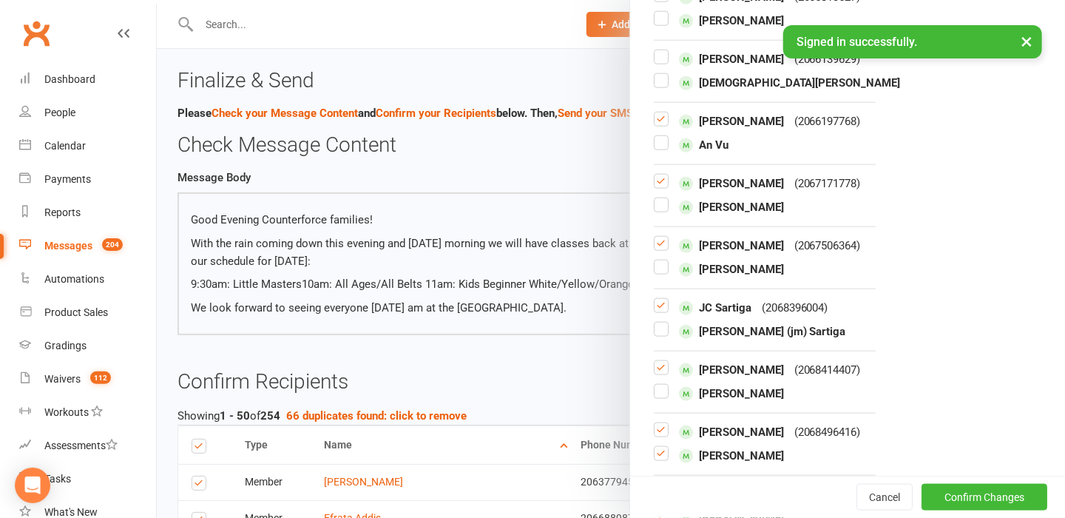
click at [655, 447] on input "checkbox" at bounding box center [661, 447] width 15 height 0
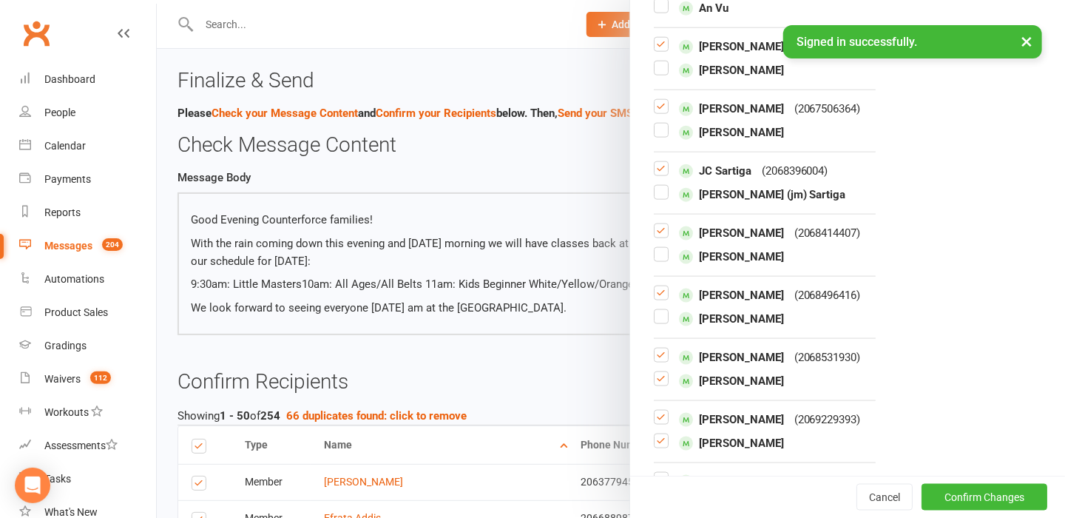
scroll to position [903, 0]
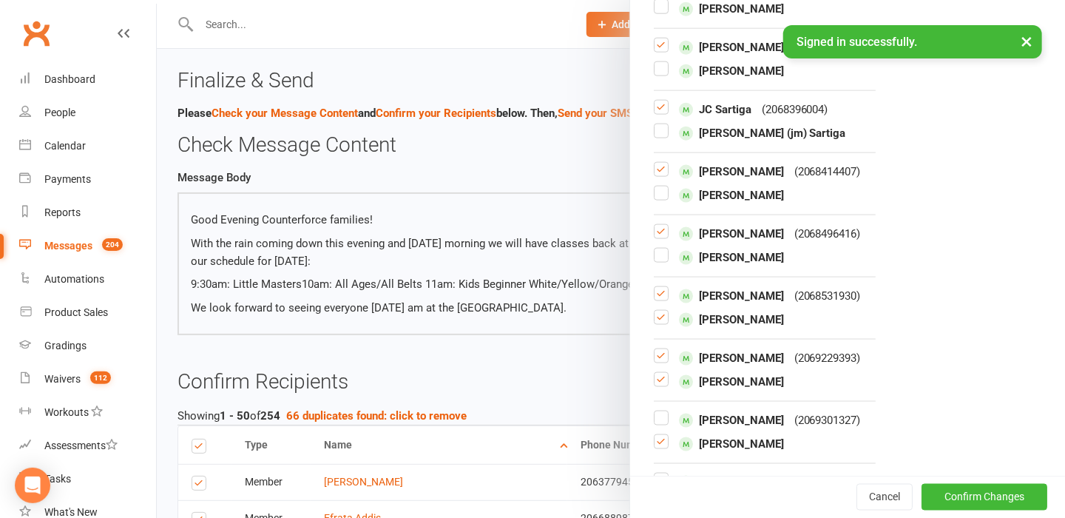
click at [657, 323] on label at bounding box center [661, 323] width 15 height 0
click at [657, 311] on input "checkbox" at bounding box center [661, 311] width 15 height 0
click at [657, 300] on label at bounding box center [661, 300] width 15 height 0
click at [657, 287] on input "checkbox" at bounding box center [661, 287] width 15 height 0
click at [654, 385] on div at bounding box center [661, 382] width 15 height 18
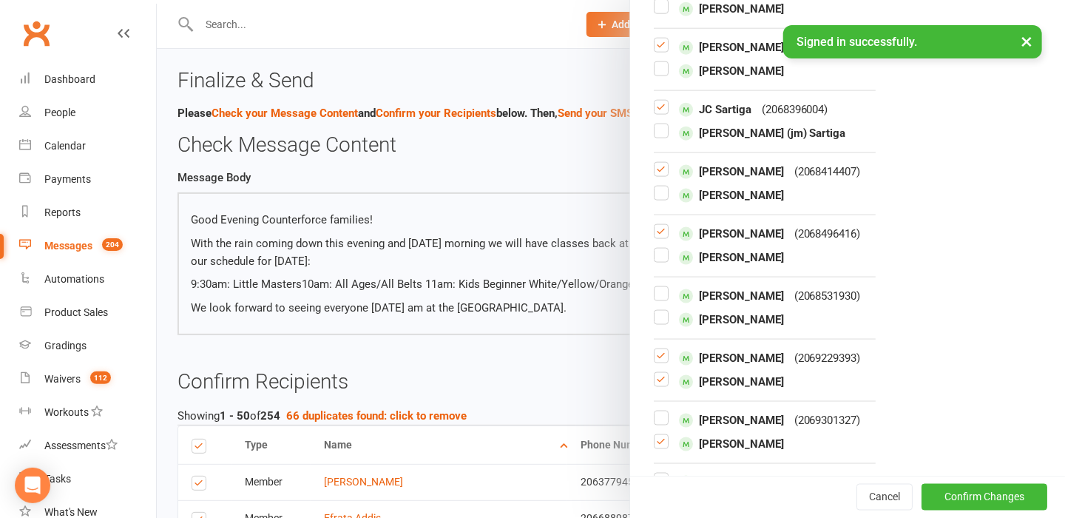
click at [654, 362] on label at bounding box center [661, 362] width 15 height 0
click at [654, 349] on input "checkbox" at bounding box center [661, 349] width 15 height 0
click at [654, 385] on label at bounding box center [661, 385] width 15 height 0
click at [654, 373] on input "checkbox" at bounding box center [661, 373] width 15 height 0
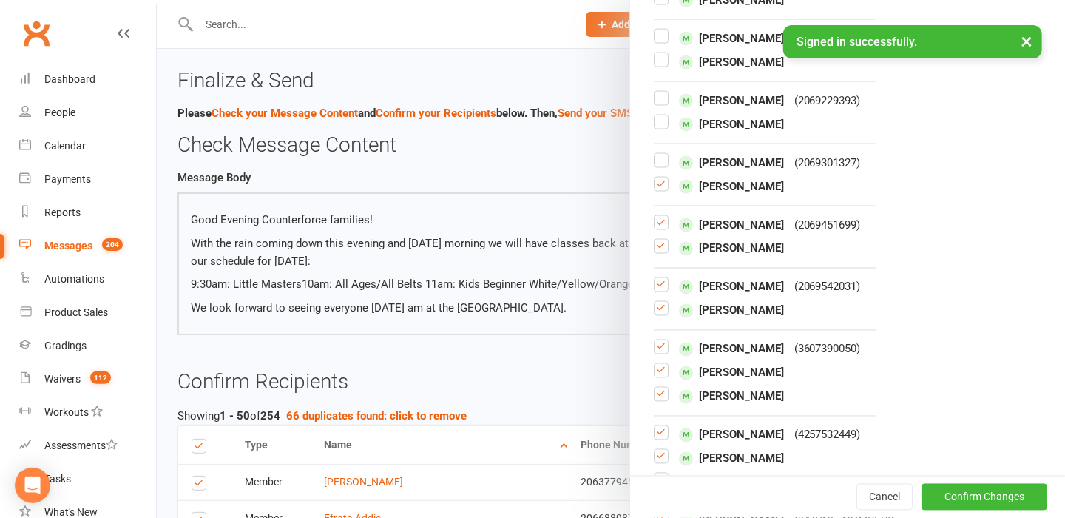
scroll to position [1168, 0]
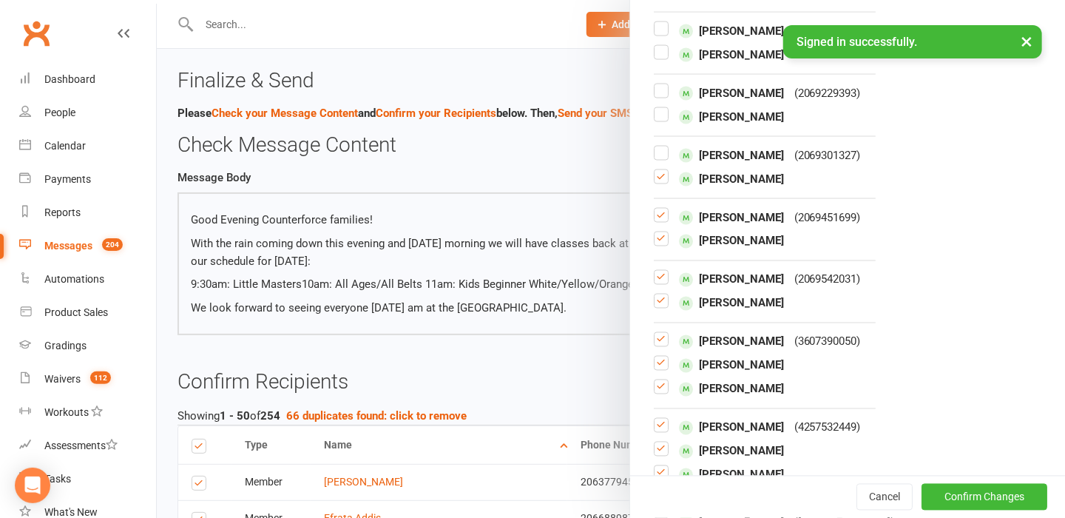
click at [655, 245] on label at bounding box center [661, 245] width 15 height 0
click at [655, 232] on input "checkbox" at bounding box center [661, 232] width 15 height 0
click at [660, 307] on label at bounding box center [661, 307] width 15 height 0
click at [660, 294] on input "checkbox" at bounding box center [661, 294] width 15 height 0
click at [659, 369] on label at bounding box center [661, 369] width 15 height 0
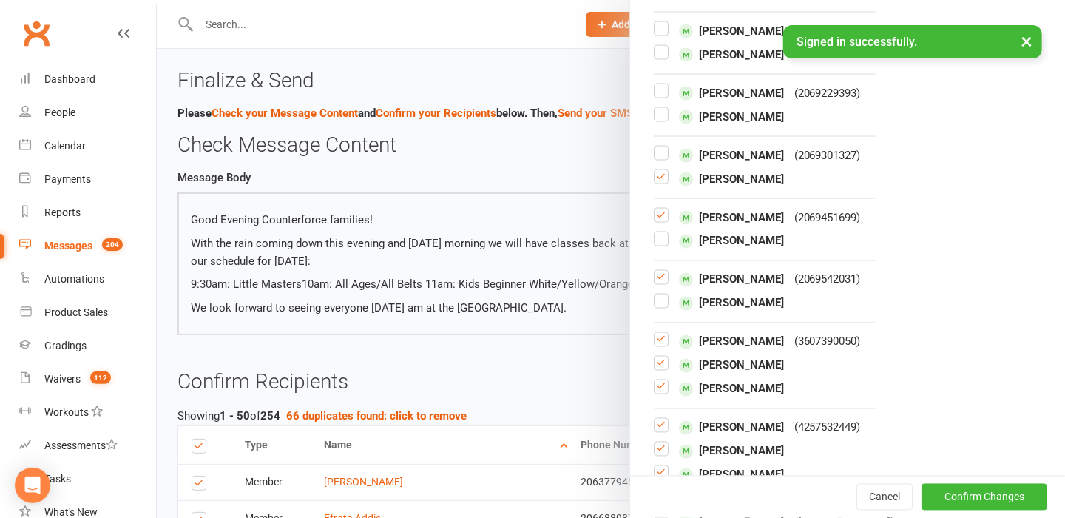
click at [659, 357] on input "checkbox" at bounding box center [661, 357] width 15 height 0
click at [661, 393] on label at bounding box center [661, 393] width 15 height 0
click at [661, 380] on input "checkbox" at bounding box center [661, 380] width 15 height 0
click at [656, 455] on label at bounding box center [661, 455] width 15 height 0
click at [656, 442] on input "checkbox" at bounding box center [661, 442] width 15 height 0
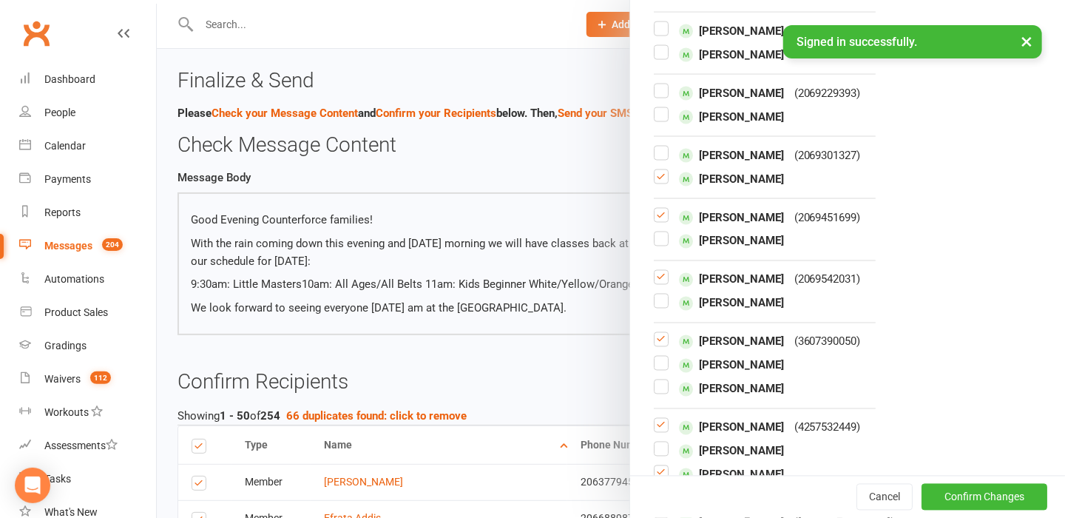
click at [655, 479] on label at bounding box center [661, 479] width 15 height 0
click at [655, 466] on input "checkbox" at bounding box center [661, 466] width 15 height 0
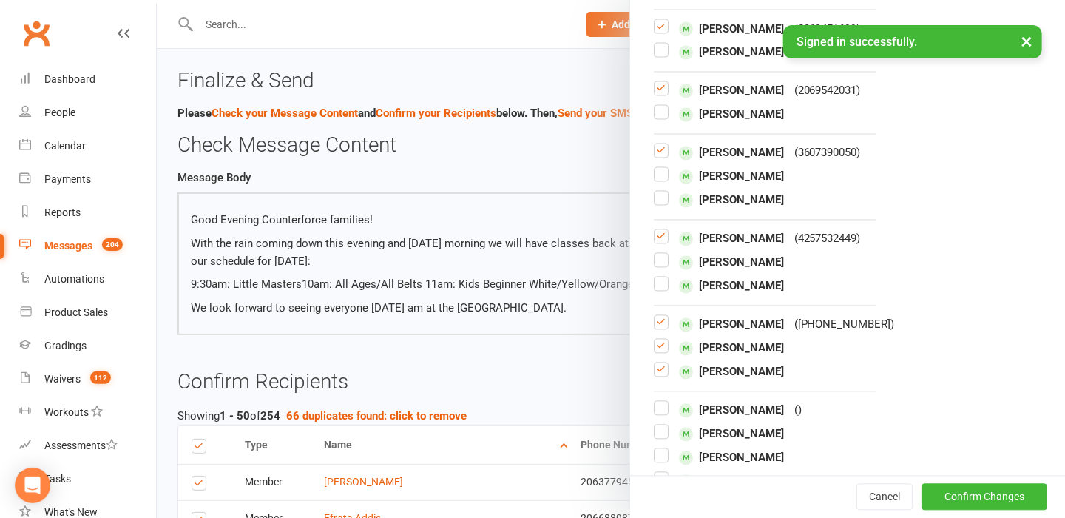
scroll to position [1430, 0]
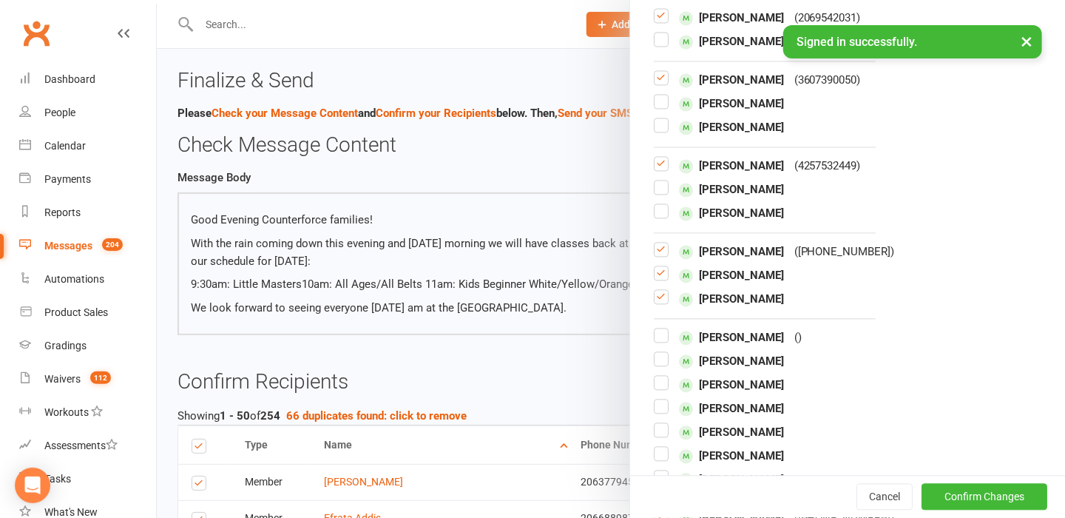
click at [656, 303] on label at bounding box center [661, 303] width 15 height 0
click at [656, 290] on input "checkbox" at bounding box center [661, 290] width 15 height 0
click at [655, 279] on label at bounding box center [661, 279] width 15 height 0
click at [655, 266] on input "checkbox" at bounding box center [661, 266] width 15 height 0
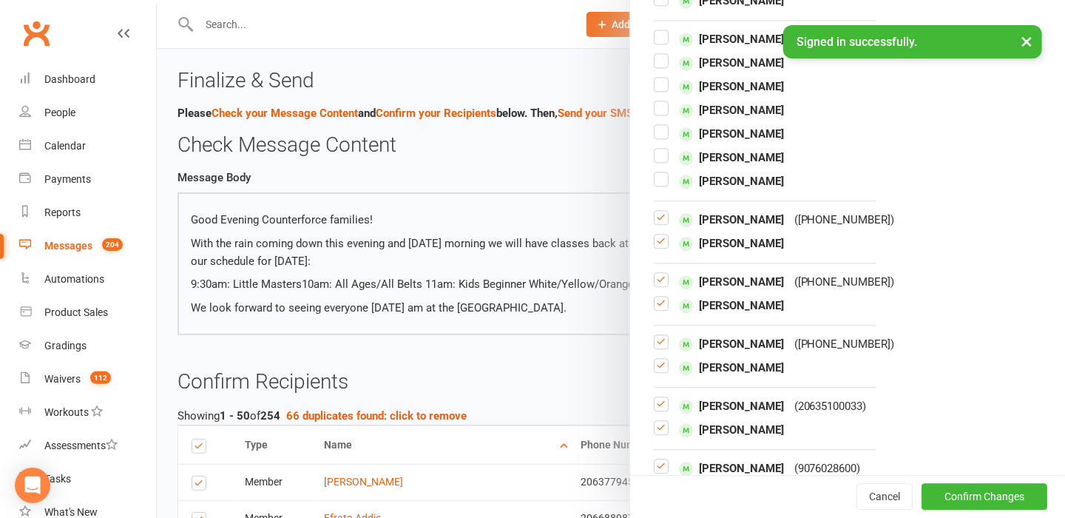
scroll to position [1764, 0]
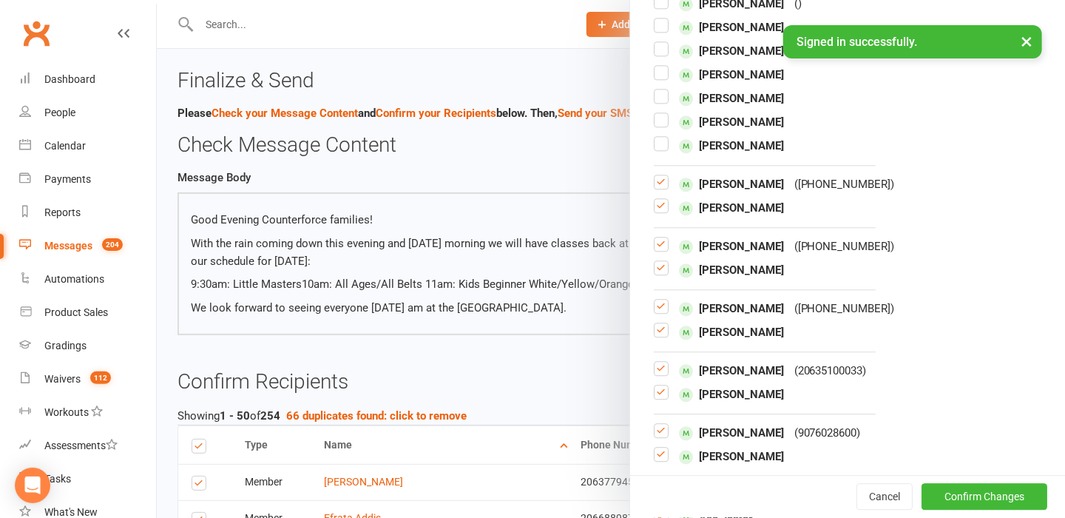
click at [655, 212] on label at bounding box center [661, 212] width 15 height 0
click at [655, 199] on input "checkbox" at bounding box center [661, 199] width 15 height 0
click at [655, 250] on label at bounding box center [661, 250] width 15 height 0
click at [655, 237] on input "checkbox" at bounding box center [661, 237] width 15 height 0
click at [655, 274] on label at bounding box center [661, 274] width 15 height 0
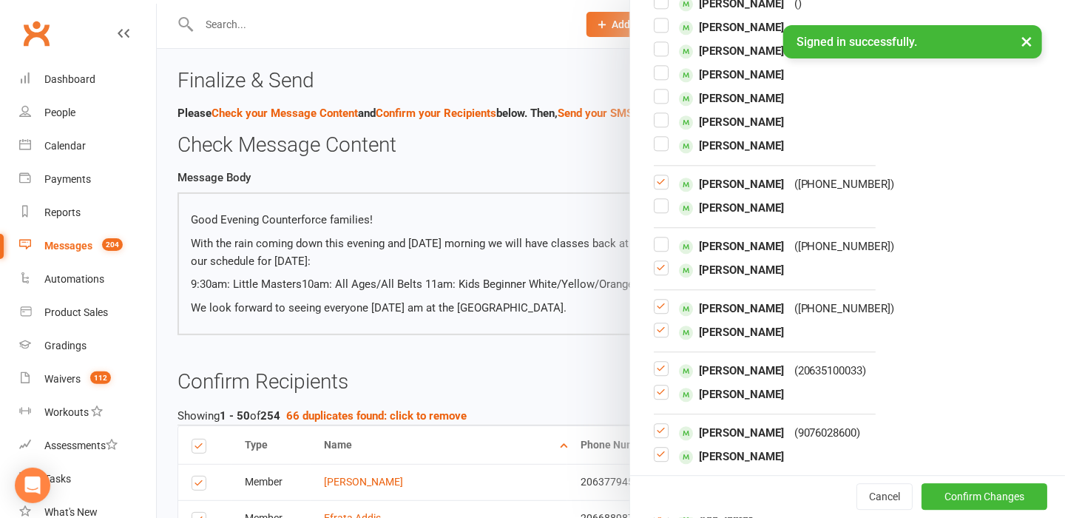
click at [655, 261] on input "checkbox" at bounding box center [661, 261] width 15 height 0
click at [658, 336] on label at bounding box center [661, 336] width 15 height 0
click at [658, 323] on input "checkbox" at bounding box center [661, 323] width 15 height 0
click at [655, 398] on label at bounding box center [661, 398] width 15 height 0
click at [655, 385] on input "checkbox" at bounding box center [661, 385] width 15 height 0
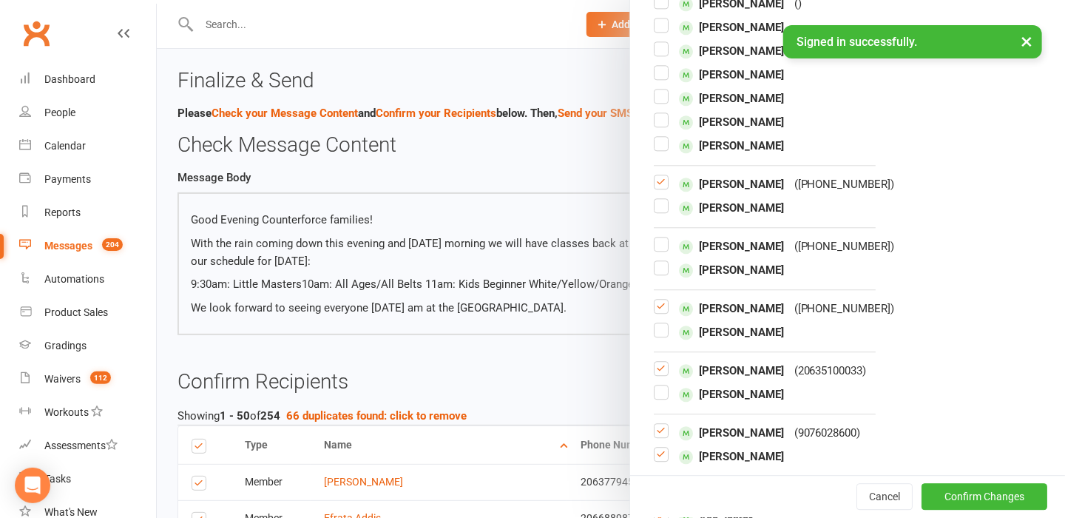
click at [655, 460] on label at bounding box center [661, 460] width 15 height 0
click at [655, 448] on input "checkbox" at bounding box center [661, 448] width 15 height 0
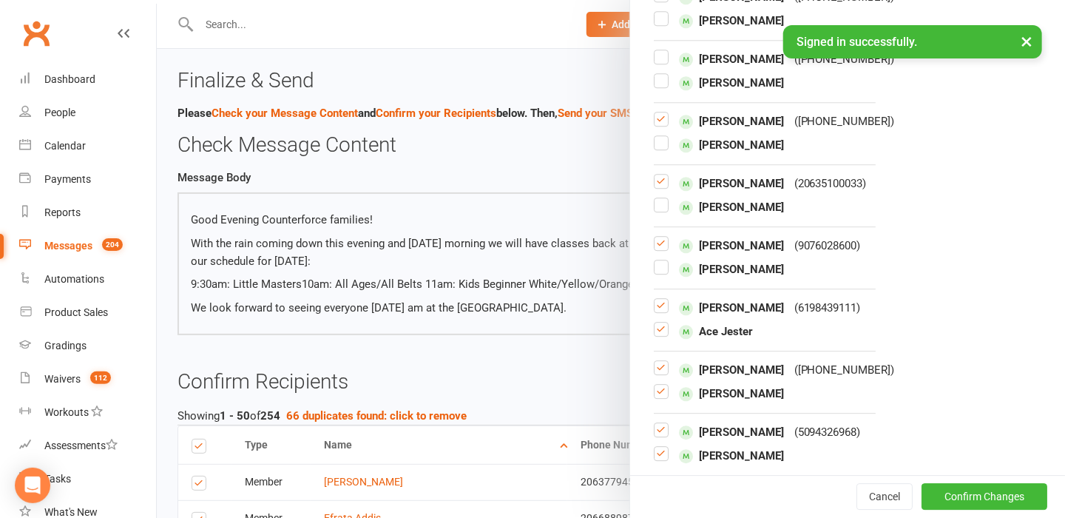
click at [655, 459] on label at bounding box center [661, 459] width 15 height 0
click at [655, 447] on input "checkbox" at bounding box center [661, 447] width 15 height 0
click at [656, 397] on label at bounding box center [661, 397] width 15 height 0
click at [656, 385] on input "checkbox" at bounding box center [661, 385] width 15 height 0
click at [658, 335] on label at bounding box center [661, 335] width 15 height 0
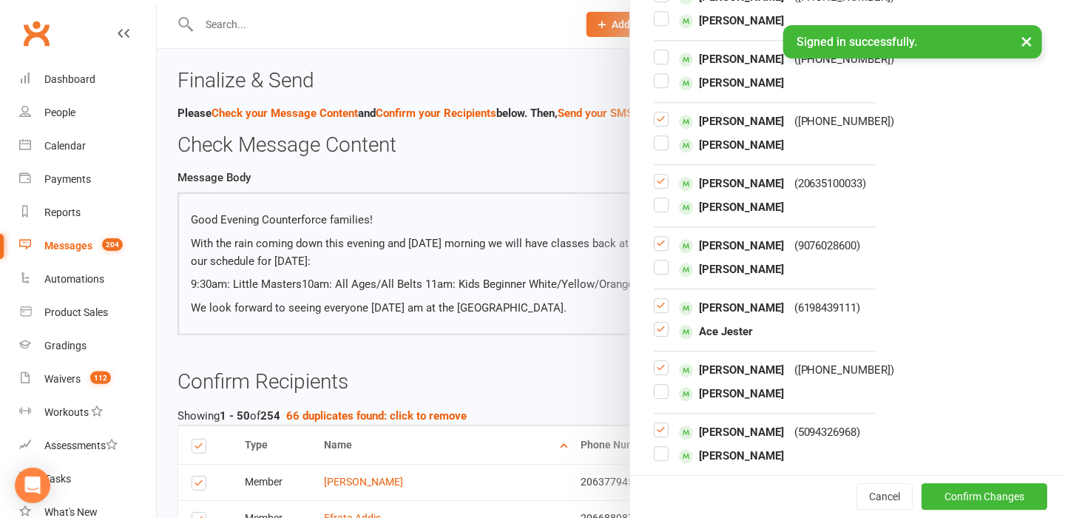
click at [658, 323] on input "checkbox" at bounding box center [661, 323] width 15 height 0
click at [979, 496] on button "Confirm Changes" at bounding box center [985, 497] width 126 height 27
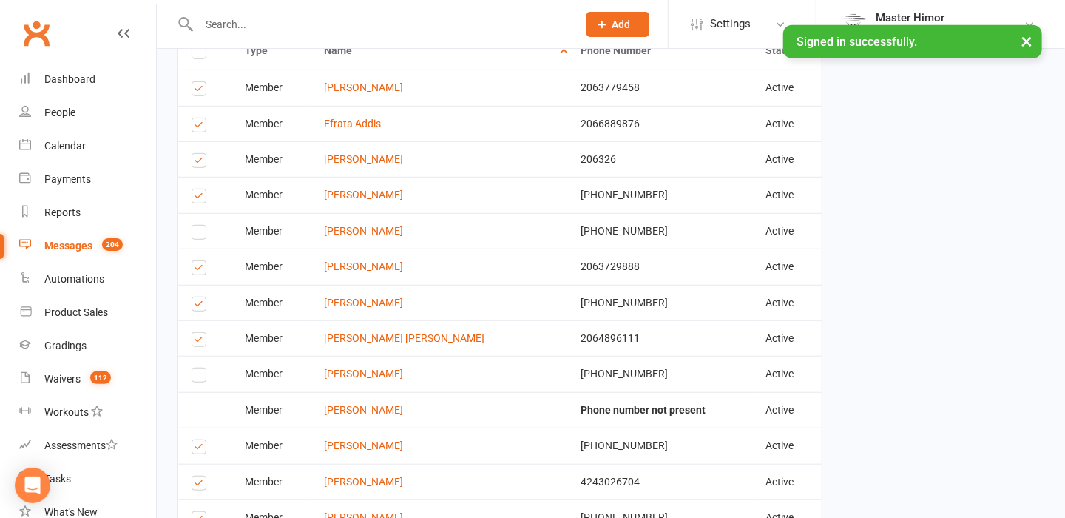
scroll to position [397, 0]
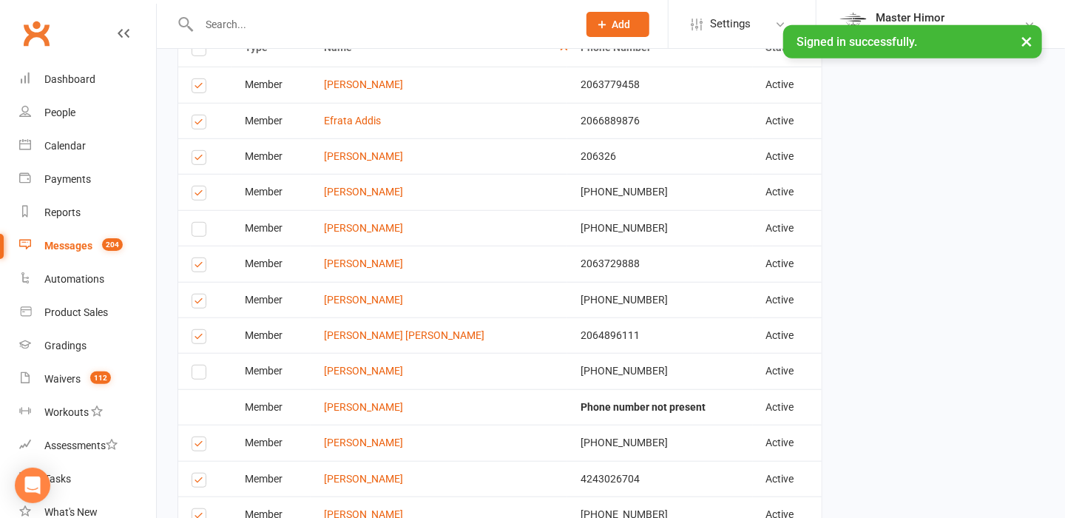
click at [199, 160] on label at bounding box center [202, 160] width 20 height 0
click at [199, 151] on input "checkbox" at bounding box center [197, 151] width 10 height 0
click at [202, 124] on label at bounding box center [202, 124] width 20 height 0
click at [201, 115] on input "checkbox" at bounding box center [197, 115] width 10 height 0
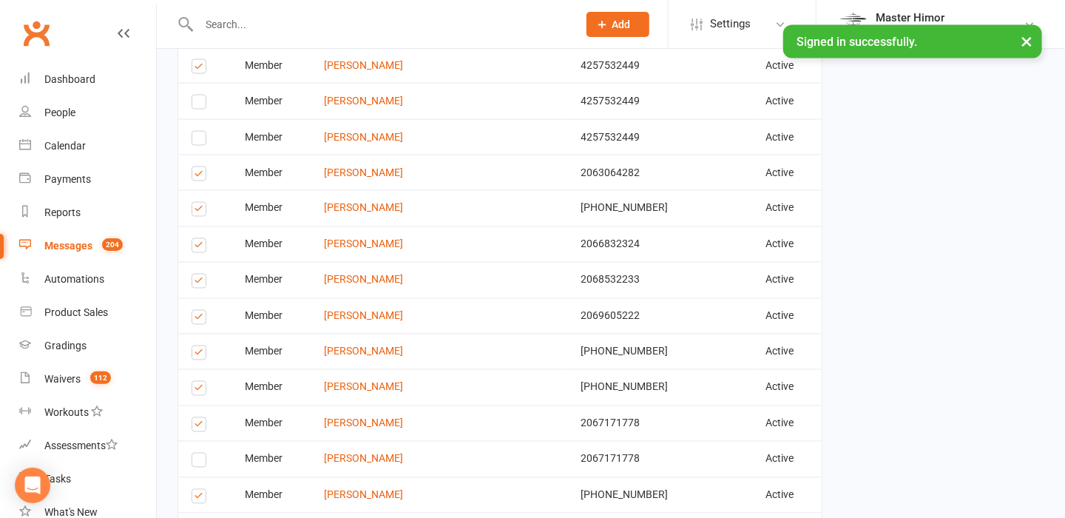
scroll to position [1225, 0]
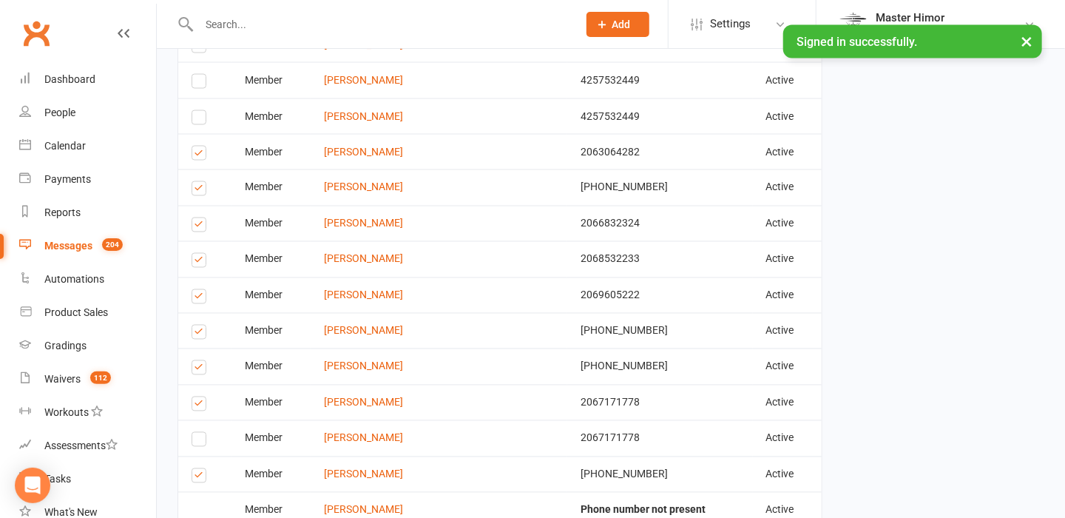
click at [200, 227] on label at bounding box center [202, 227] width 20 height 0
click at [200, 218] on input "checkbox" at bounding box center [197, 218] width 10 height 0
click at [198, 263] on label at bounding box center [202, 263] width 20 height 0
click at [198, 254] on input "checkbox" at bounding box center [197, 254] width 10 height 0
click at [167, 272] on div "Finalize & Send Please Check your Message Content and Confirm your Recipients b…" at bounding box center [499, -1] width 667 height 2310
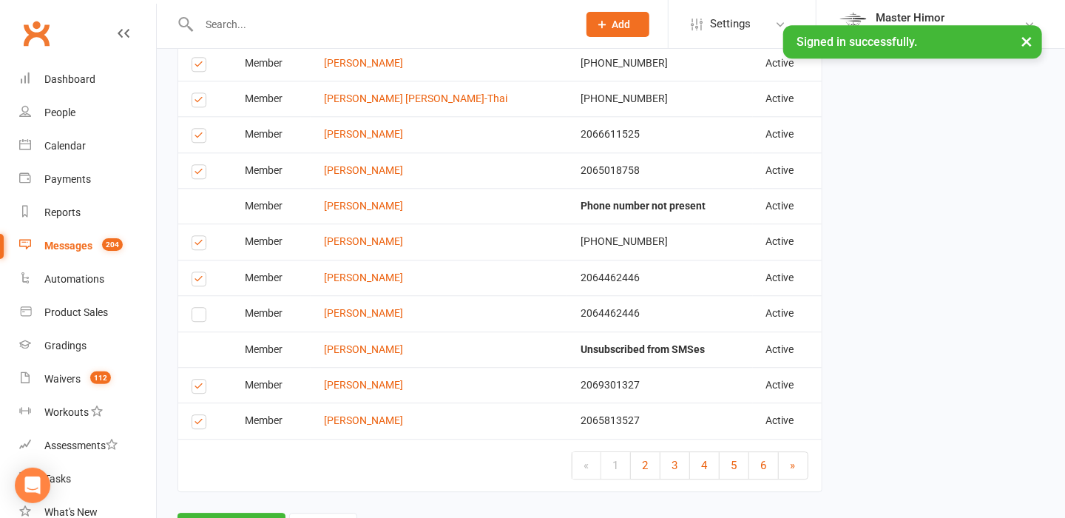
scroll to position [1817, 0]
click at [198, 280] on label at bounding box center [202, 280] width 20 height 0
click at [198, 271] on input "checkbox" at bounding box center [197, 271] width 10 height 0
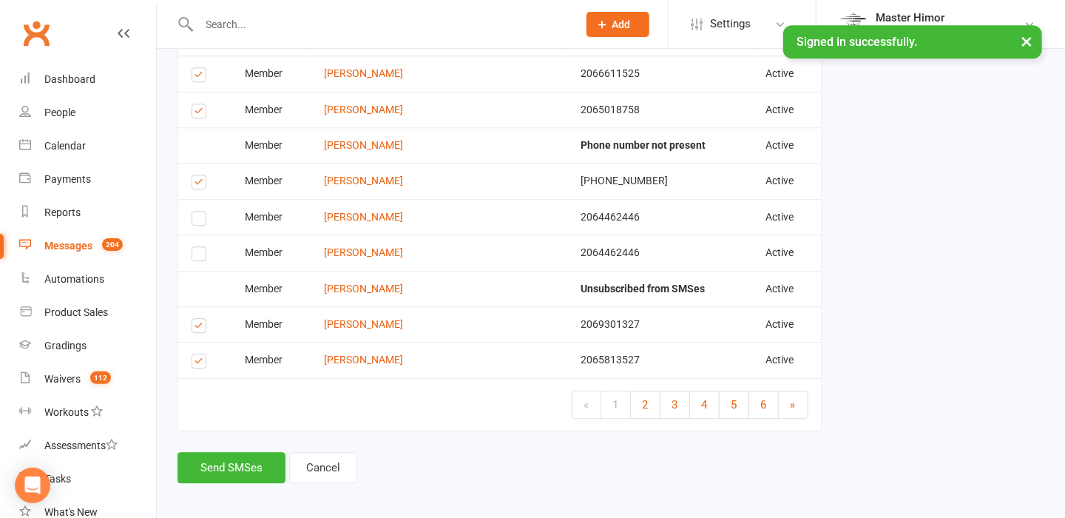
scroll to position [1884, 0]
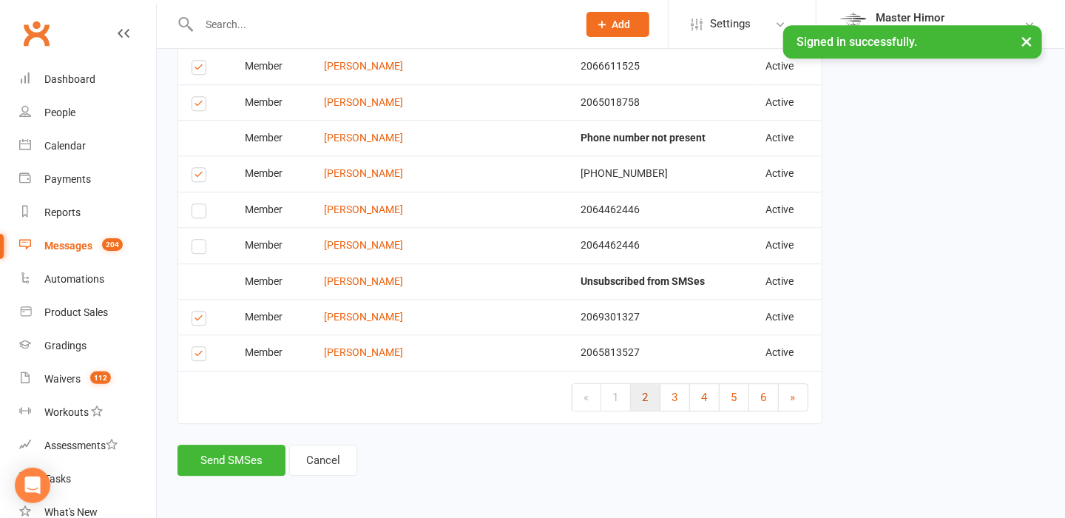
click at [652, 386] on link "2" at bounding box center [646, 397] width 30 height 27
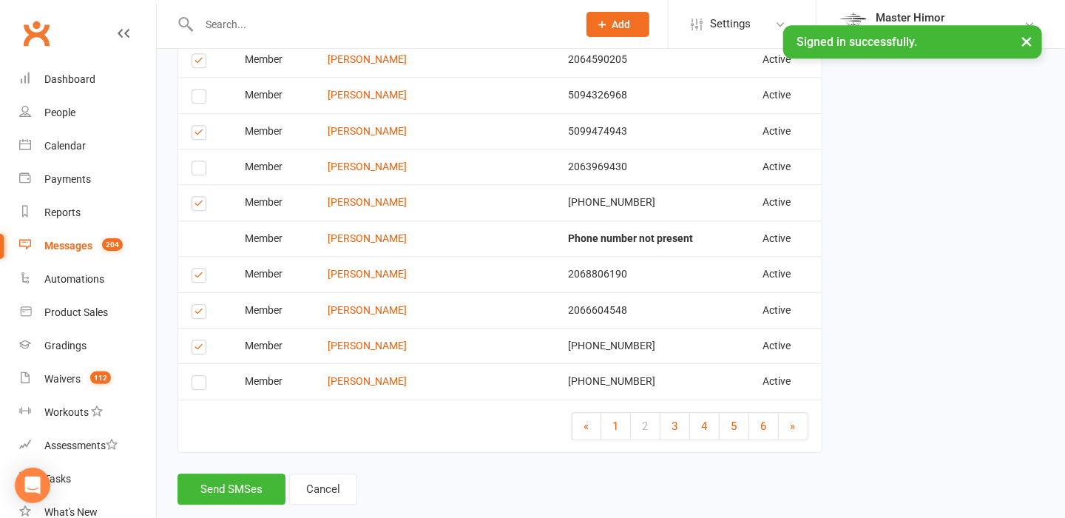
scroll to position [1825, 0]
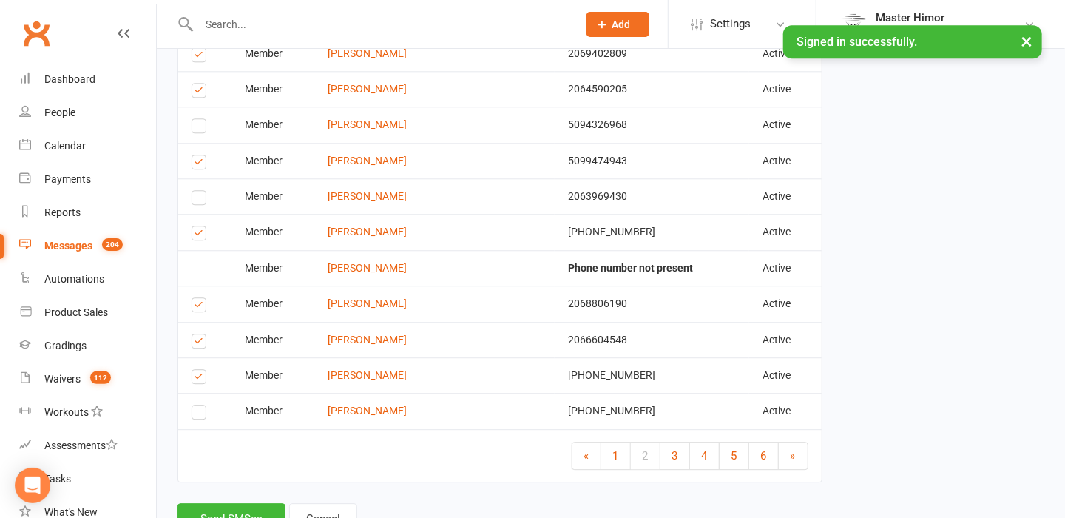
click at [198, 343] on label at bounding box center [202, 343] width 20 height 0
click at [198, 334] on input "checkbox" at bounding box center [197, 334] width 10 height 0
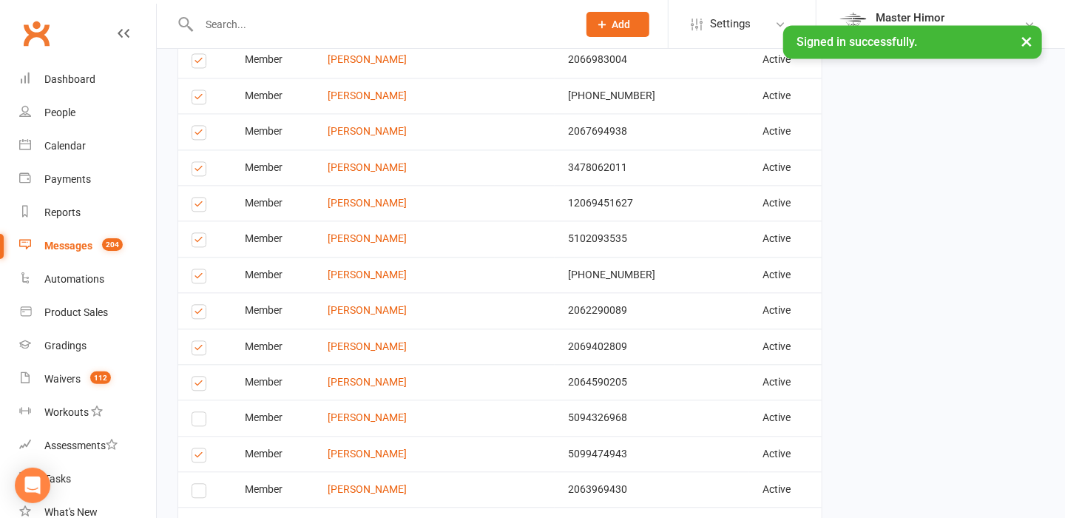
scroll to position [1529, 0]
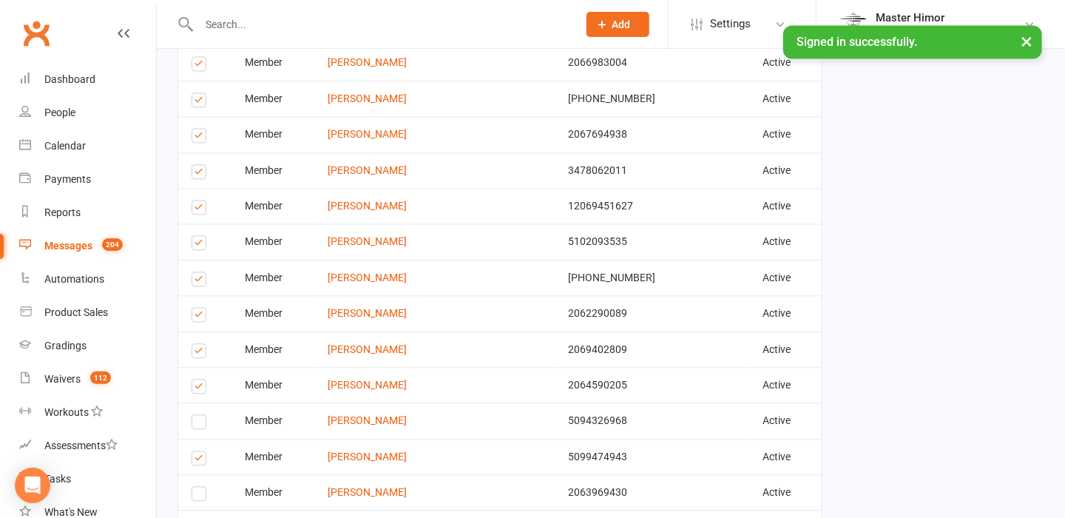
click at [198, 281] on label at bounding box center [202, 281] width 20 height 0
click at [198, 272] on input "checkbox" at bounding box center [197, 272] width 10 height 0
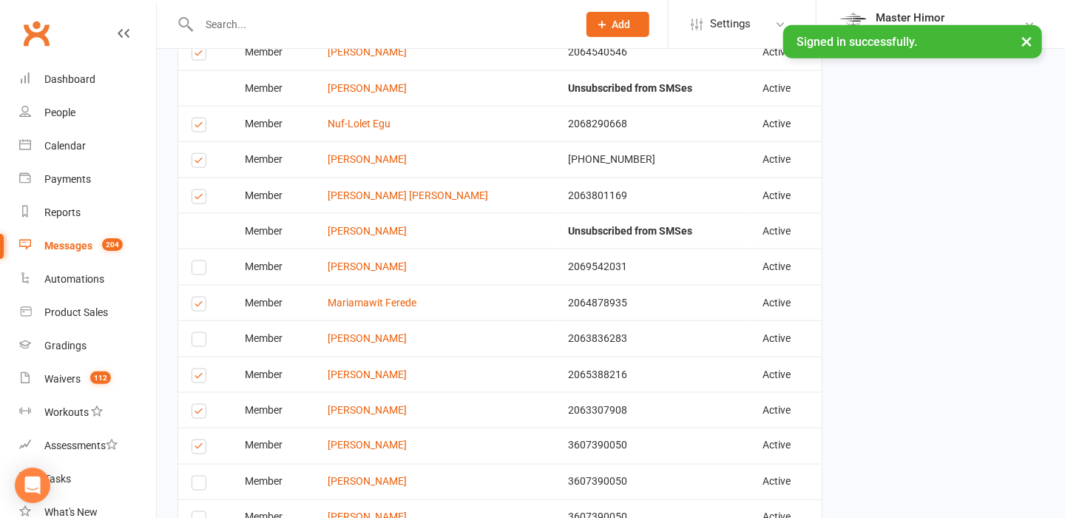
scroll to position [937, 0]
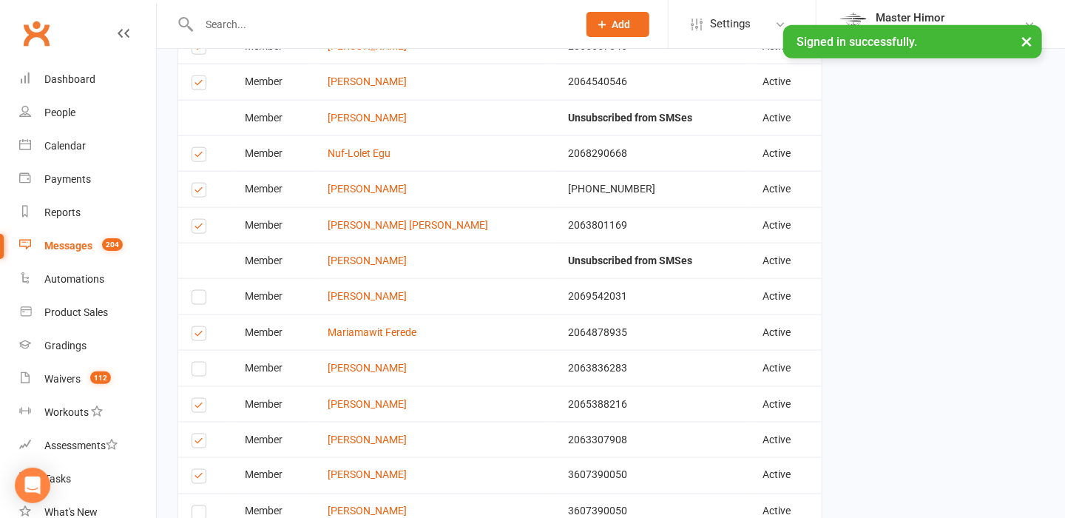
click at [200, 192] on label at bounding box center [202, 192] width 20 height 0
click at [200, 183] on input "checkbox" at bounding box center [197, 183] width 10 height 0
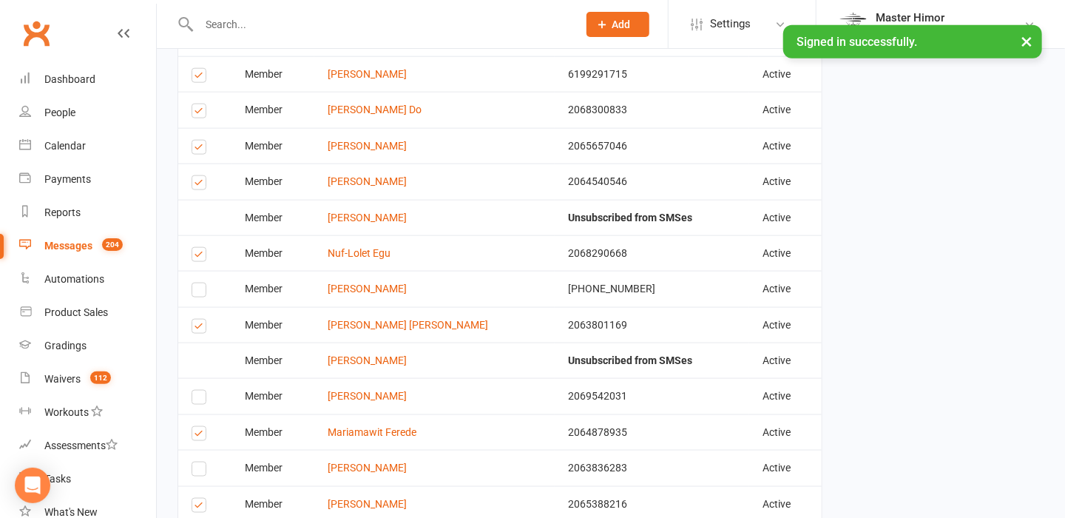
scroll to position [819, 0]
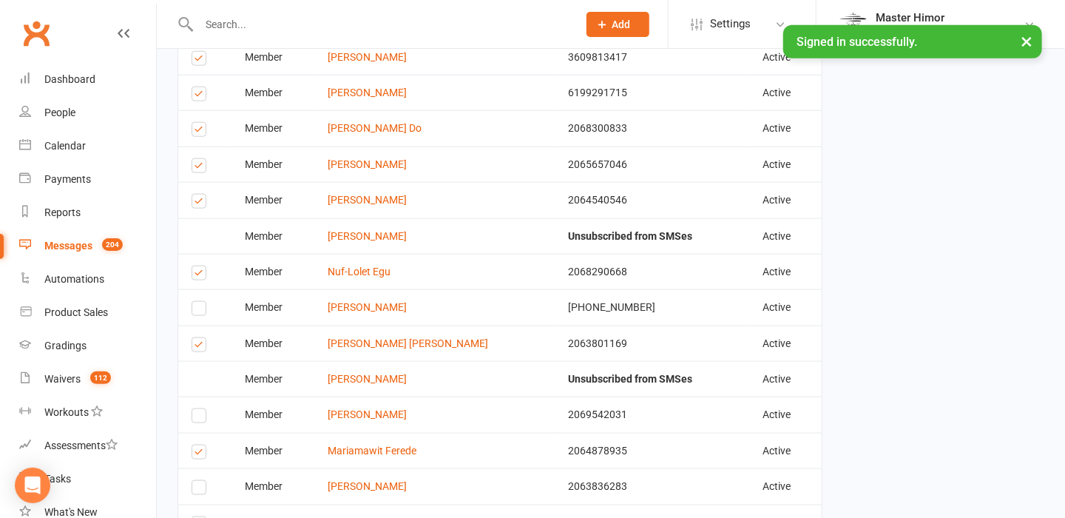
click at [199, 96] on label at bounding box center [202, 96] width 20 height 0
click at [199, 87] on input "checkbox" at bounding box center [197, 87] width 10 height 0
click at [167, 95] on div "Finalize & Send Please Check your Message Content and Confirm your Recipients b…" at bounding box center [499, 406] width 667 height 2310
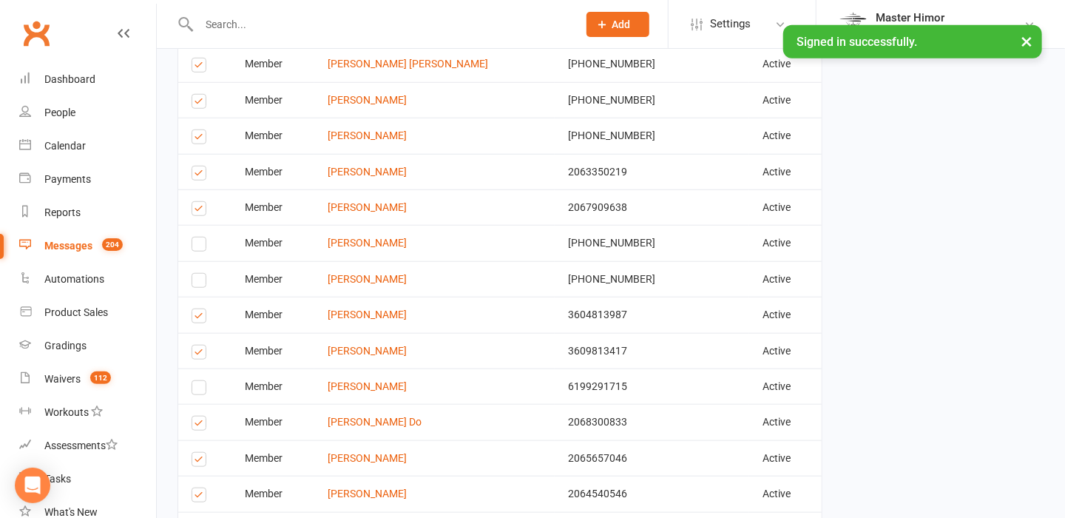
scroll to position [523, 0]
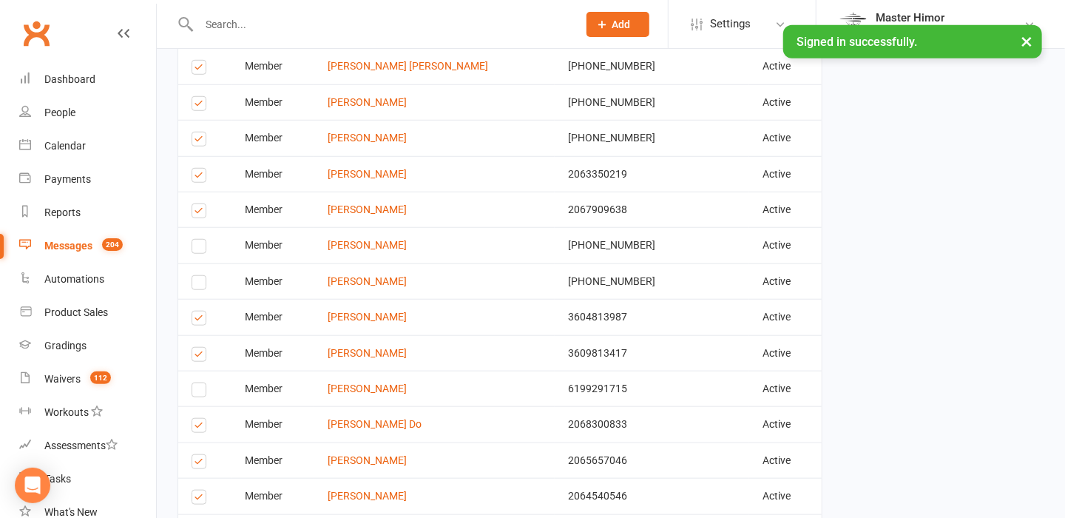
click at [198, 106] on label at bounding box center [202, 106] width 20 height 0
click at [198, 97] on input "checkbox" at bounding box center [197, 97] width 10 height 0
click at [199, 70] on label at bounding box center [202, 70] width 20 height 0
click at [199, 61] on input "checkbox" at bounding box center [197, 61] width 10 height 0
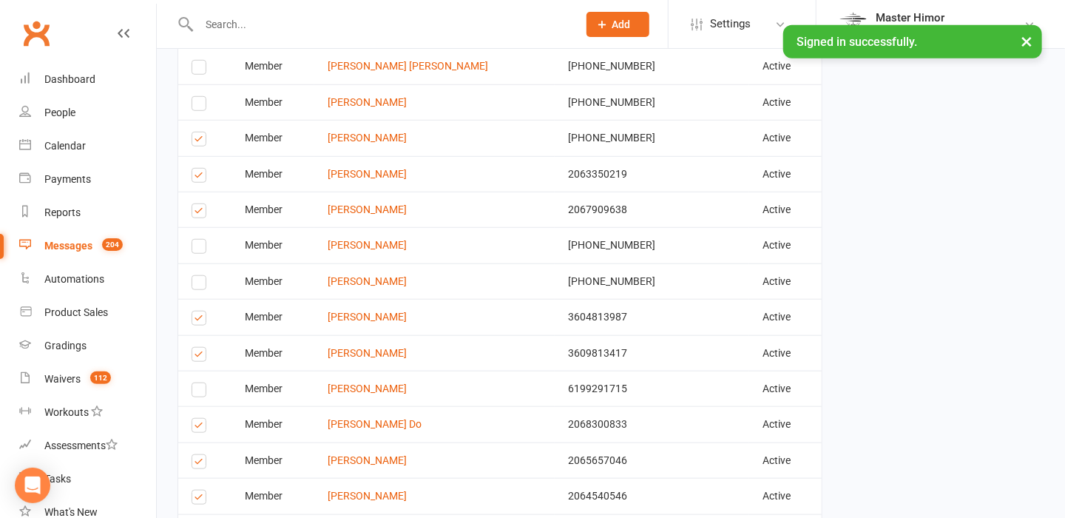
click at [200, 178] on label at bounding box center [202, 178] width 20 height 0
click at [200, 169] on input "checkbox" at bounding box center [197, 169] width 10 height 0
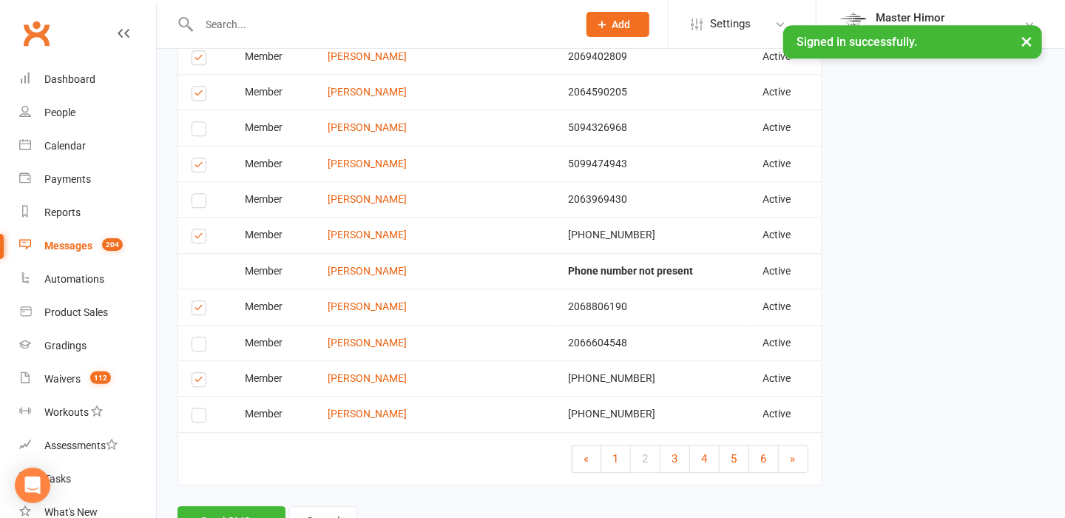
scroll to position [1884, 0]
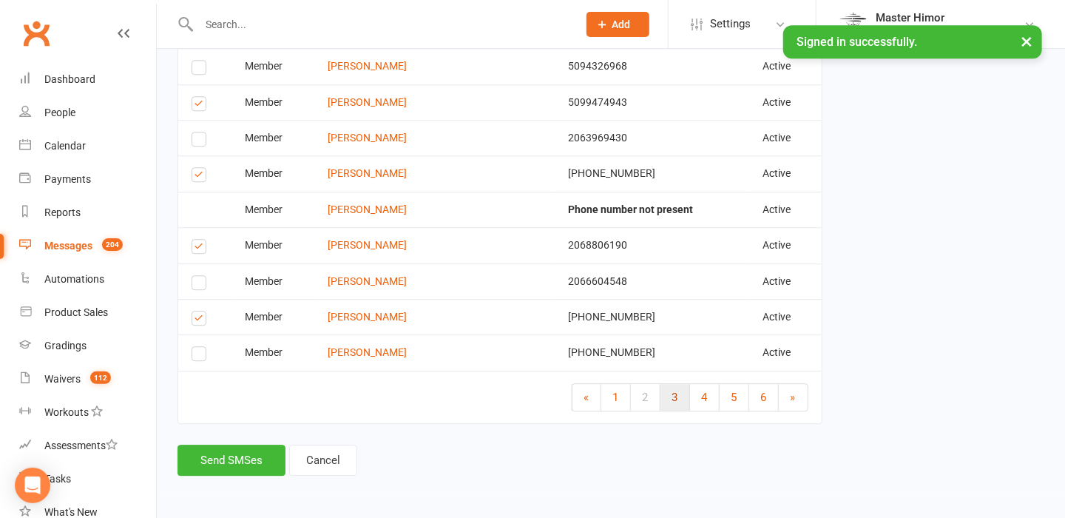
click at [684, 397] on link "3" at bounding box center [676, 397] width 30 height 27
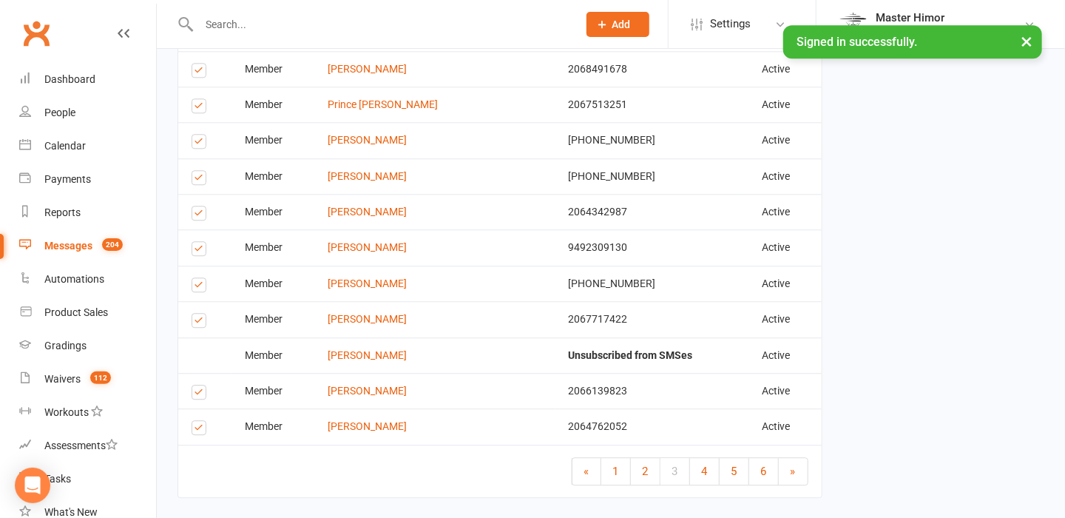
scroll to position [1795, 0]
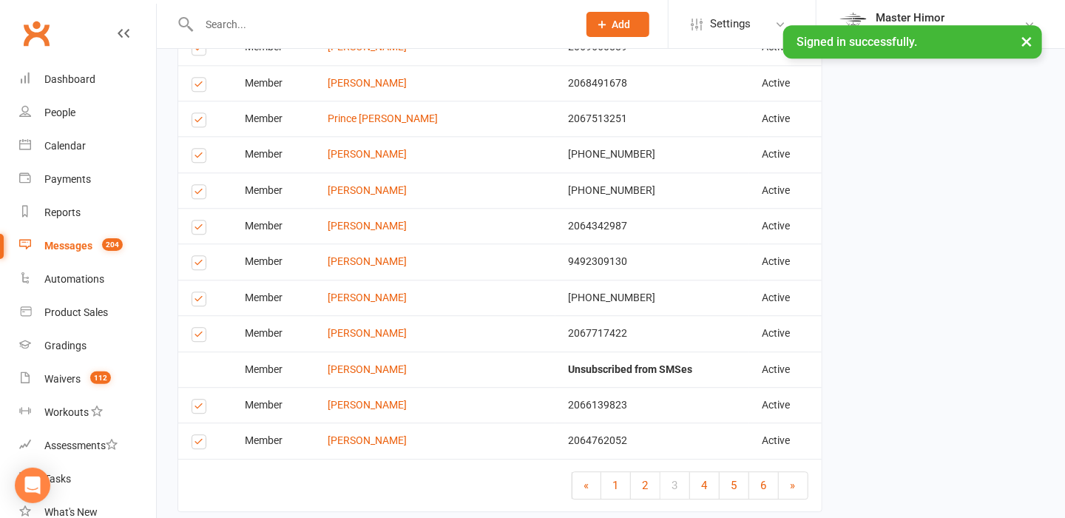
click at [196, 337] on label at bounding box center [202, 337] width 20 height 0
click at [196, 328] on input "checkbox" at bounding box center [197, 328] width 10 height 0
click at [196, 301] on label at bounding box center [202, 301] width 20 height 0
click at [196, 292] on input "checkbox" at bounding box center [197, 292] width 10 height 0
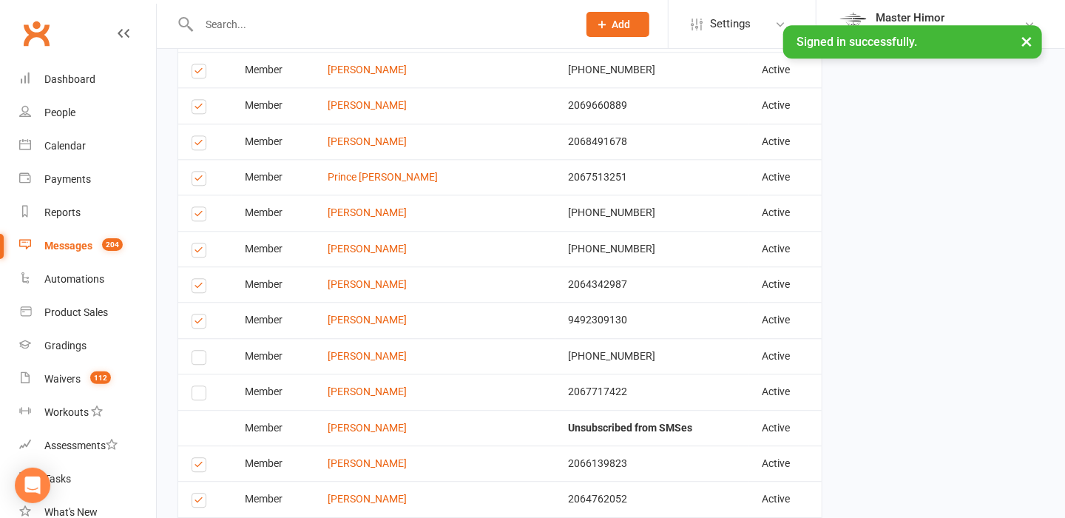
scroll to position [1736, 0]
click at [196, 289] on label at bounding box center [202, 289] width 20 height 0
click at [196, 280] on input "checkbox" at bounding box center [197, 280] width 10 height 0
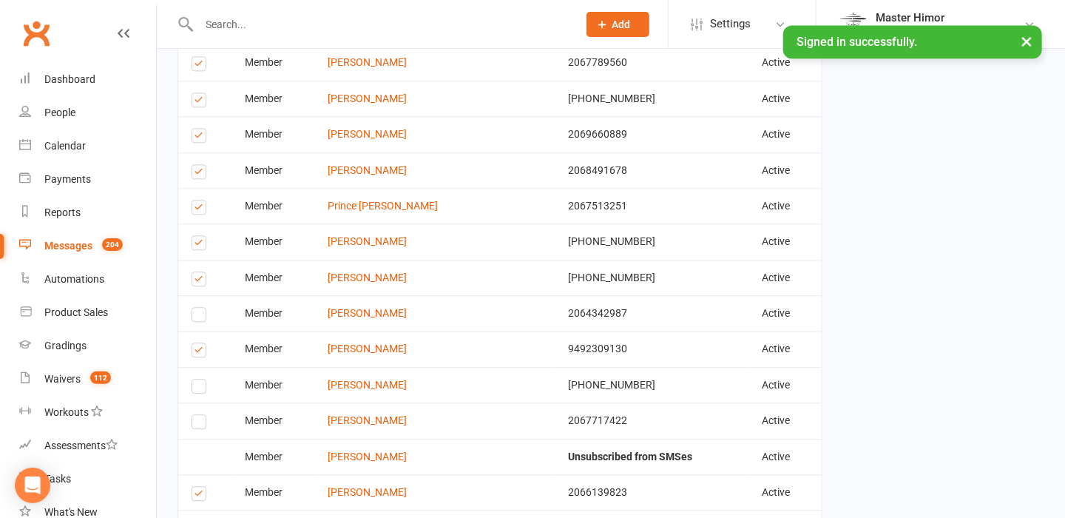
scroll to position [1707, 0]
click at [196, 211] on label at bounding box center [202, 211] width 20 height 0
click at [196, 202] on input "checkbox" at bounding box center [197, 202] width 10 height 0
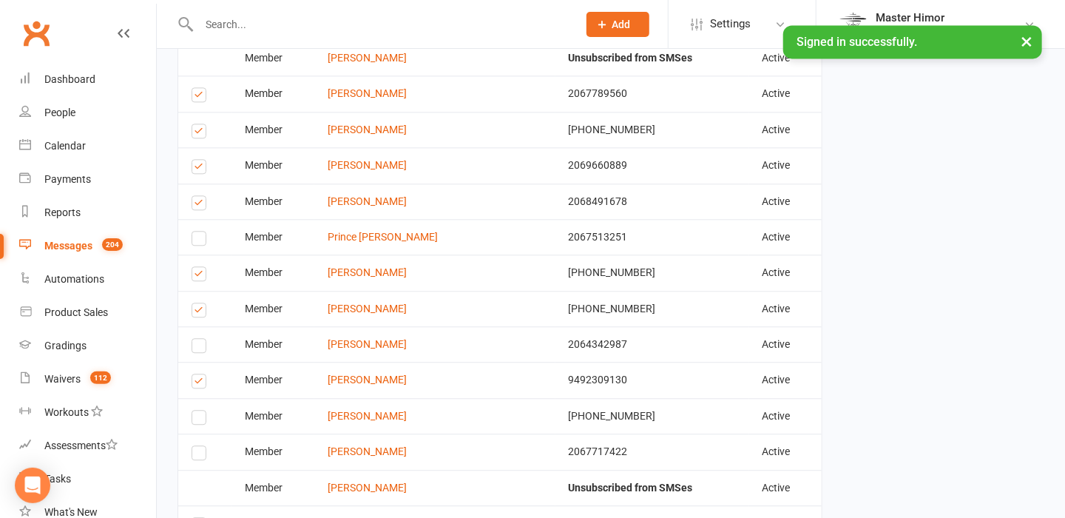
scroll to position [1647, 0]
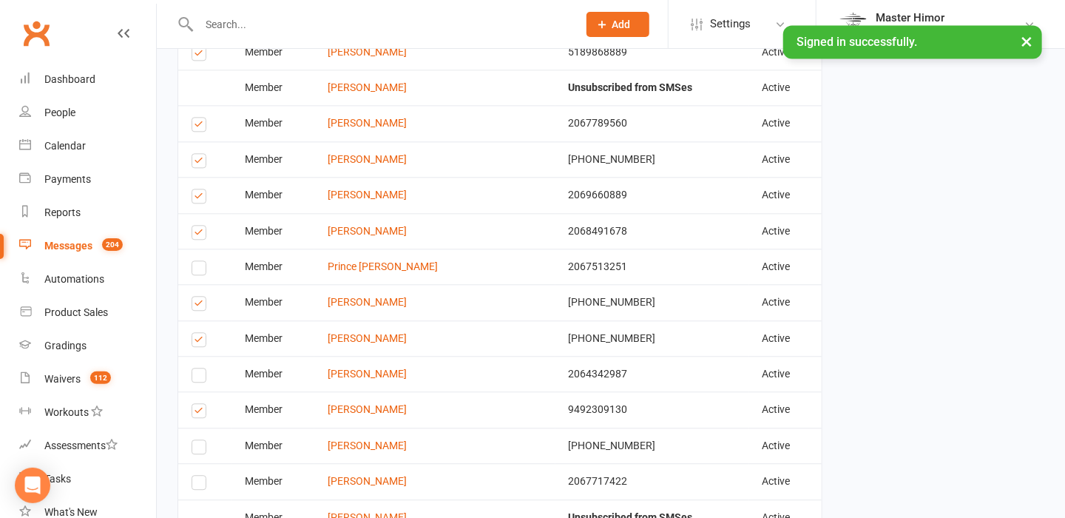
click at [200, 198] on label at bounding box center [202, 198] width 20 height 0
click at [200, 189] on input "checkbox" at bounding box center [197, 189] width 10 height 0
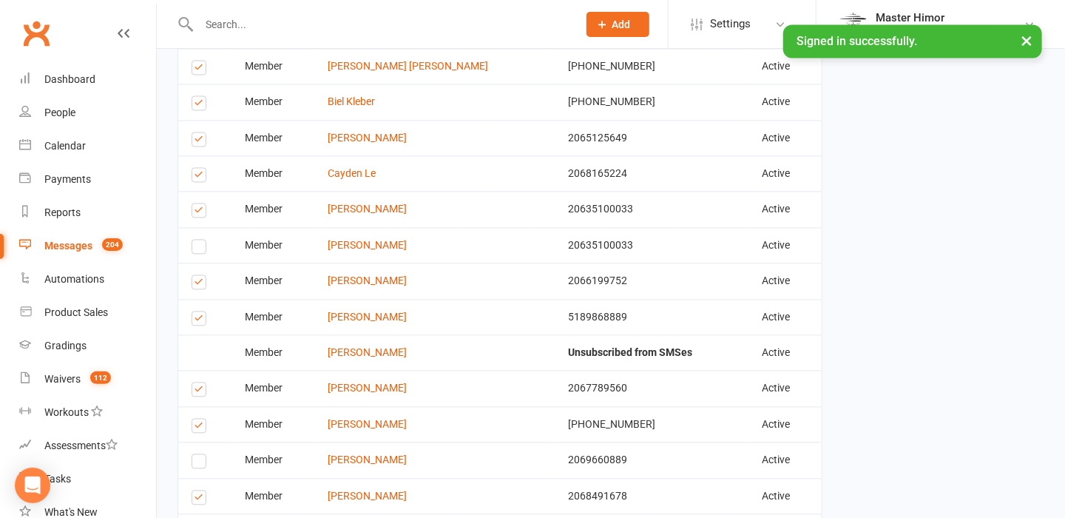
scroll to position [1381, 0]
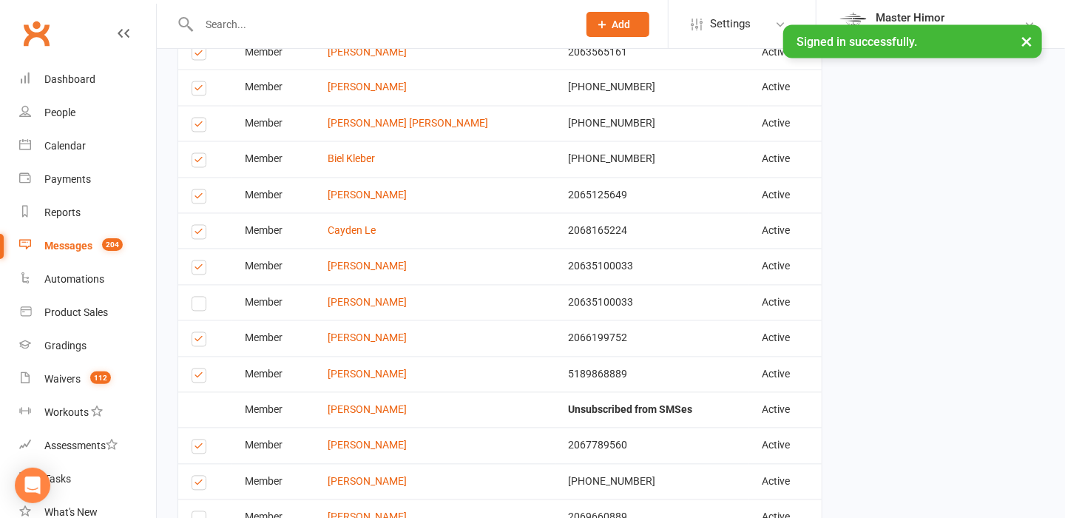
scroll to position [1322, 0]
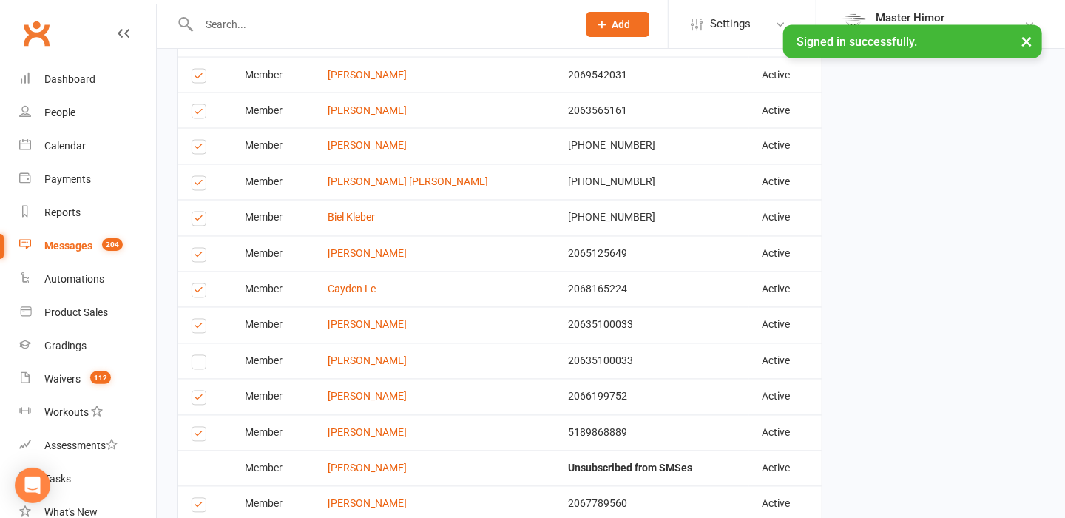
scroll to position [1263, 0]
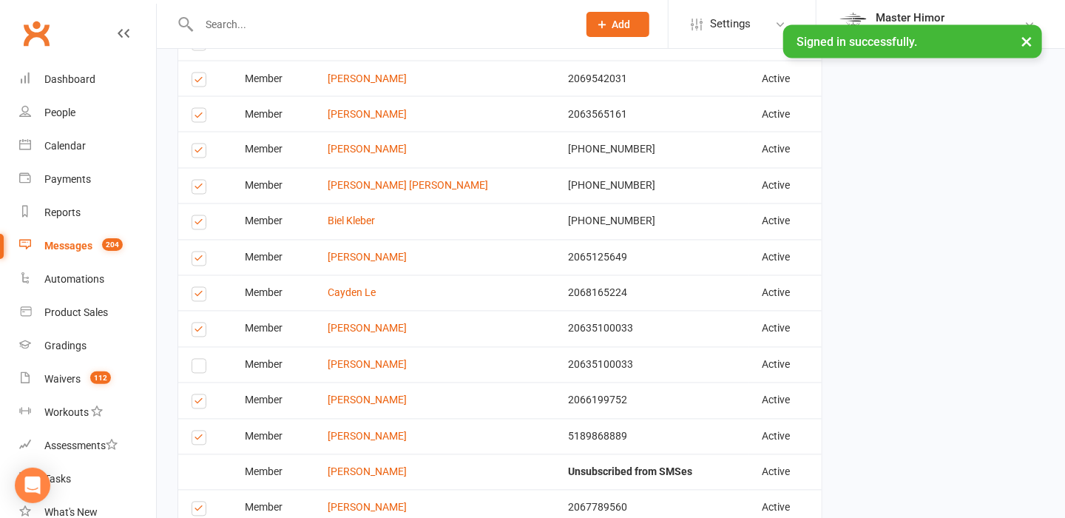
click at [199, 189] on label at bounding box center [202, 189] width 20 height 0
click at [199, 181] on input "checkbox" at bounding box center [197, 181] width 10 height 0
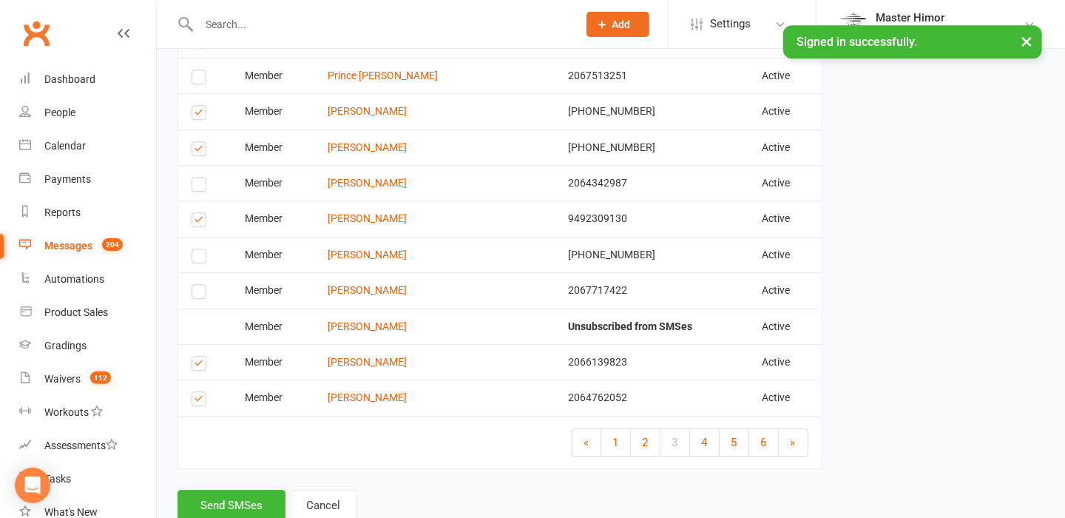
scroll to position [1884, 0]
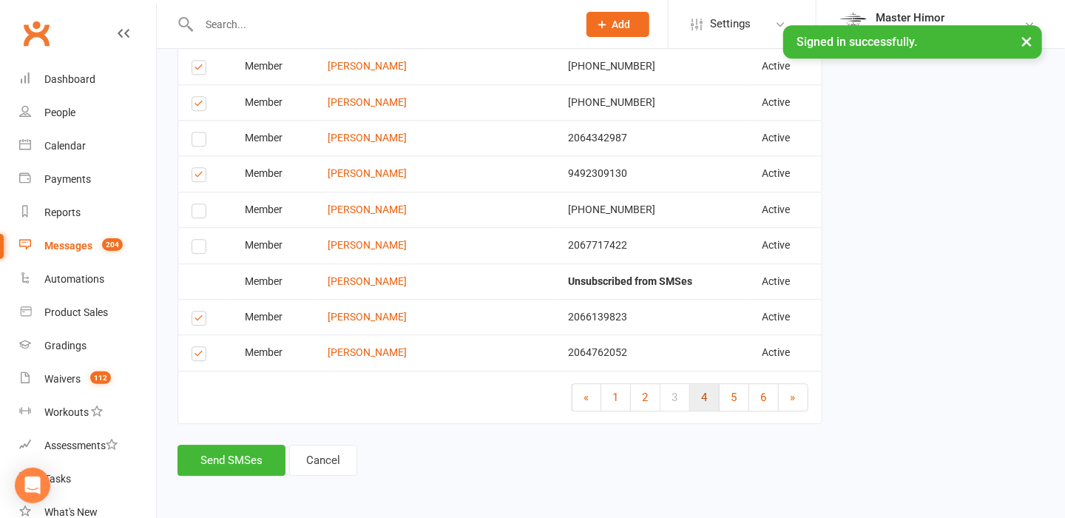
click at [702, 391] on span "4" at bounding box center [705, 397] width 6 height 13
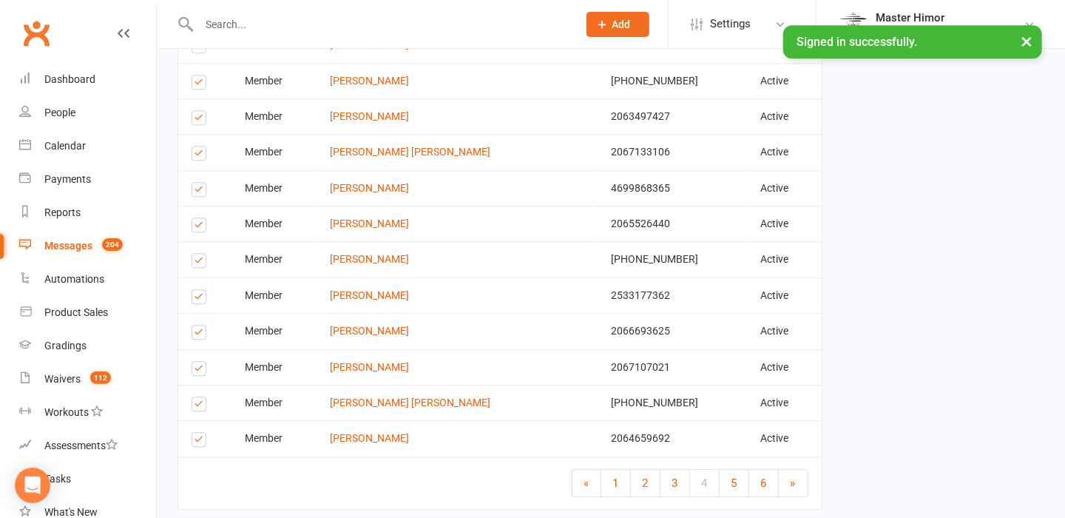
scroll to position [1795, 0]
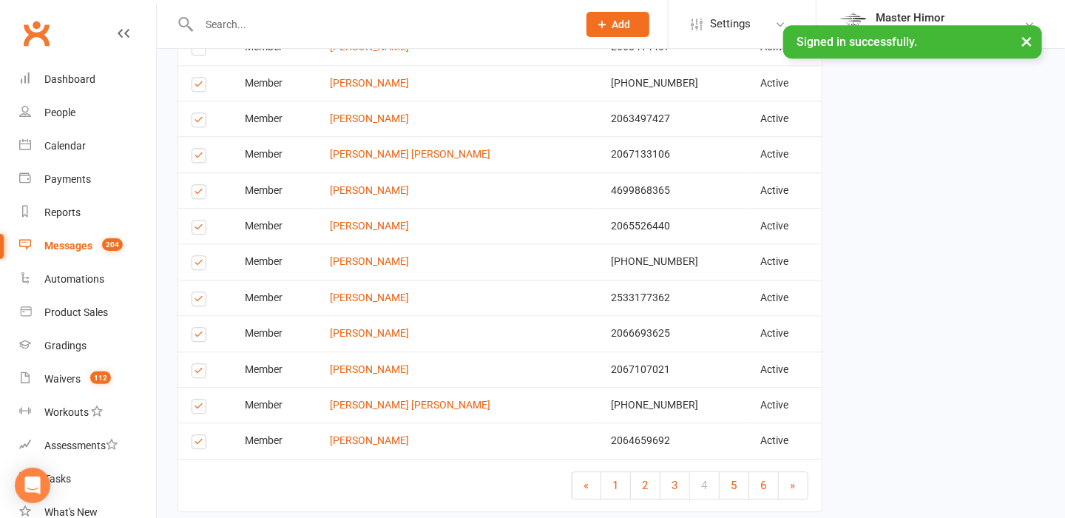
click at [200, 301] on label at bounding box center [202, 301] width 20 height 0
click at [200, 292] on input "checkbox" at bounding box center [197, 292] width 10 height 0
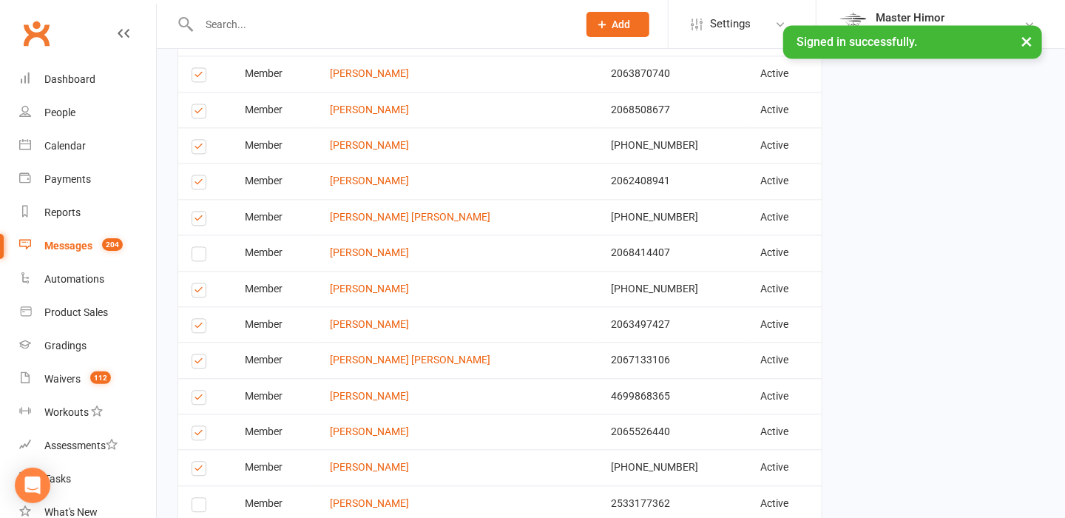
scroll to position [1588, 0]
click at [199, 186] on label at bounding box center [202, 186] width 20 height 0
click at [199, 177] on input "checkbox" at bounding box center [197, 177] width 10 height 0
click at [198, 150] on label at bounding box center [202, 150] width 20 height 0
click at [198, 141] on input "checkbox" at bounding box center [197, 141] width 10 height 0
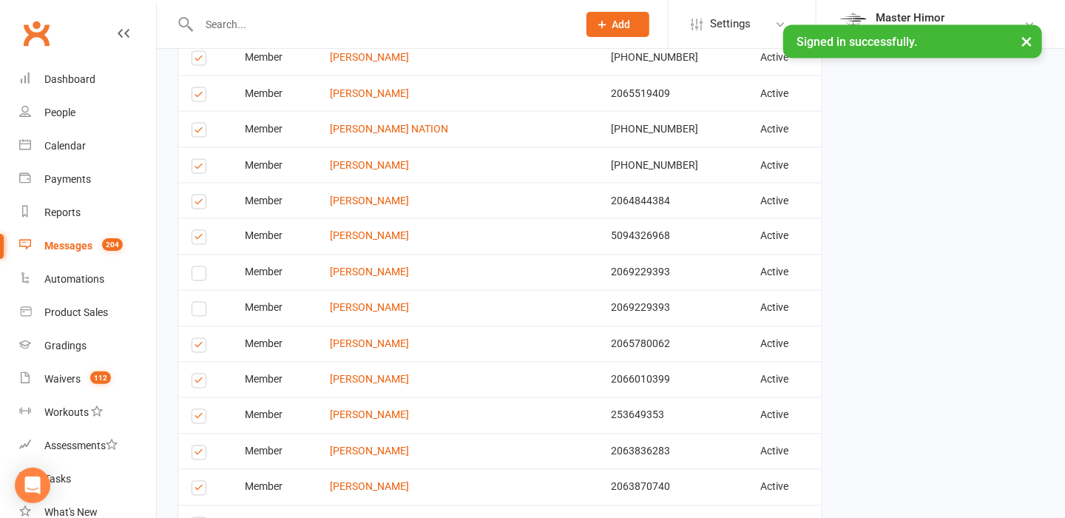
scroll to position [1174, 0]
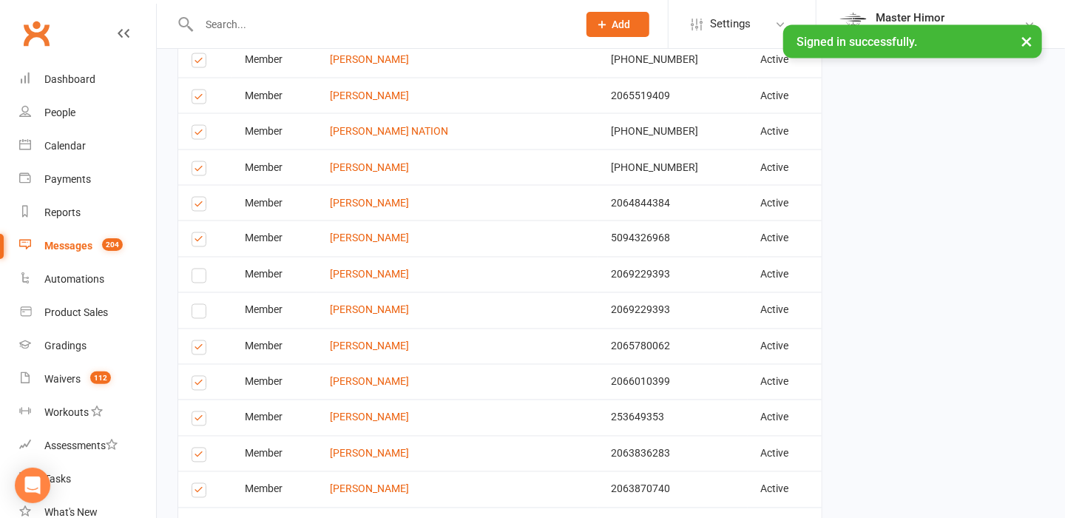
click at [200, 135] on label at bounding box center [202, 135] width 20 height 0
click at [200, 126] on input "checkbox" at bounding box center [197, 126] width 10 height 0
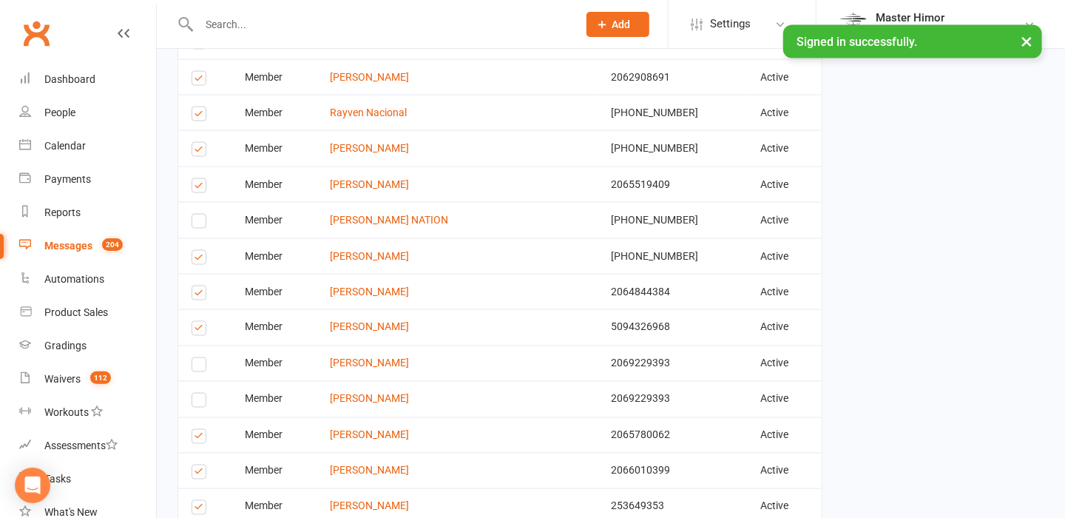
scroll to position [1056, 0]
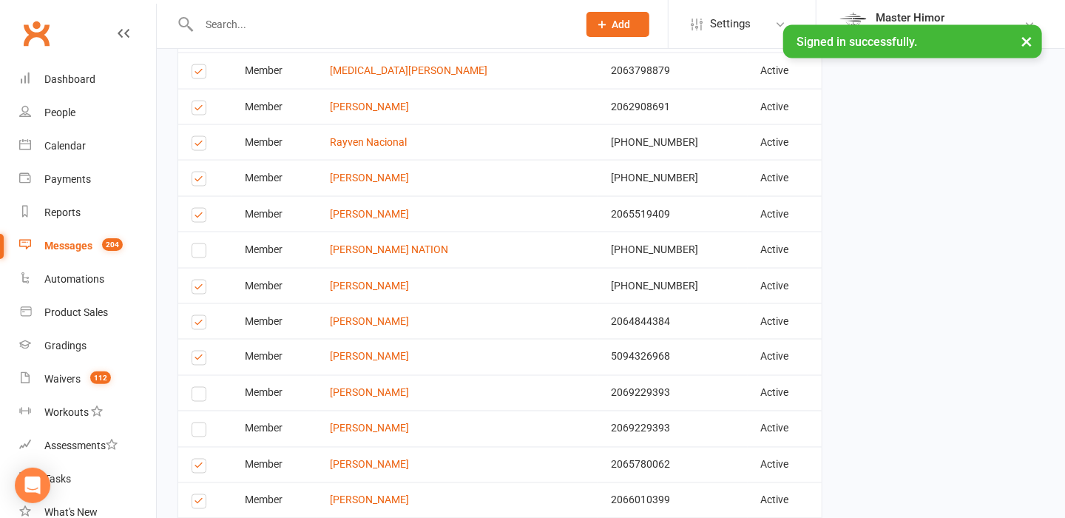
click at [169, 132] on div "Finalize & Send Please Check your Message Content and Confirm your Recipients b…" at bounding box center [499, 169] width 667 height 2310
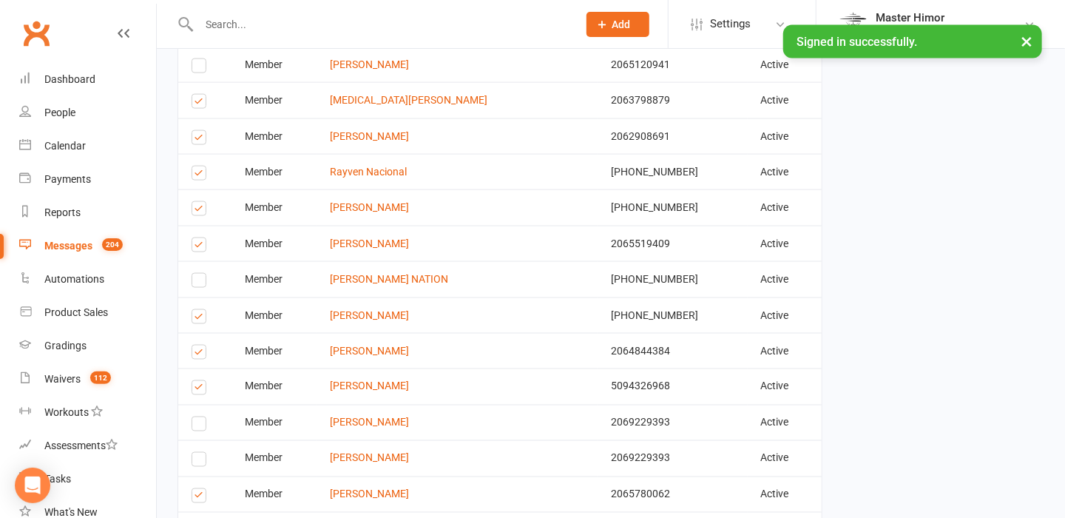
scroll to position [1026, 0]
click at [201, 140] on label at bounding box center [202, 140] width 20 height 0
click at [201, 131] on input "checkbox" at bounding box center [197, 131] width 10 height 0
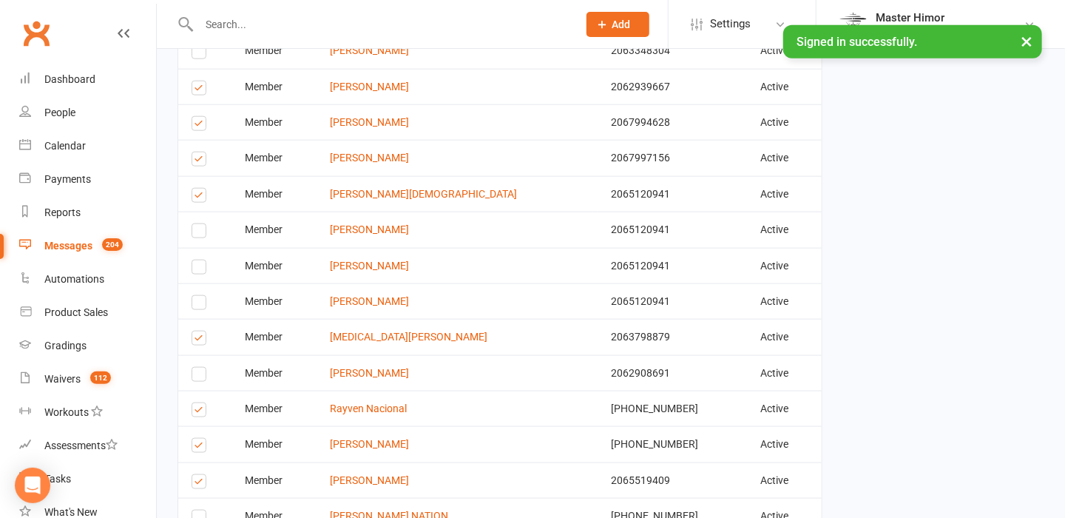
scroll to position [760, 0]
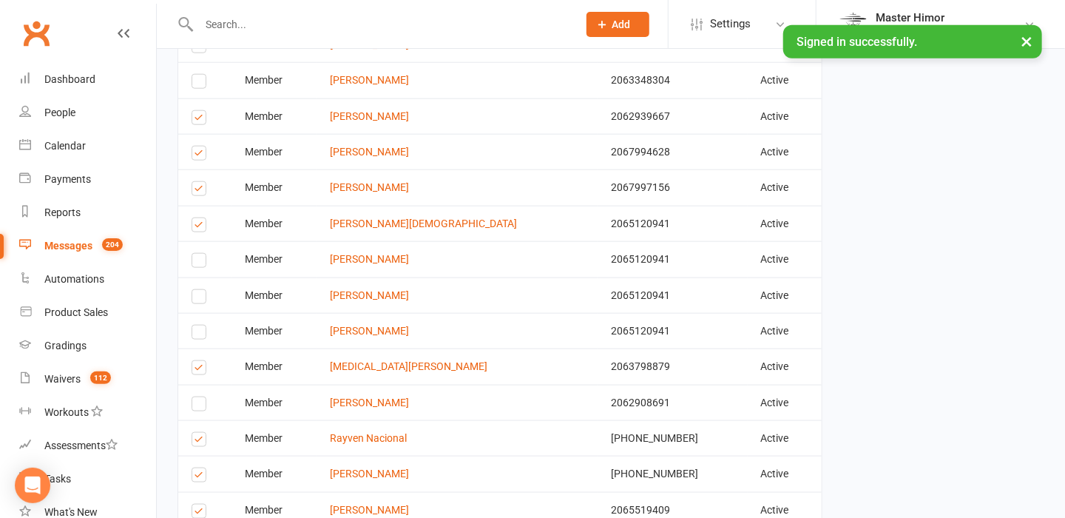
click at [203, 120] on label at bounding box center [202, 120] width 20 height 0
click at [201, 111] on input "checkbox" at bounding box center [197, 111] width 10 height 0
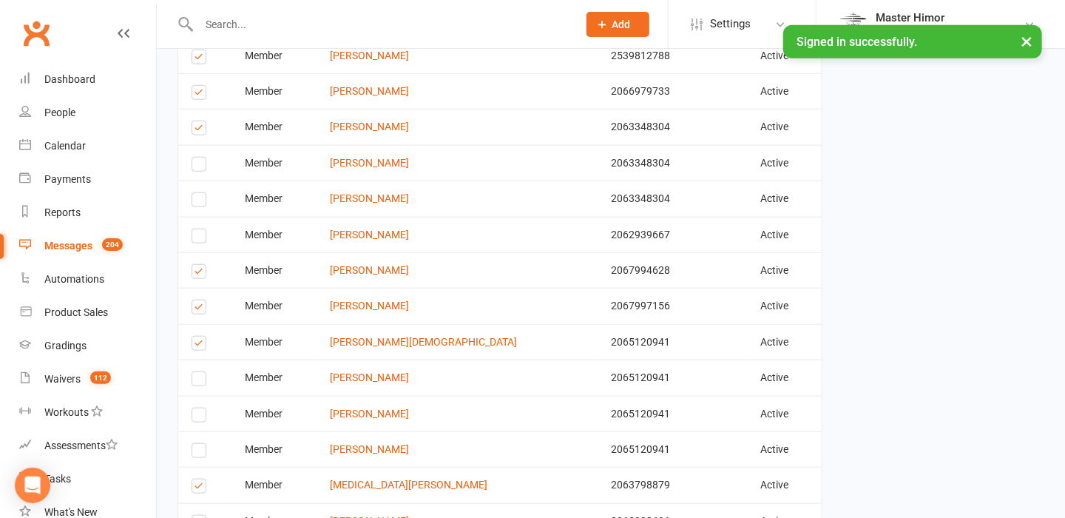
scroll to position [612, 0]
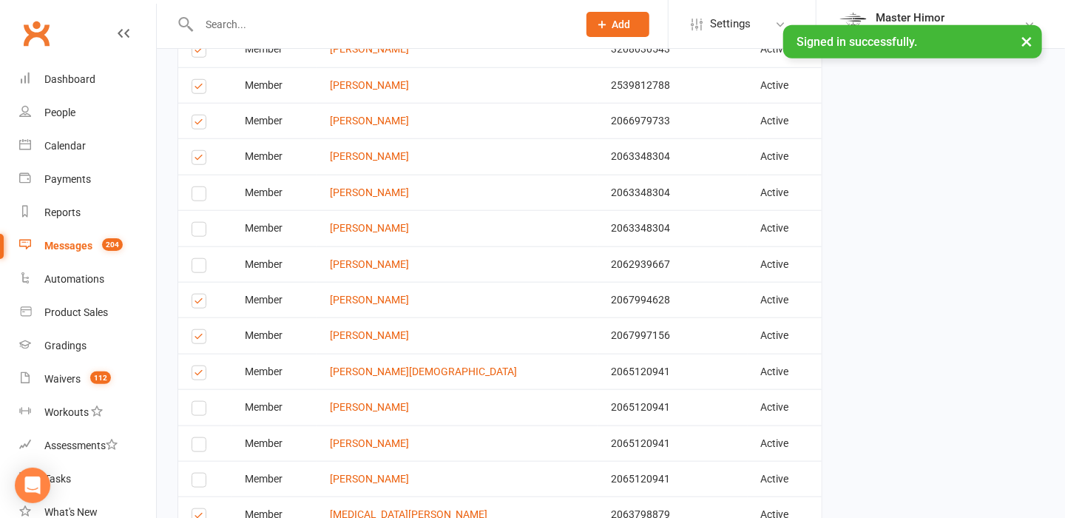
click at [198, 124] on label at bounding box center [202, 124] width 20 height 0
click at [198, 115] on input "checkbox" at bounding box center [197, 115] width 10 height 0
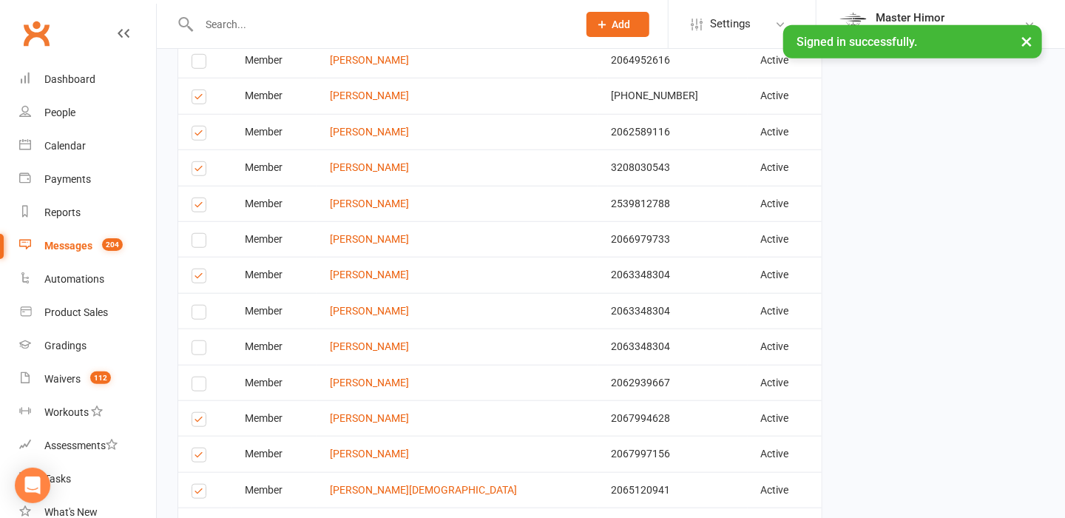
scroll to position [464, 0]
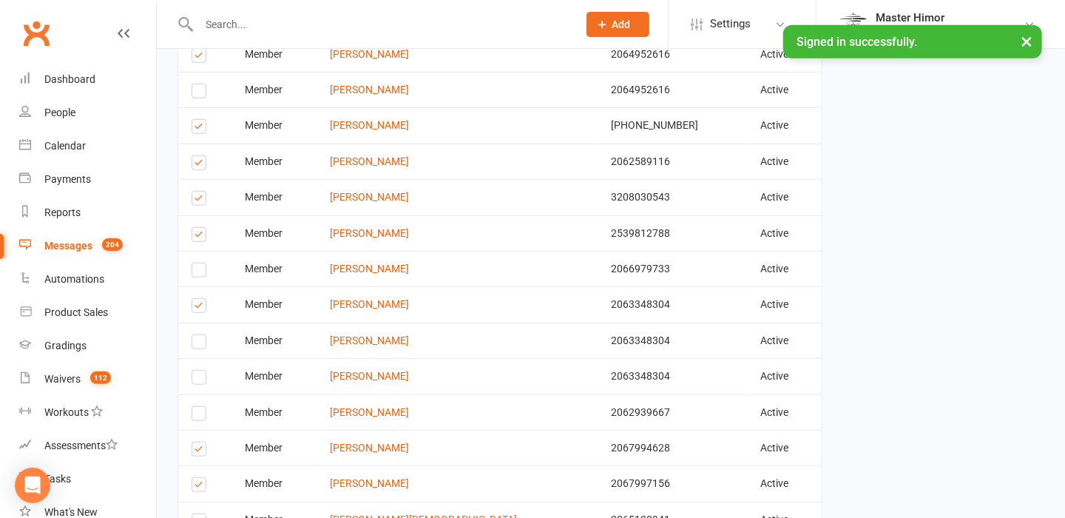
click at [195, 165] on label at bounding box center [202, 165] width 20 height 0
click at [195, 156] on input "checkbox" at bounding box center [197, 156] width 10 height 0
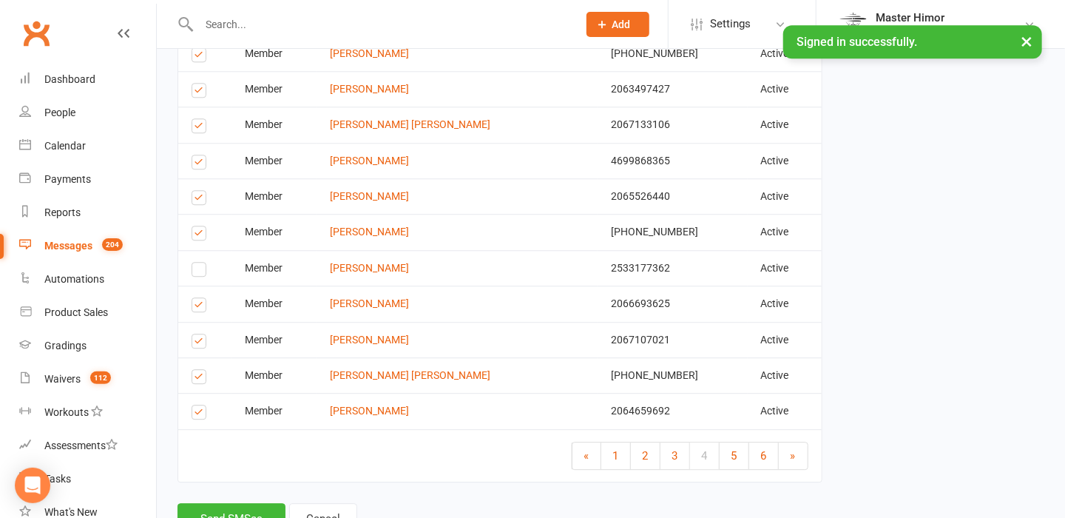
scroll to position [1884, 0]
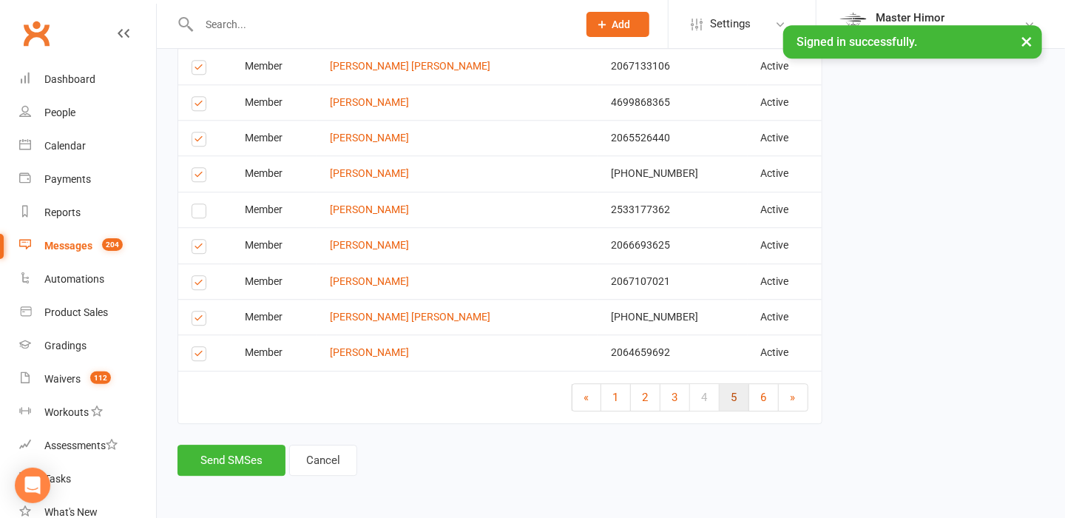
click at [746, 388] on link "5" at bounding box center [735, 397] width 30 height 27
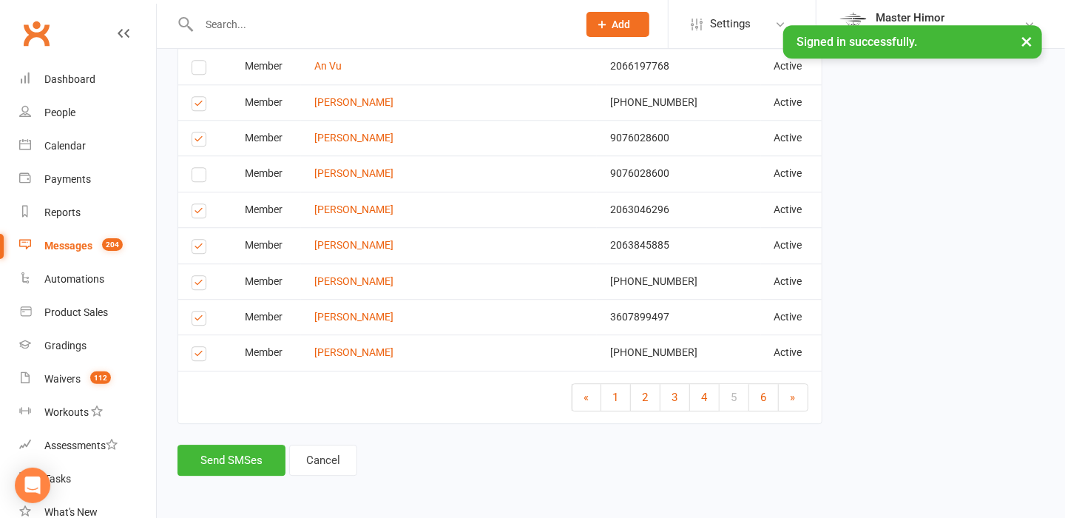
click at [255, 380] on td "« 1 2 3 4 5 6 »" at bounding box center [500, 397] width 644 height 53
click at [198, 320] on label at bounding box center [202, 320] width 20 height 0
click at [198, 311] on input "checkbox" at bounding box center [197, 311] width 10 height 0
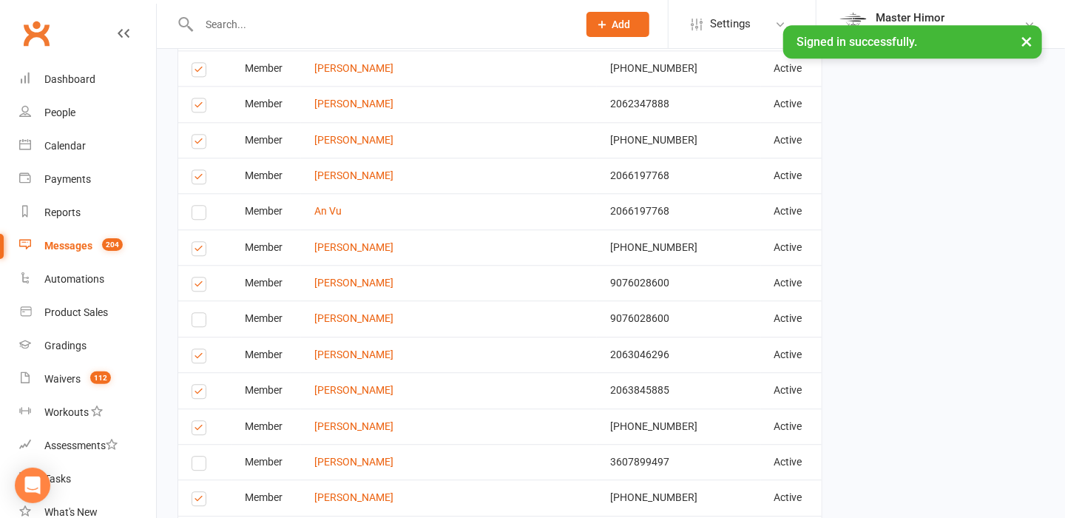
scroll to position [1736, 0]
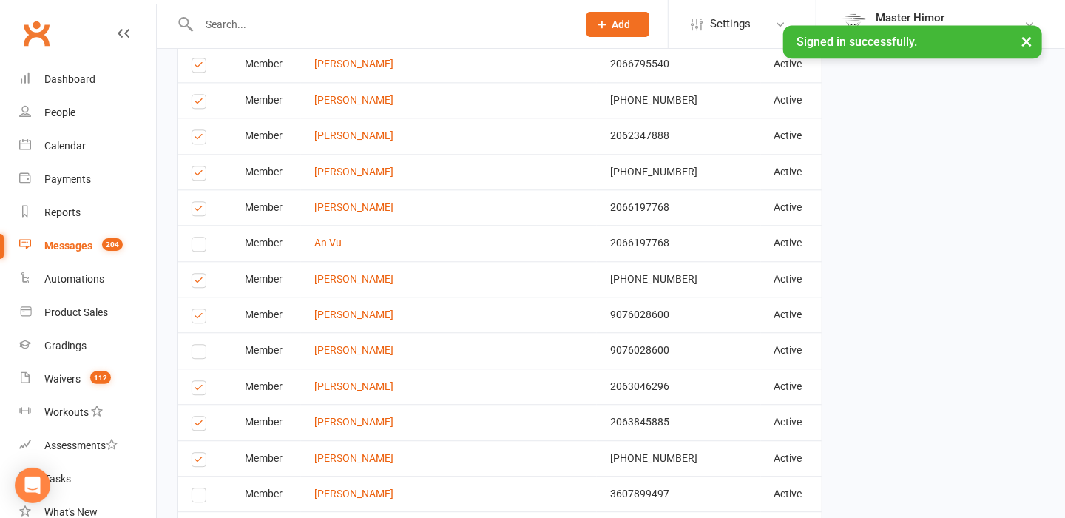
click at [199, 175] on label at bounding box center [202, 175] width 20 height 0
click at [199, 166] on input "checkbox" at bounding box center [197, 166] width 10 height 0
click at [198, 139] on label at bounding box center [202, 139] width 20 height 0
click at [198, 130] on input "checkbox" at bounding box center [197, 130] width 10 height 0
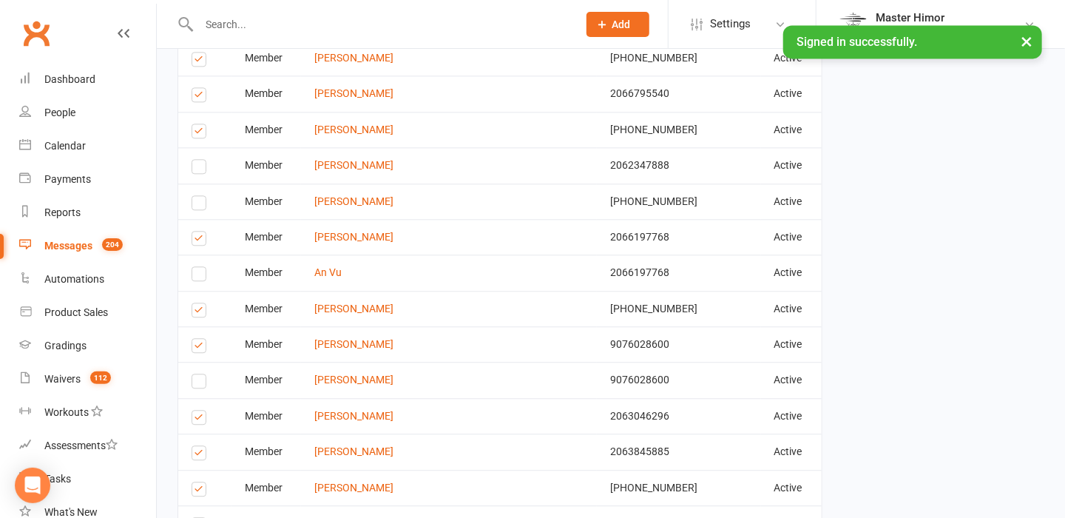
click at [199, 133] on label at bounding box center [202, 133] width 20 height 0
click at [199, 124] on input "checkbox" at bounding box center [197, 124] width 10 height 0
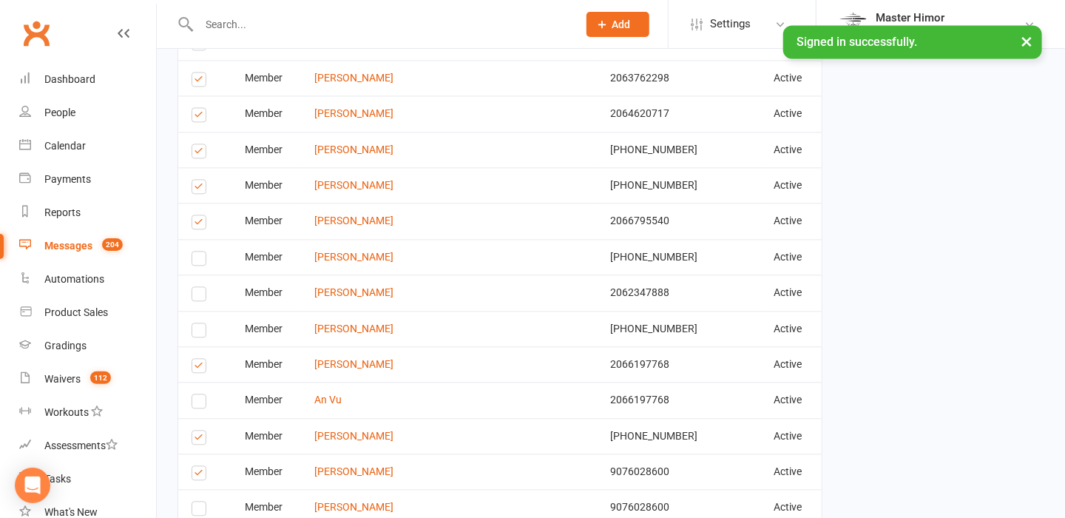
scroll to position [1529, 0]
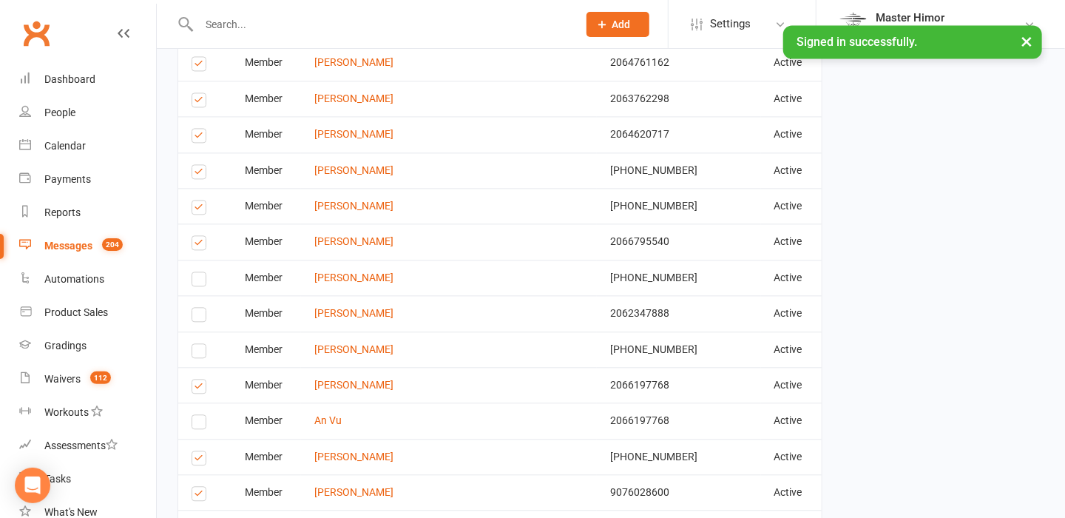
click at [198, 138] on label at bounding box center [202, 138] width 20 height 0
click at [198, 129] on input "checkbox" at bounding box center [197, 129] width 10 height 0
click at [200, 102] on label at bounding box center [202, 102] width 20 height 0
click at [200, 93] on input "checkbox" at bounding box center [197, 93] width 10 height 0
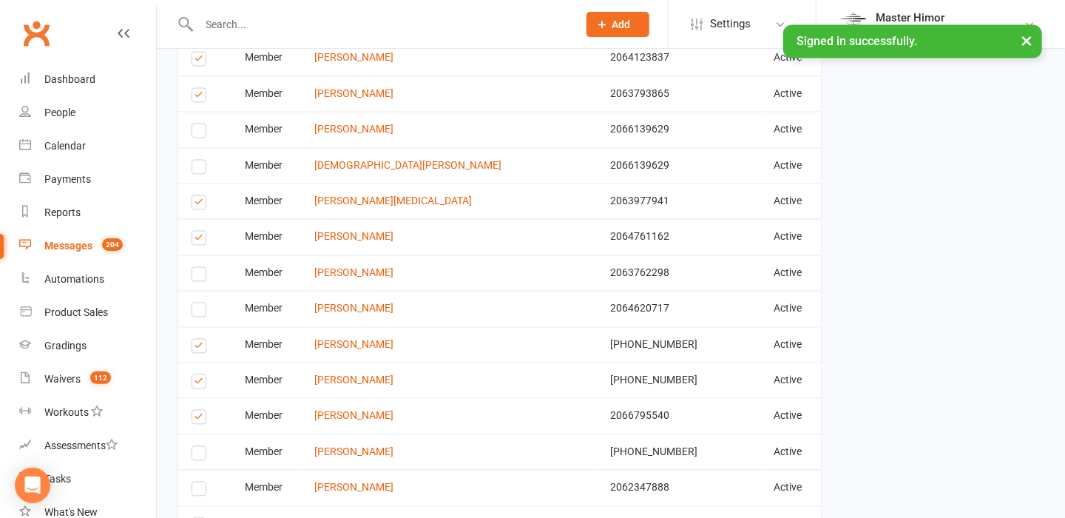
scroll to position [1352, 0]
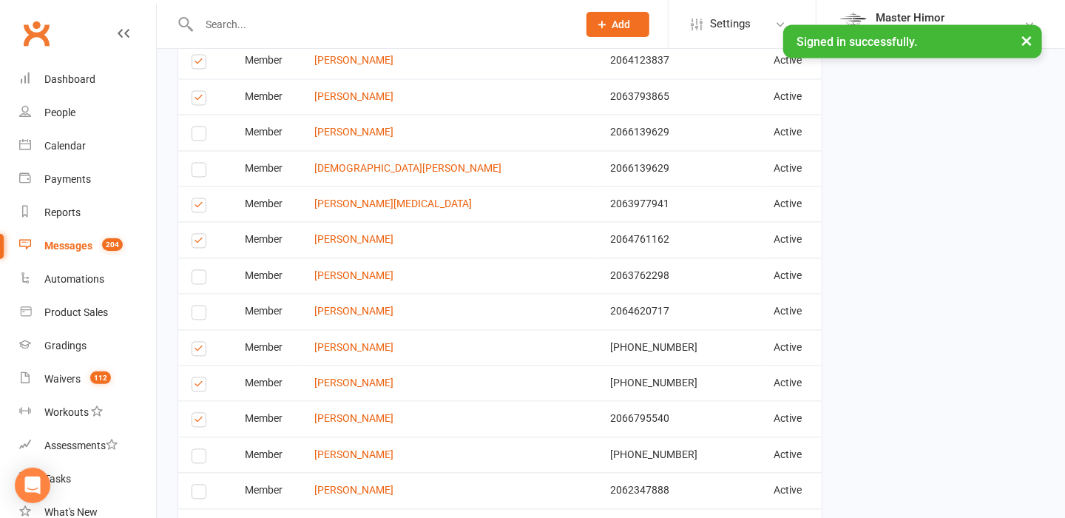
click at [198, 101] on label at bounding box center [202, 101] width 20 height 0
click at [198, 92] on input "checkbox" at bounding box center [197, 92] width 10 height 0
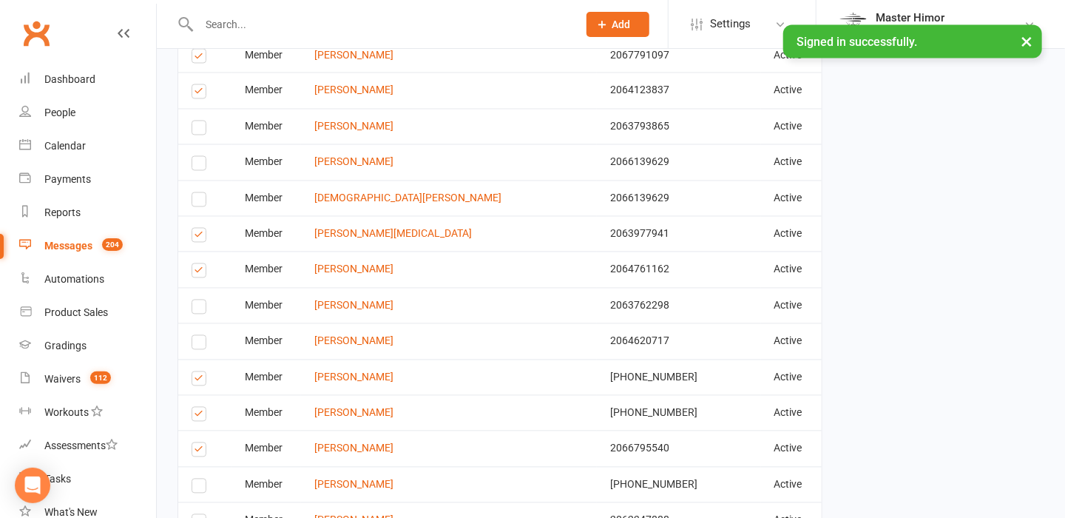
scroll to position [1292, 0]
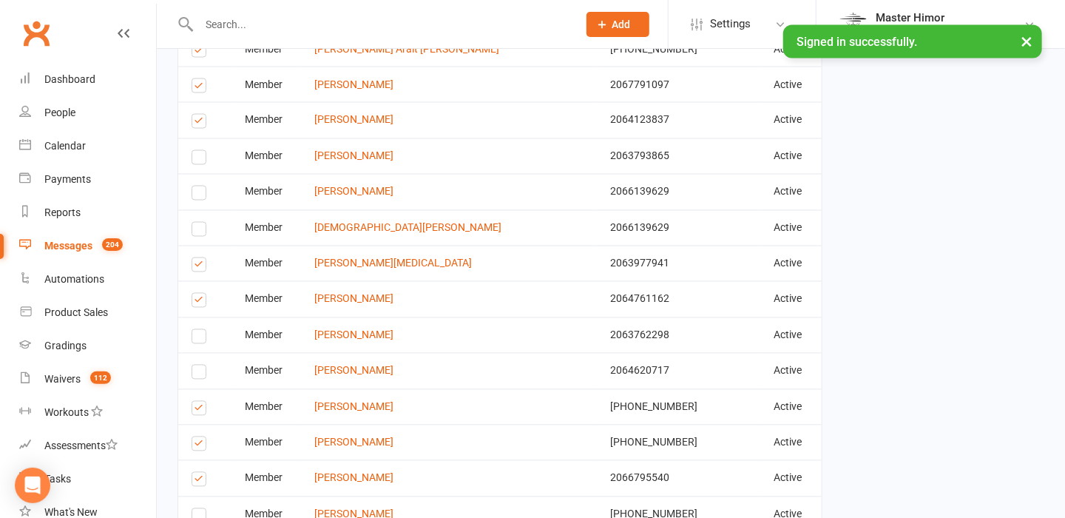
click at [202, 124] on label at bounding box center [202, 124] width 20 height 0
click at [201, 115] on input "checkbox" at bounding box center [197, 115] width 10 height 0
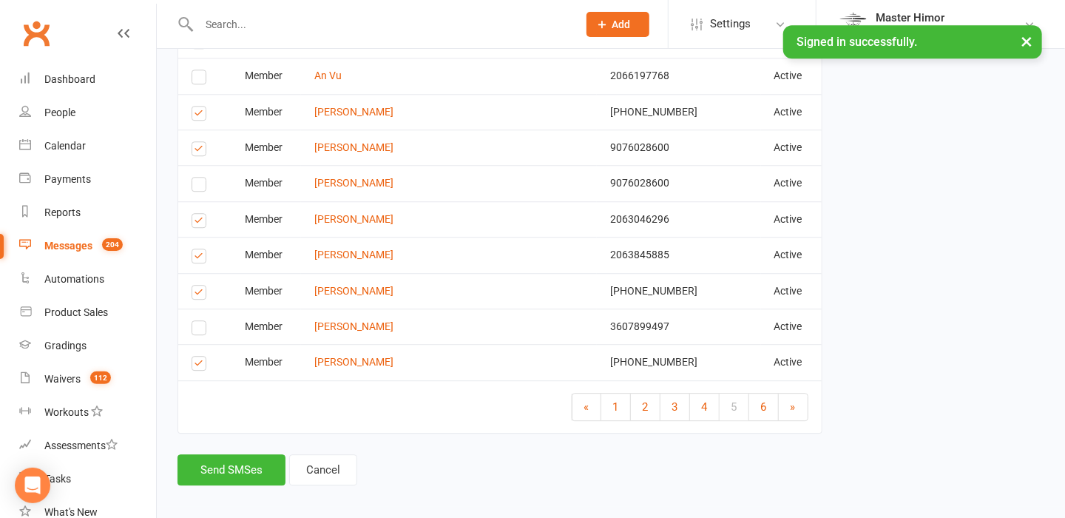
scroll to position [1884, 0]
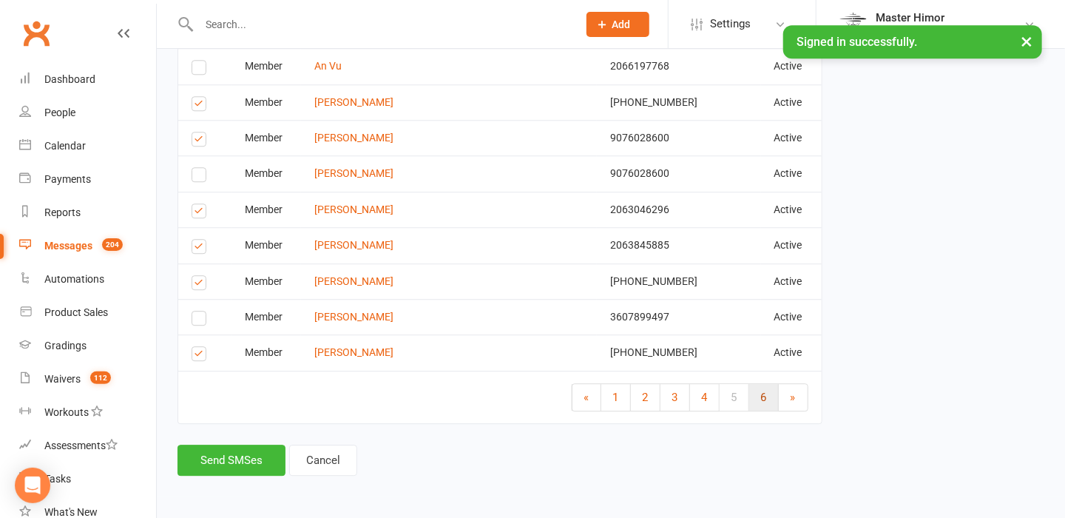
click at [769, 386] on link "6" at bounding box center [764, 397] width 30 height 27
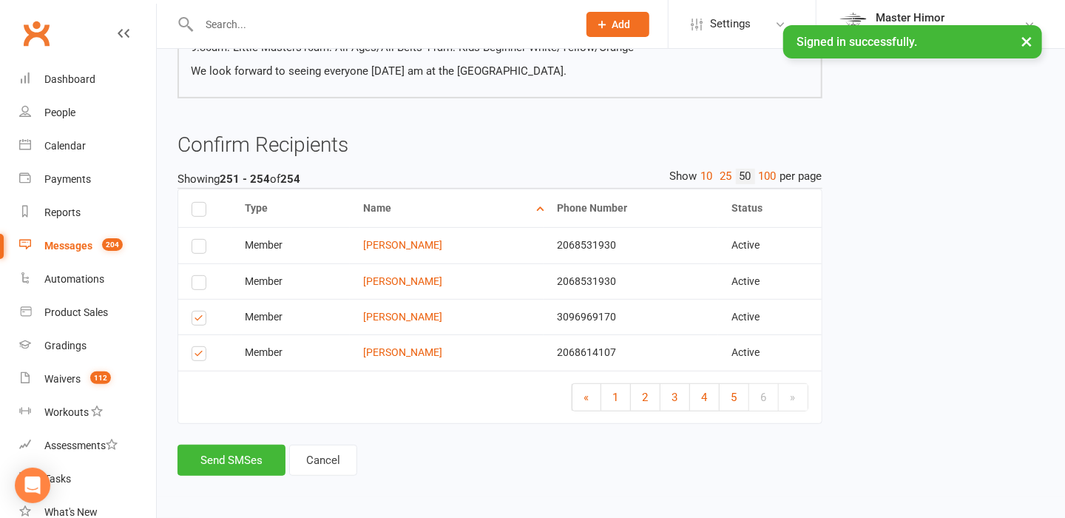
scroll to position [245, 0]
click at [229, 467] on button "Send SMSes" at bounding box center [232, 460] width 108 height 31
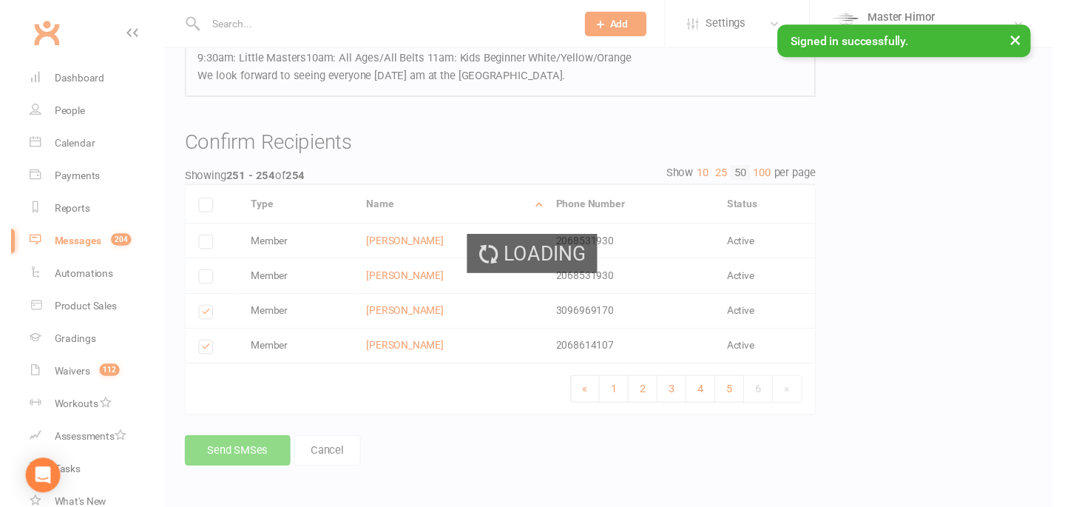
scroll to position [228, 0]
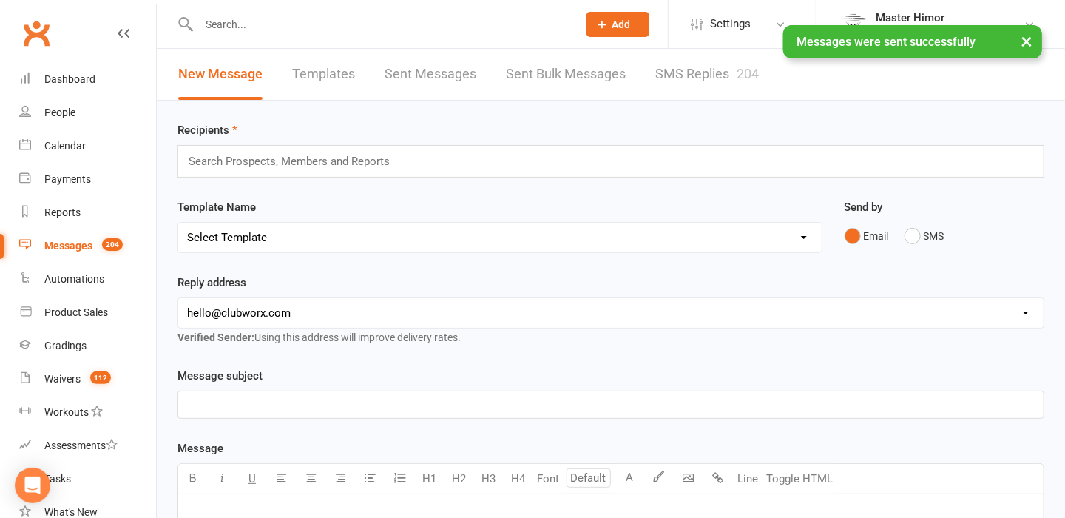
click at [698, 64] on link "SMS Replies 204" at bounding box center [707, 74] width 104 height 51
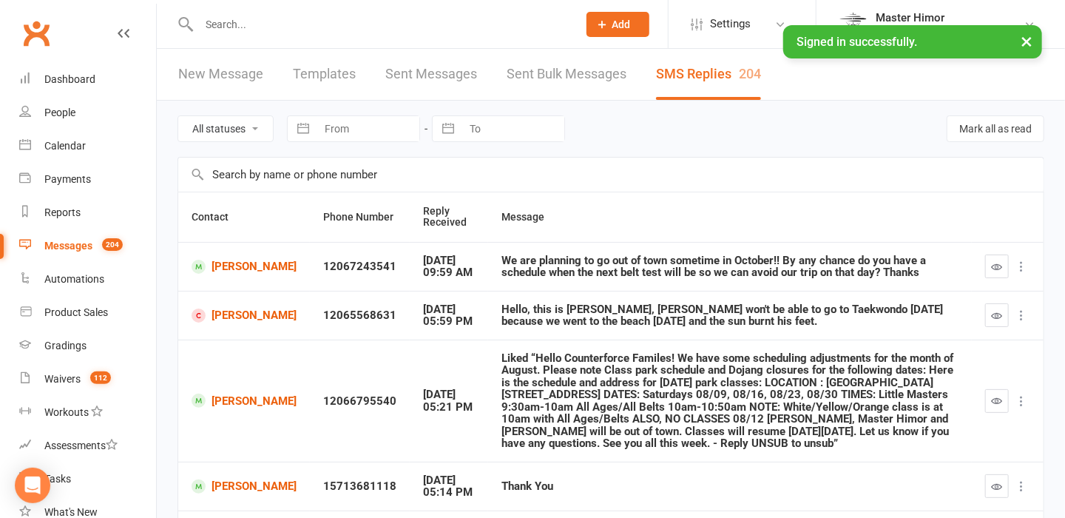
click at [539, 87] on link "Sent Bulk Messages" at bounding box center [567, 74] width 120 height 51
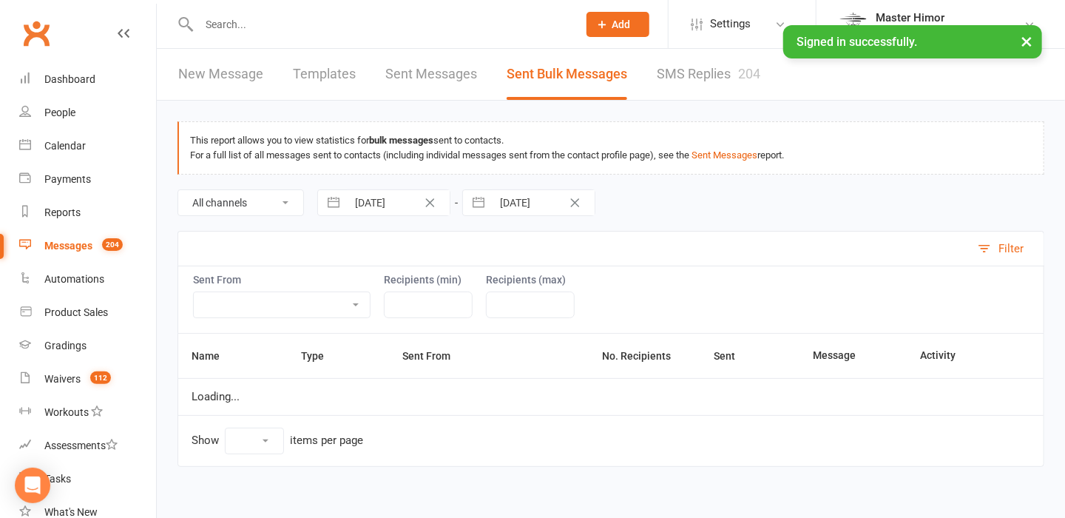
select select "10"
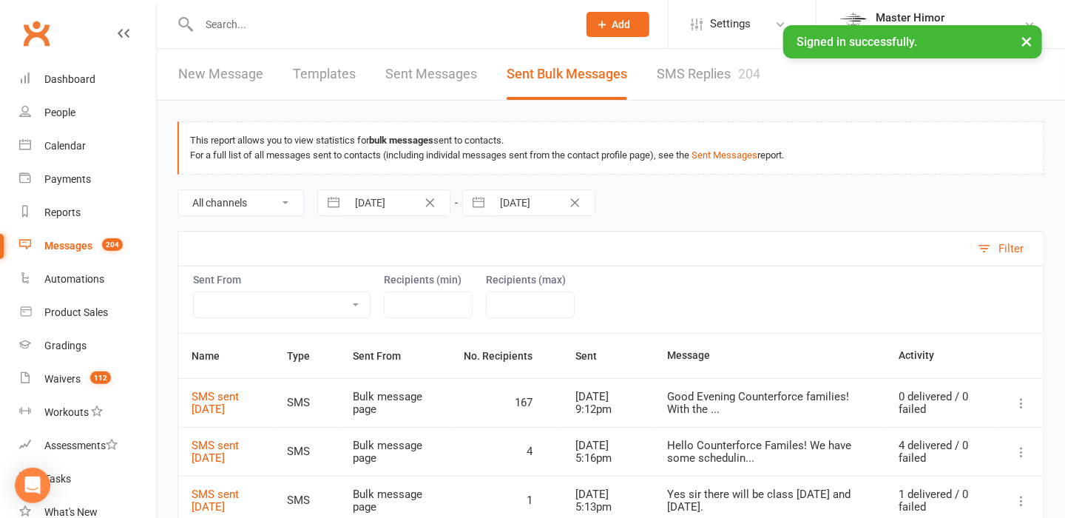
click at [752, 401] on div "Good Evening Counterforce families! With the ..." at bounding box center [770, 403] width 206 height 24
